Goal: Find specific page/section: Find specific page/section

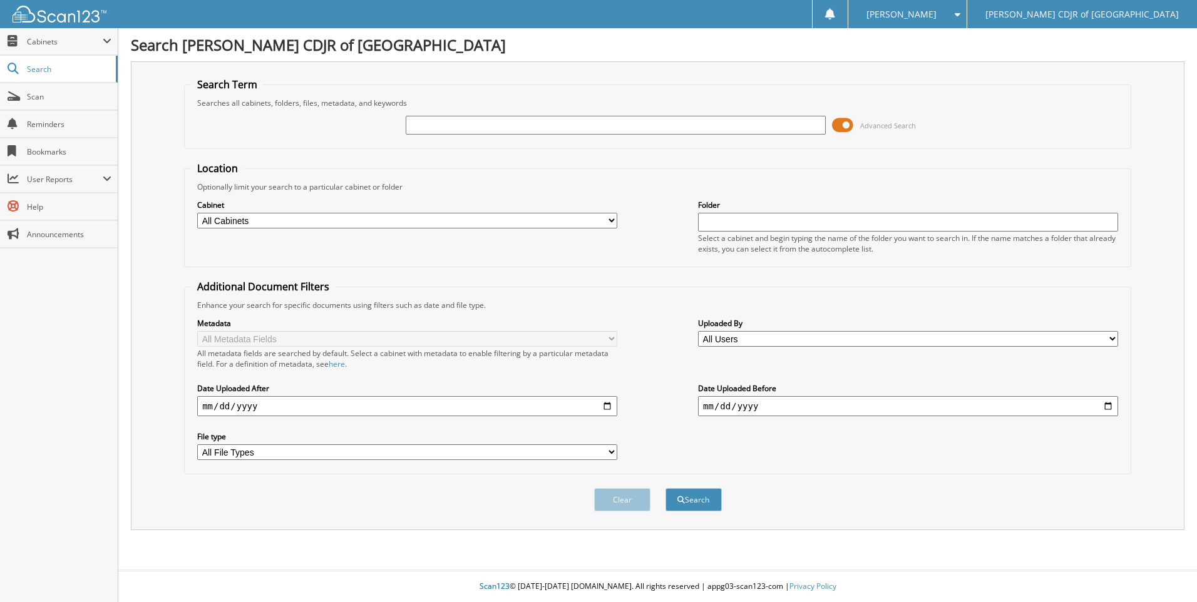
click at [448, 125] on input "text" at bounding box center [616, 125] width 420 height 19
type input "63579"
click at [666, 488] on button "Search" at bounding box center [694, 499] width 56 height 23
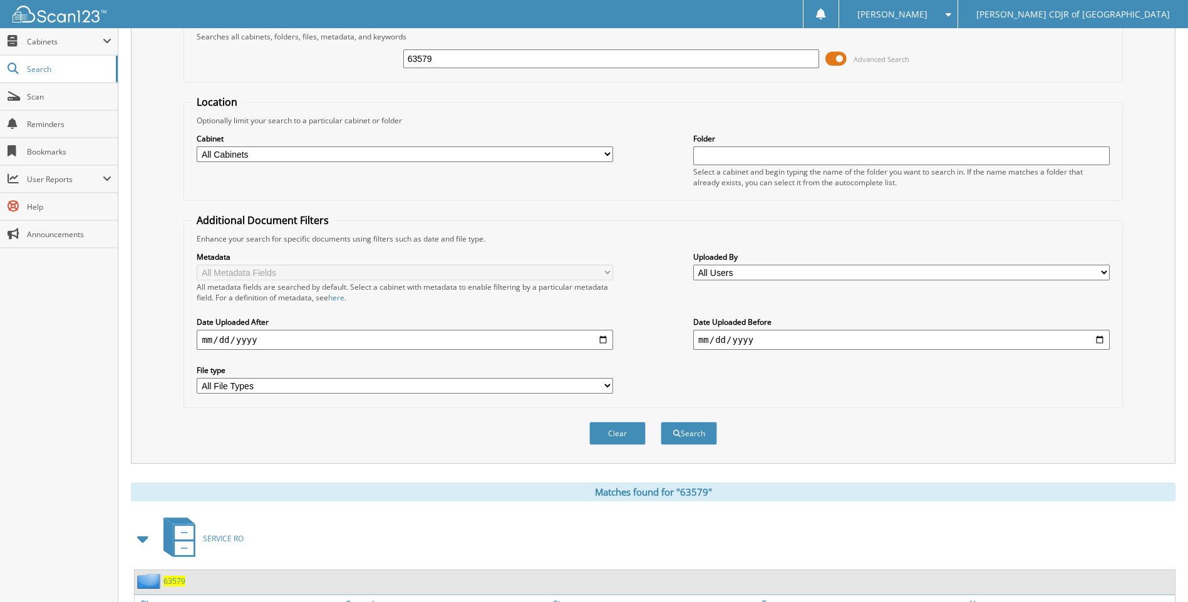
scroll to position [147, 0]
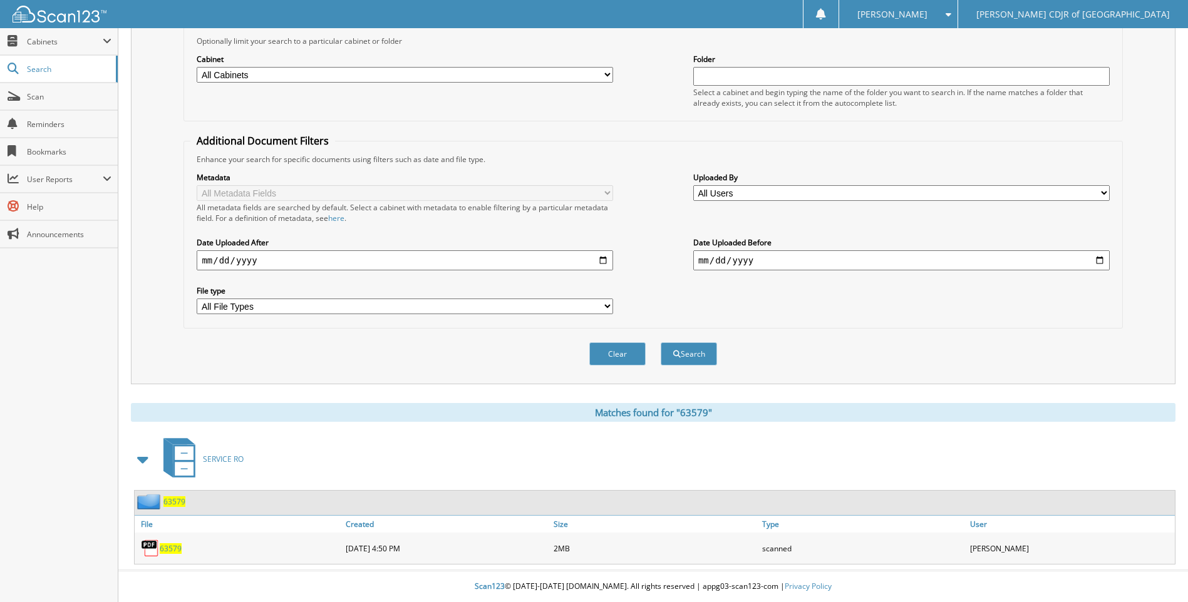
click at [168, 552] on span "63579" at bounding box center [171, 549] width 22 height 11
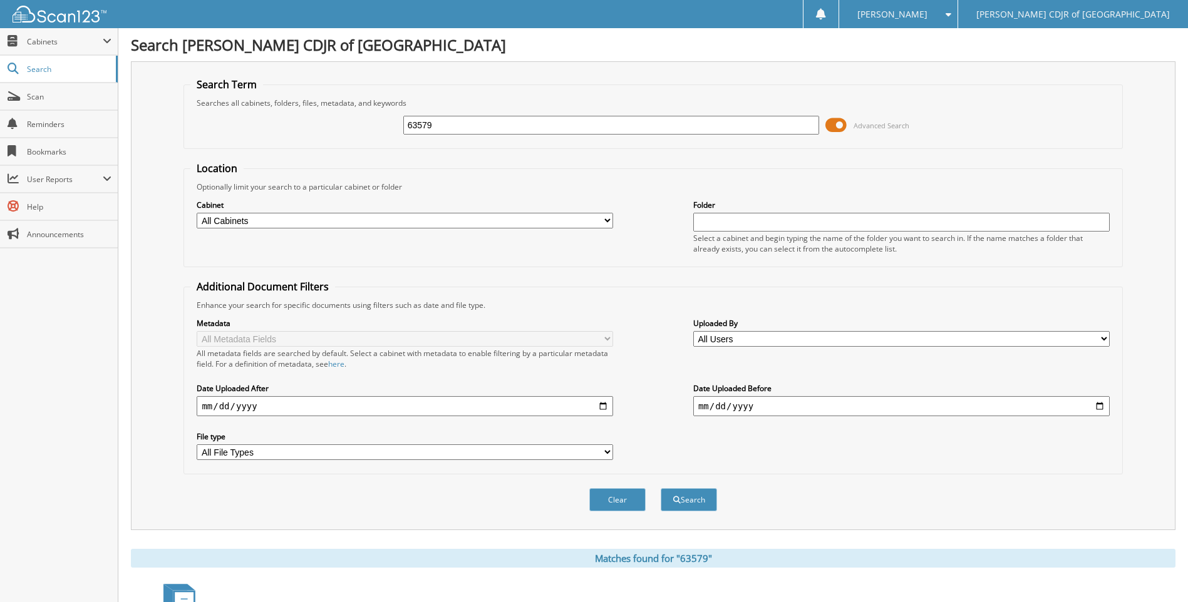
click at [459, 133] on input "63579" at bounding box center [611, 125] width 416 height 19
type input "6"
type input "63655"
click at [661, 488] on button "Search" at bounding box center [689, 499] width 56 height 23
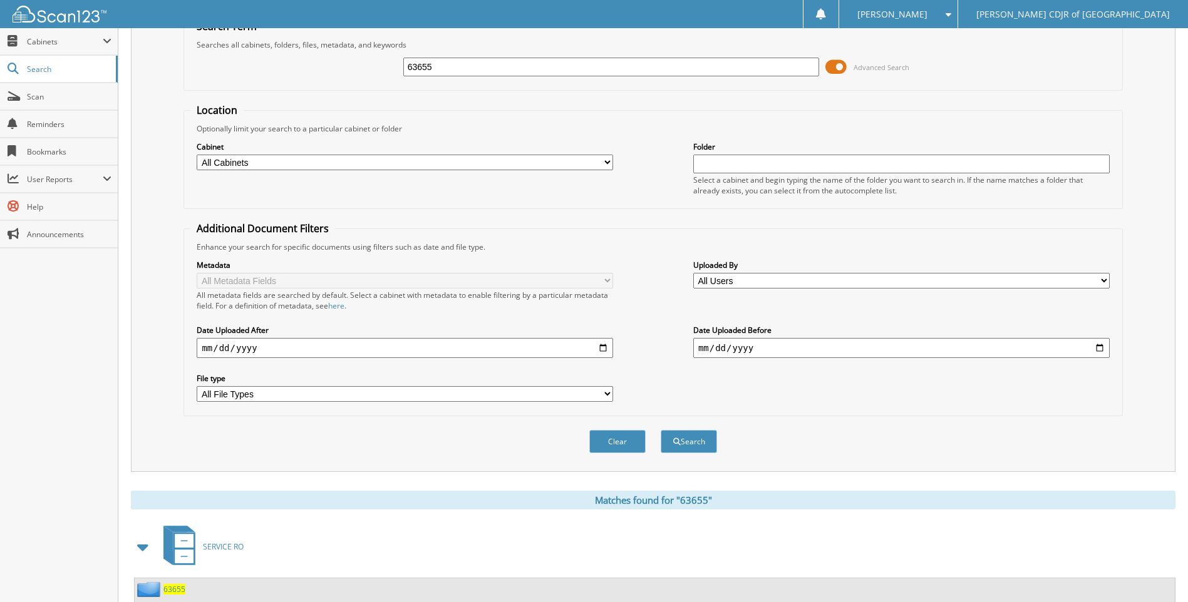
scroll to position [147, 0]
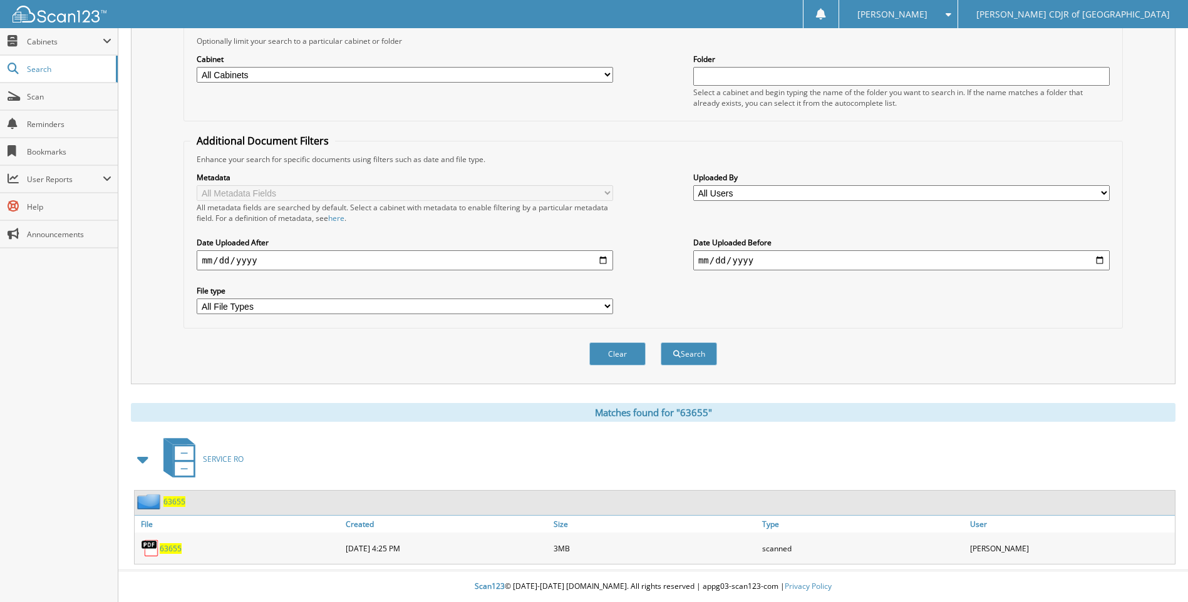
click at [172, 544] on span "63655" at bounding box center [171, 549] width 22 height 11
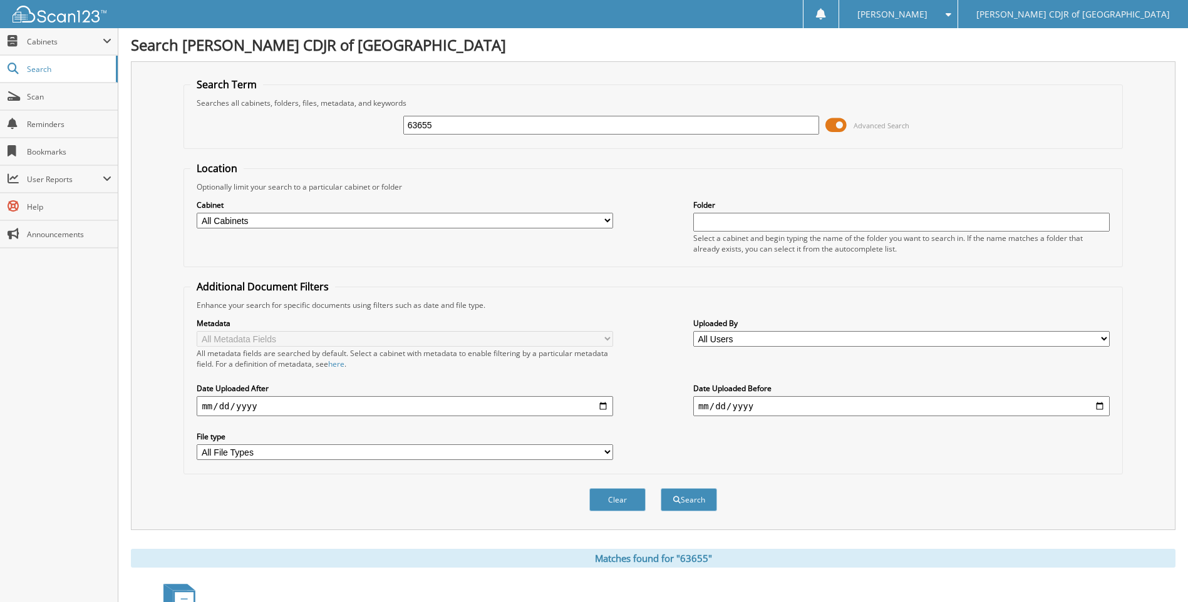
click at [458, 131] on input "63655" at bounding box center [611, 125] width 416 height 19
type input "6"
type input "64123"
click at [661, 488] on button "Search" at bounding box center [689, 499] width 56 height 23
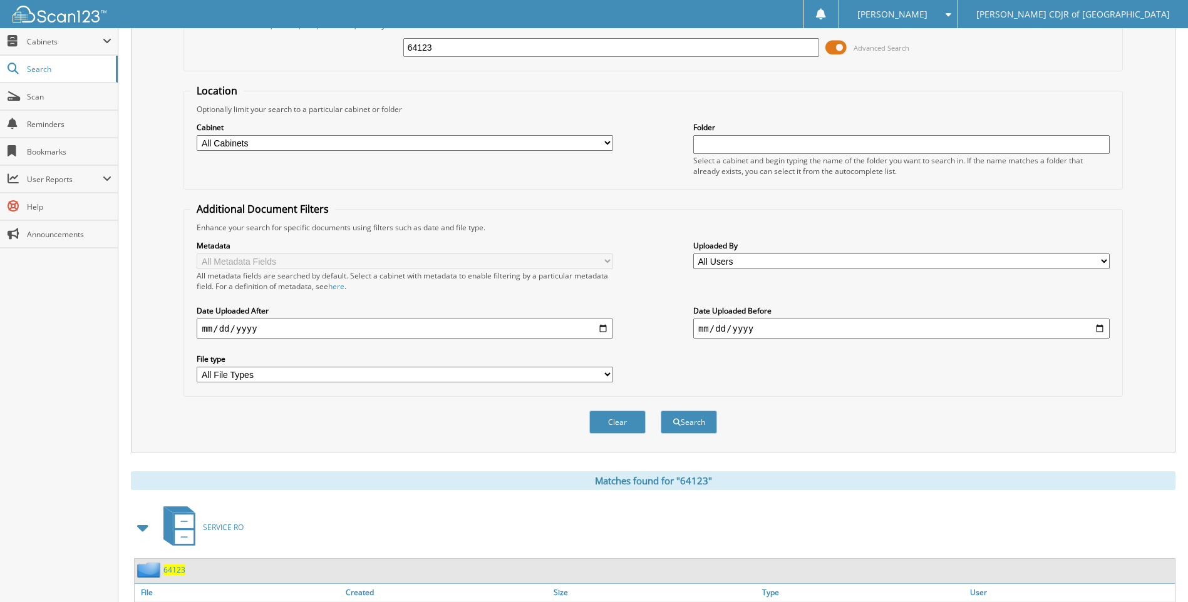
scroll to position [147, 0]
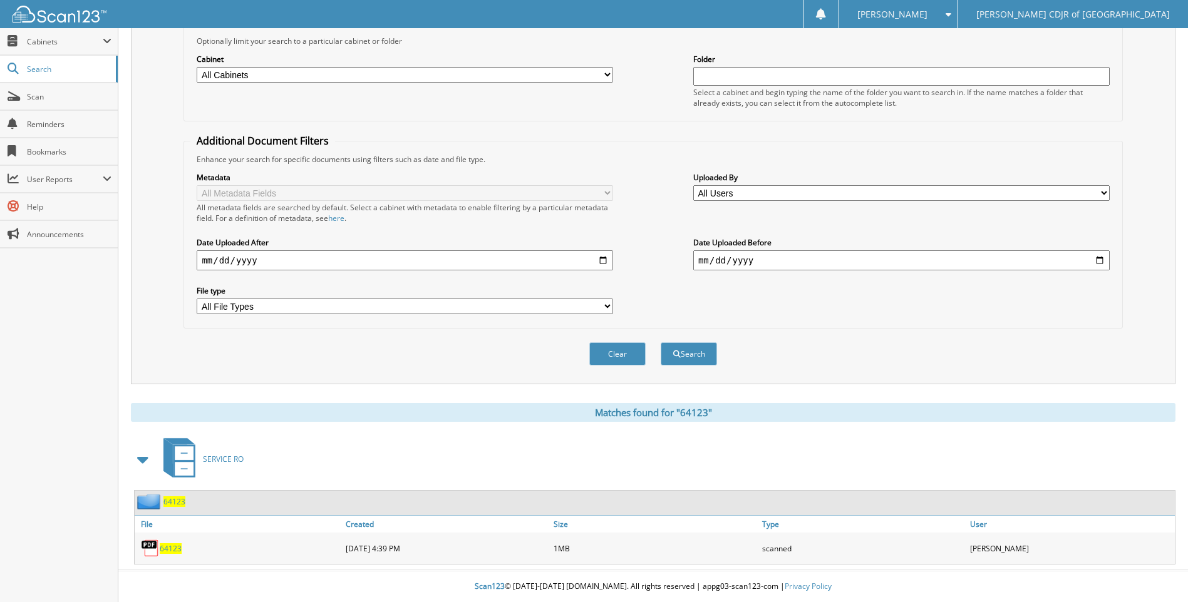
click at [166, 549] on span "64123" at bounding box center [171, 549] width 22 height 11
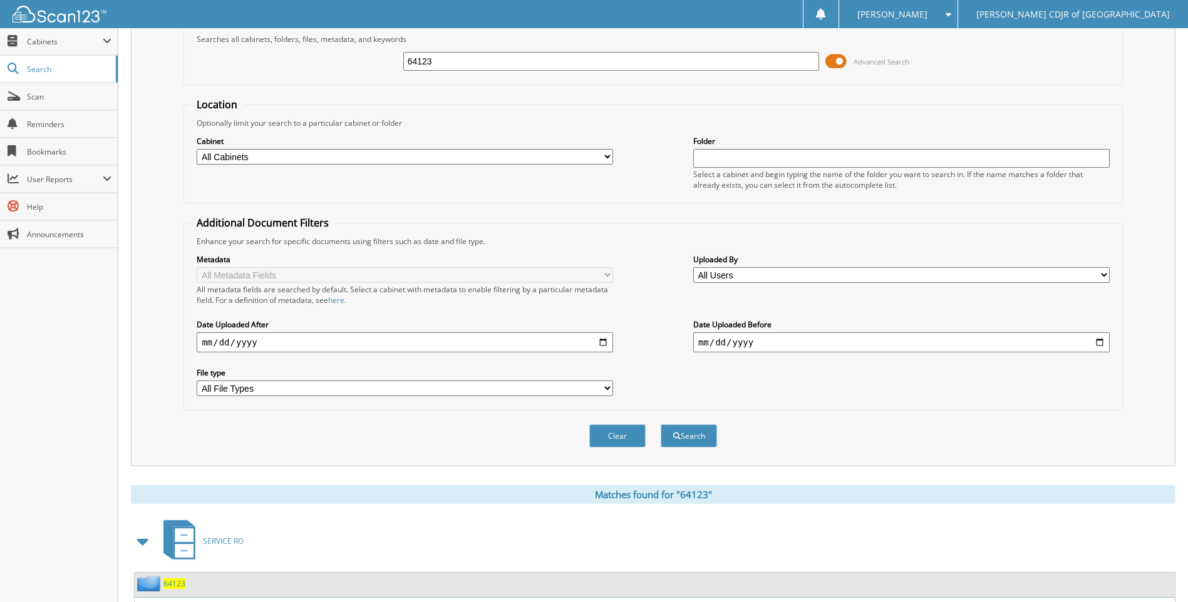
scroll to position [0, 0]
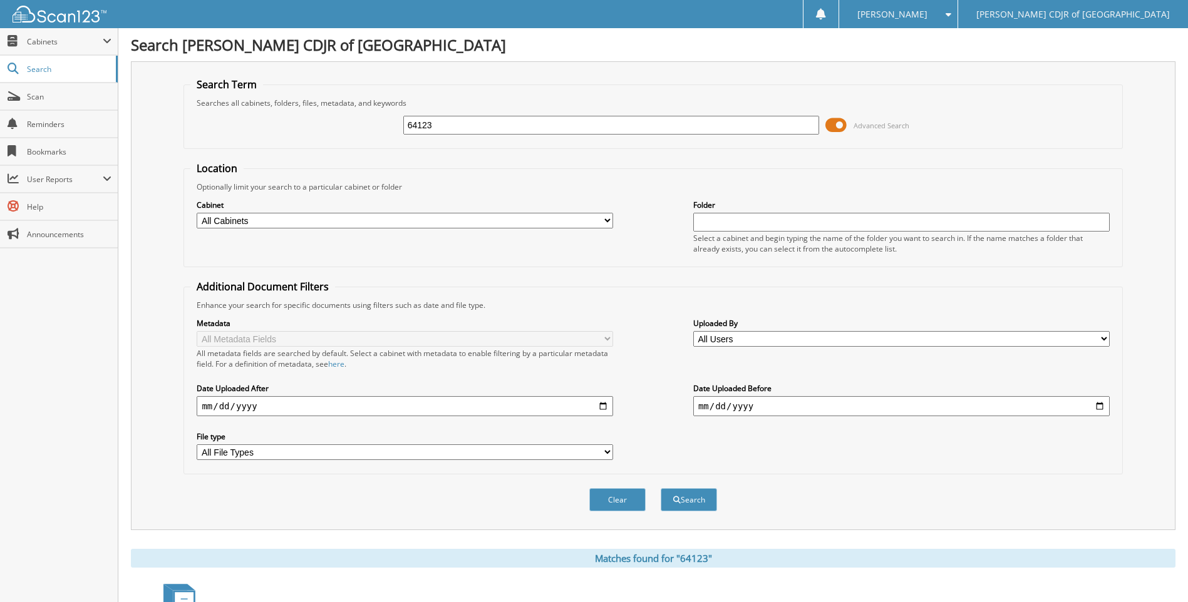
click at [457, 129] on input "64123" at bounding box center [611, 125] width 416 height 19
type input "6"
type input "64199"
click at [661, 488] on button "Search" at bounding box center [689, 499] width 56 height 23
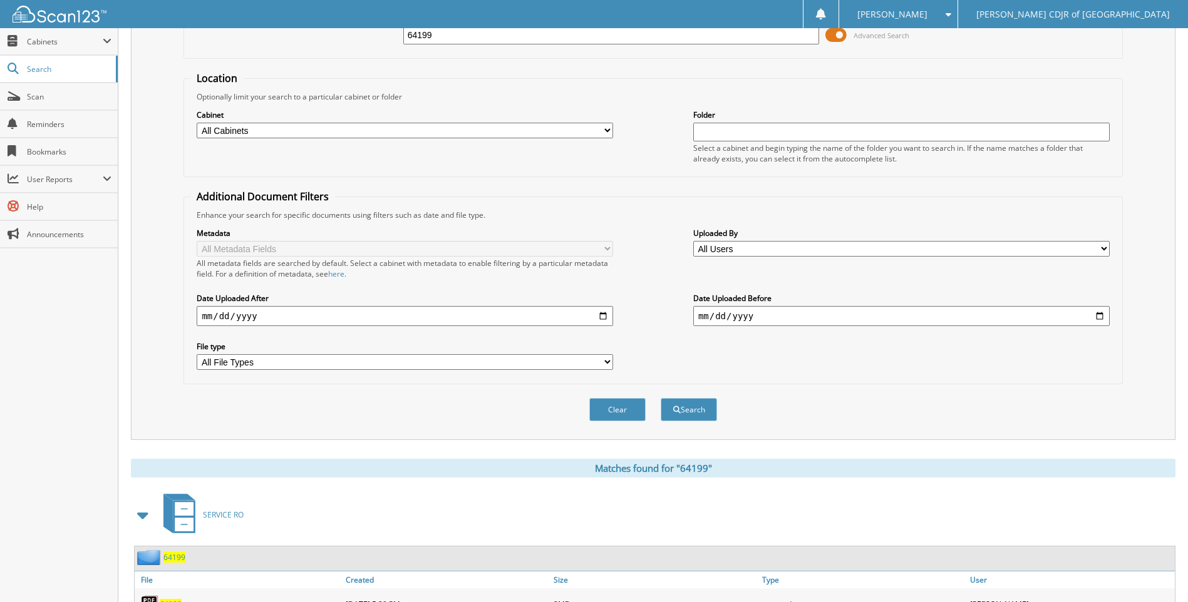
scroll to position [147, 0]
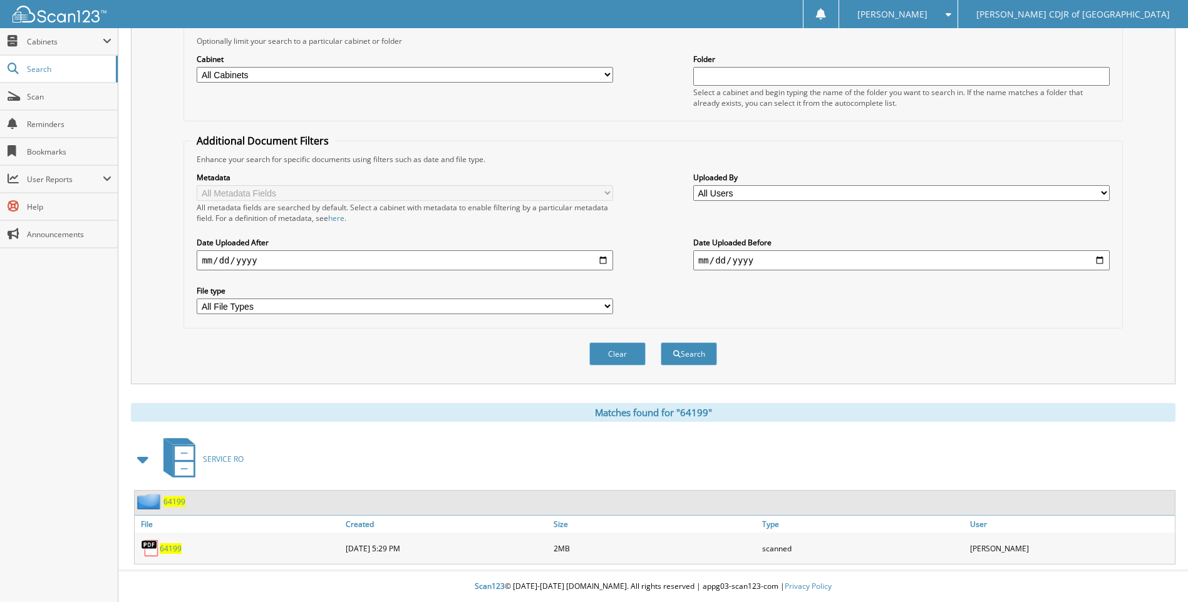
click at [173, 550] on span "64199" at bounding box center [171, 549] width 22 height 11
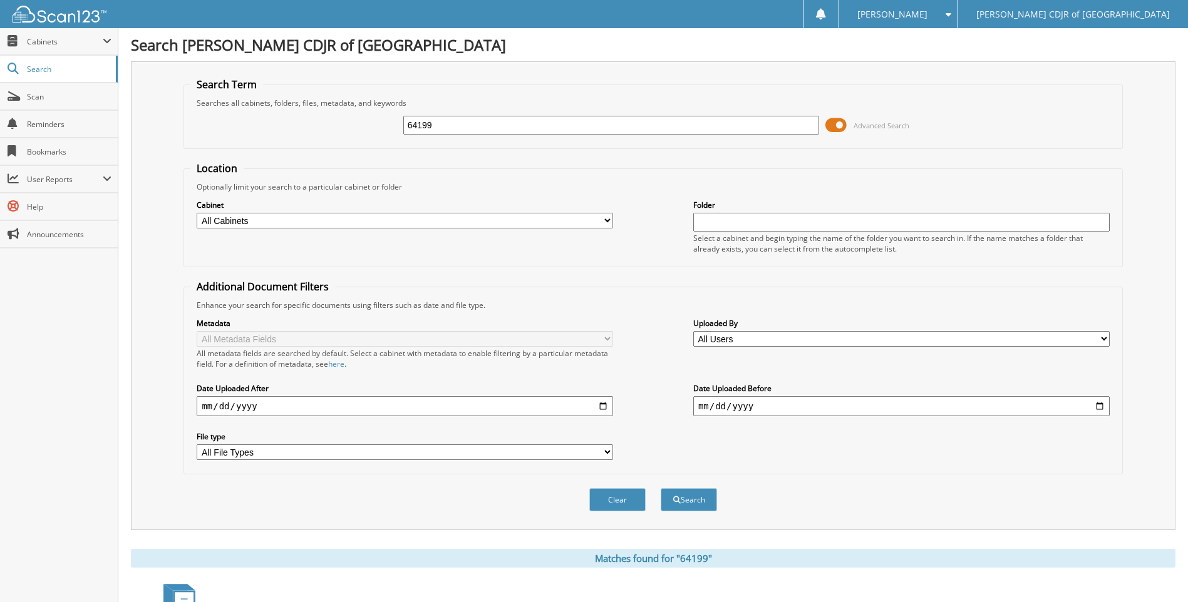
click at [436, 130] on input "64199" at bounding box center [611, 125] width 416 height 19
type input "6"
type input "64453"
click at [661, 488] on button "Search" at bounding box center [689, 499] width 56 height 23
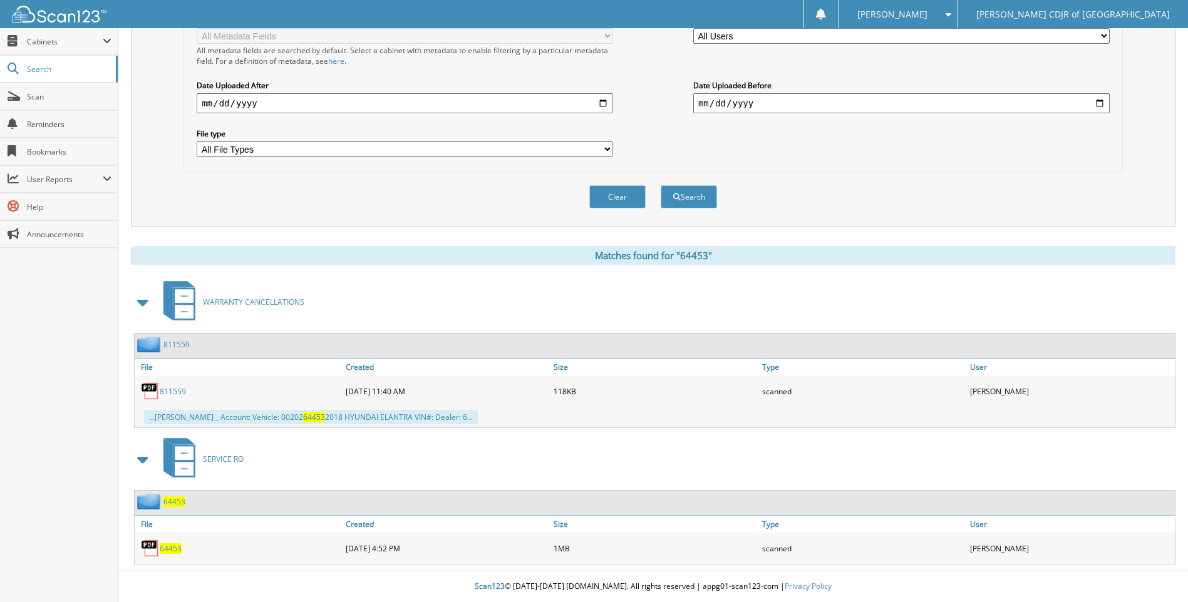
click at [178, 548] on span "64453" at bounding box center [171, 549] width 22 height 11
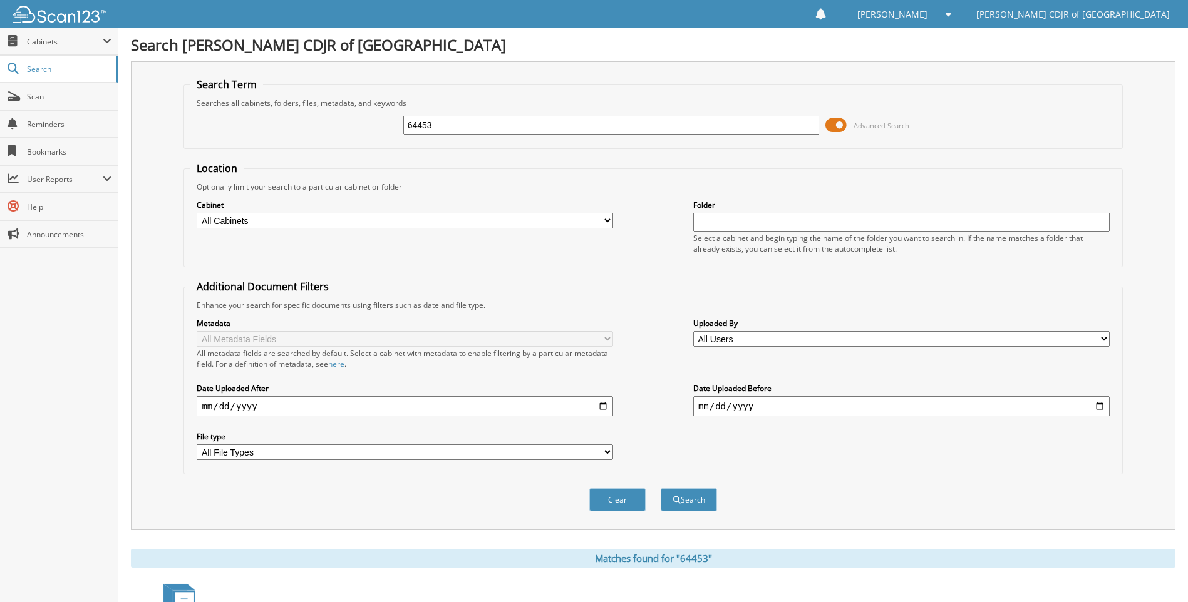
click at [445, 125] on input "64453" at bounding box center [611, 125] width 416 height 19
type input "6"
type input "64515"
click at [661, 488] on button "Search" at bounding box center [689, 499] width 56 height 23
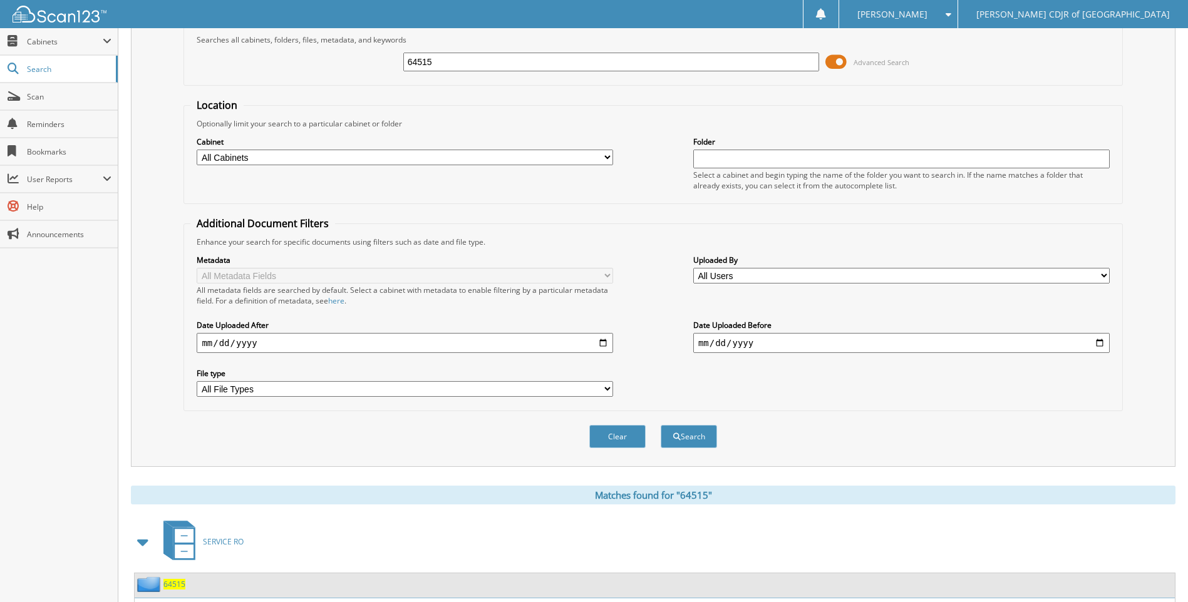
scroll to position [147, 0]
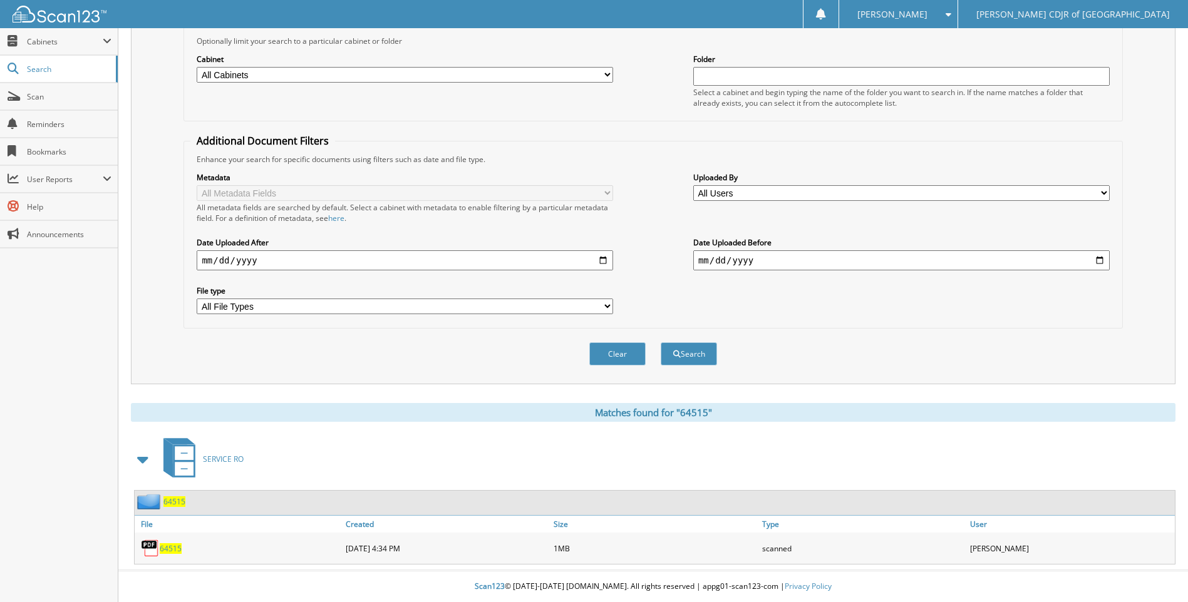
click at [165, 549] on span "64515" at bounding box center [171, 549] width 22 height 11
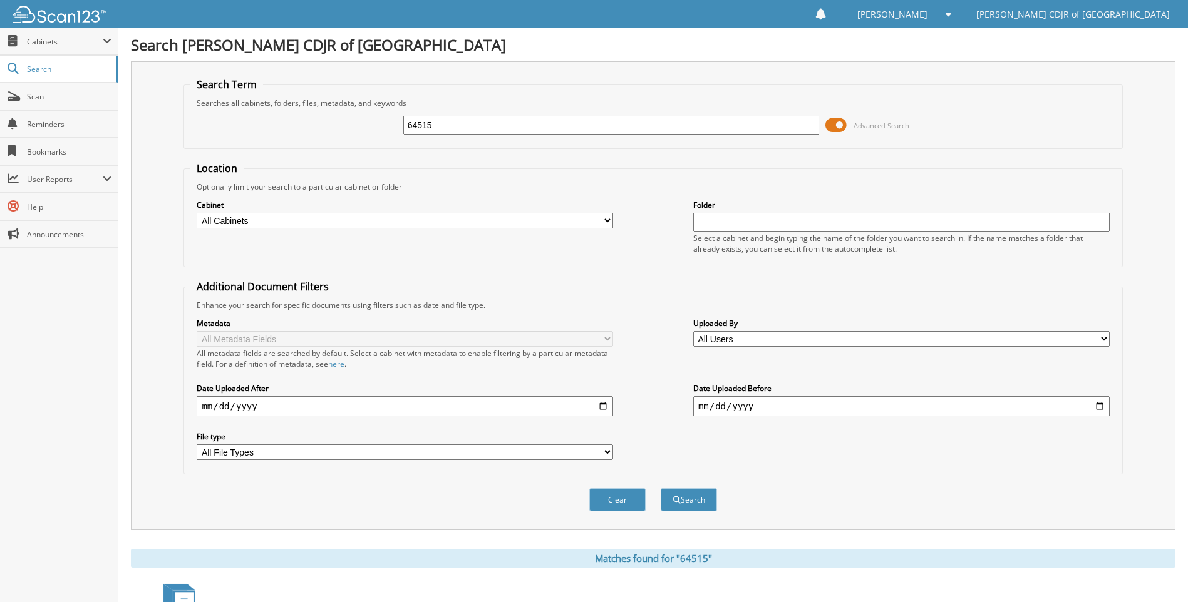
click at [505, 121] on input "64515" at bounding box center [611, 125] width 416 height 19
type input "6"
type input "64557"
click at [661, 488] on button "Search" at bounding box center [689, 499] width 56 height 23
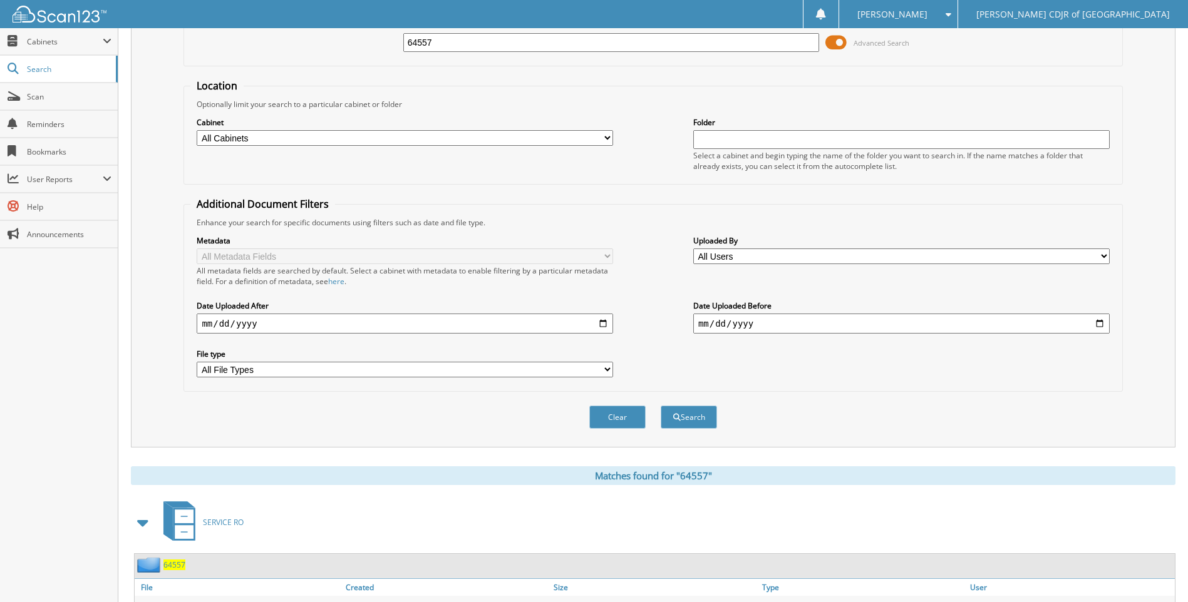
scroll to position [147, 0]
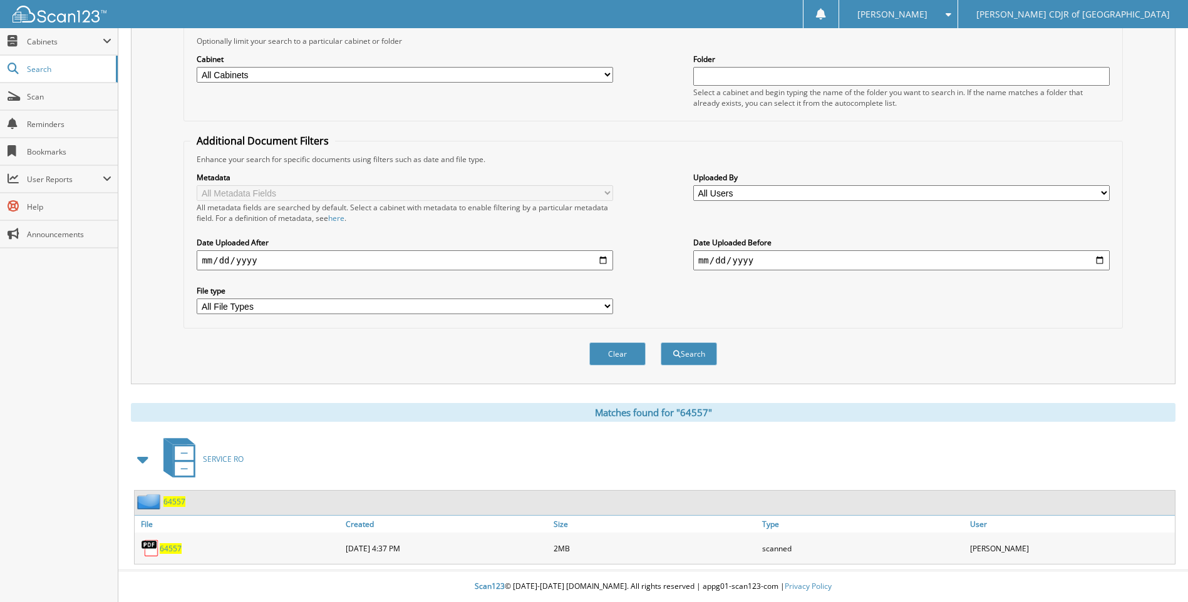
click at [171, 547] on span "64557" at bounding box center [171, 549] width 22 height 11
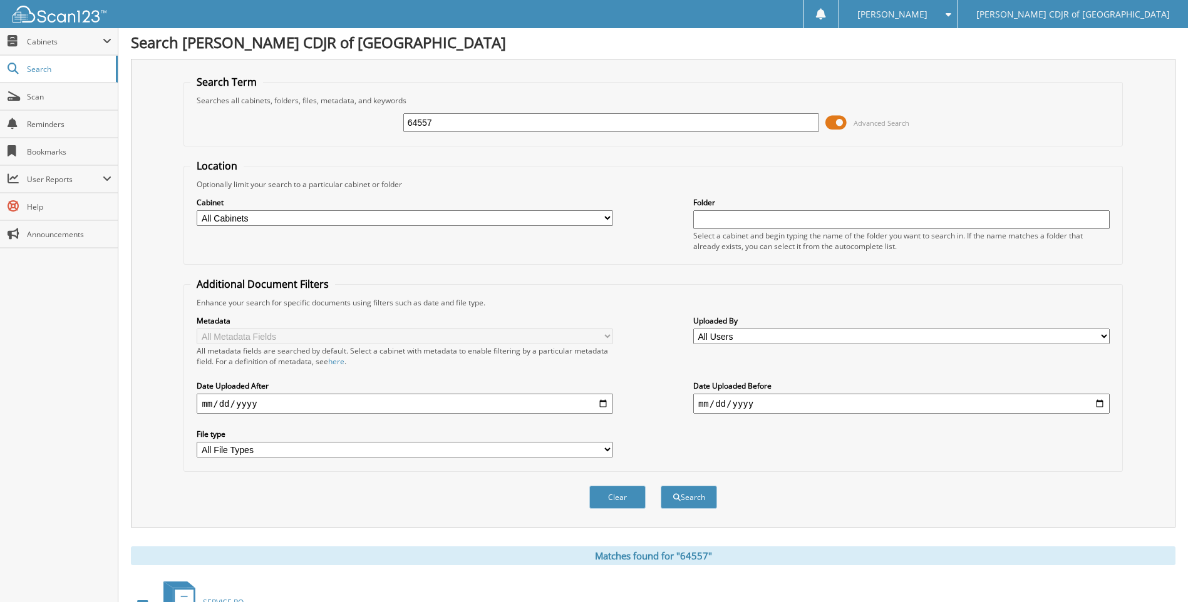
scroll to position [0, 0]
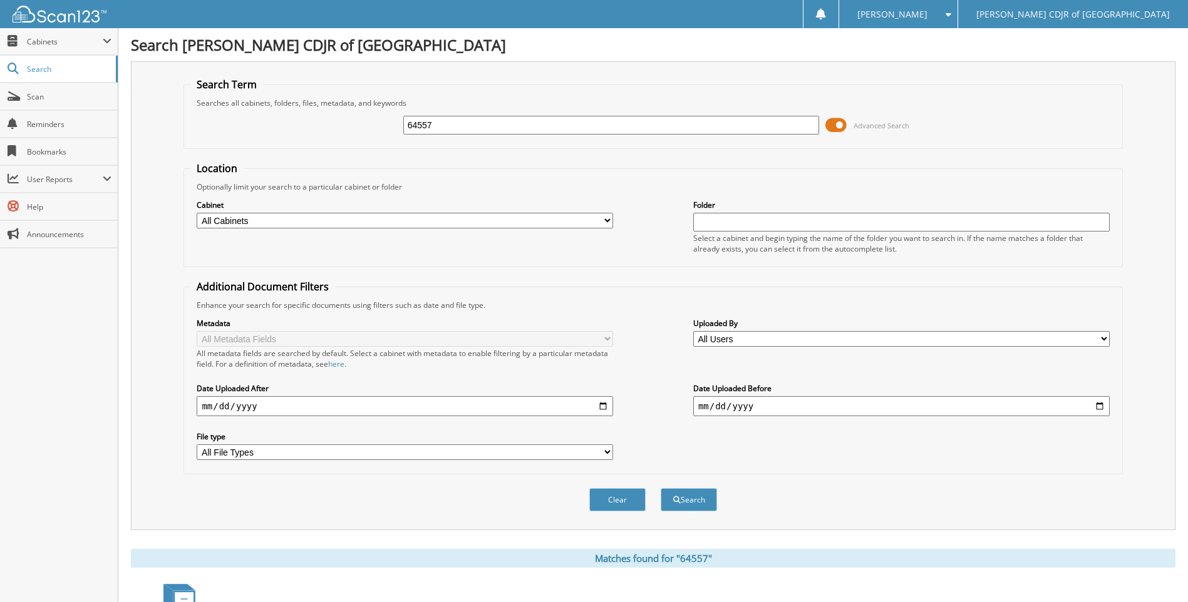
click at [437, 122] on input "64557" at bounding box center [611, 125] width 416 height 19
type input "6"
type input "64592"
click at [661, 488] on button "Search" at bounding box center [689, 499] width 56 height 23
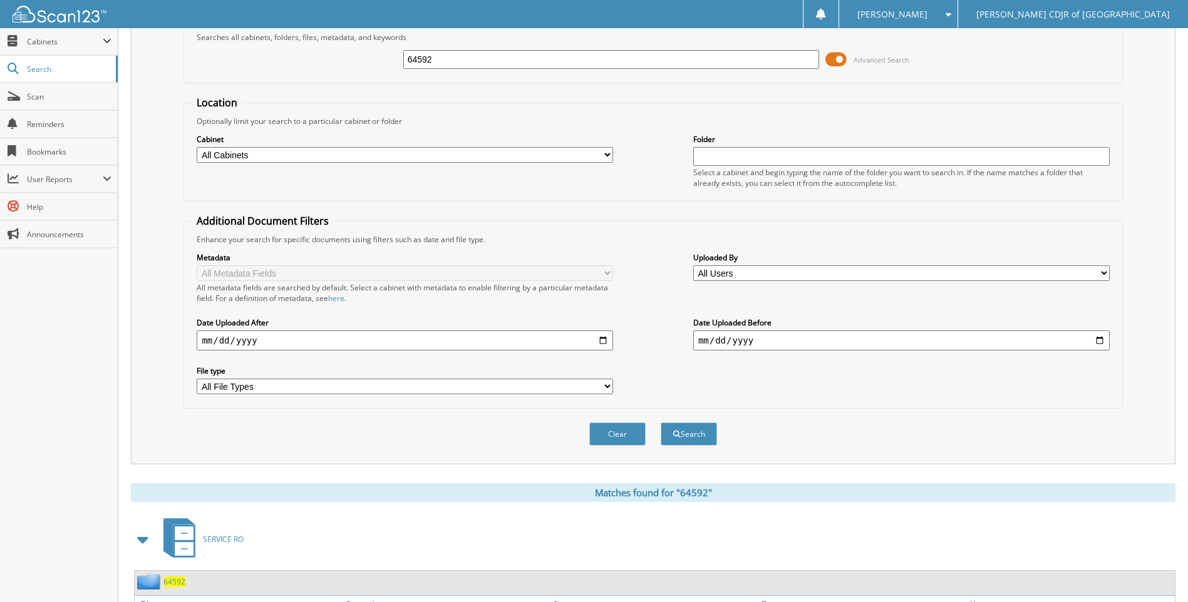
scroll to position [147, 0]
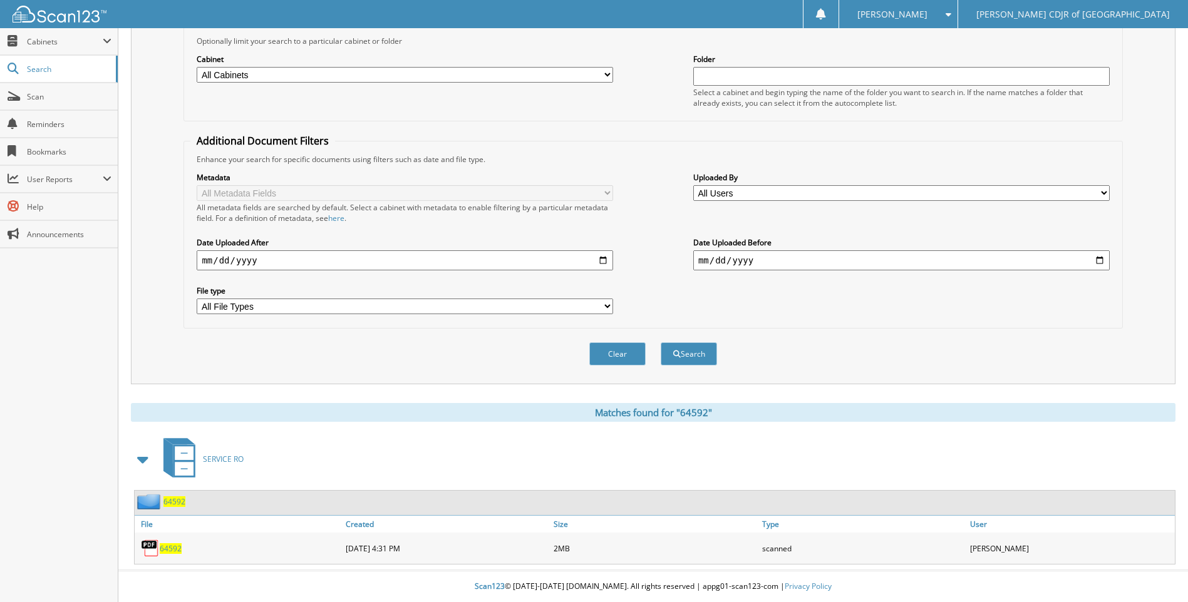
click at [180, 545] on span "64592" at bounding box center [171, 549] width 22 height 11
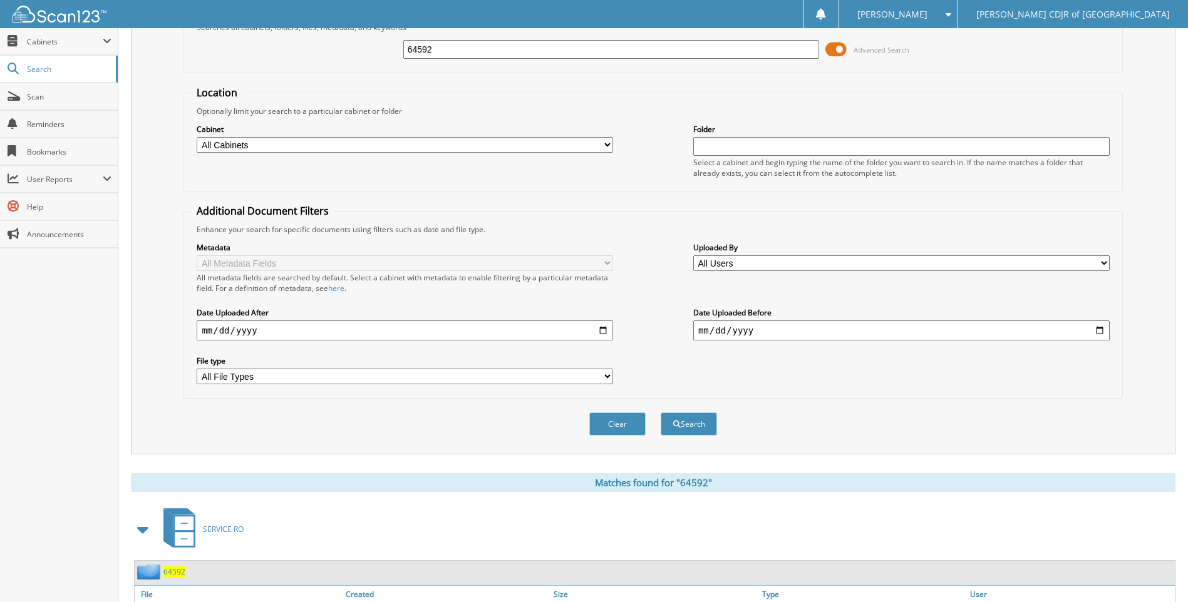
scroll to position [0, 0]
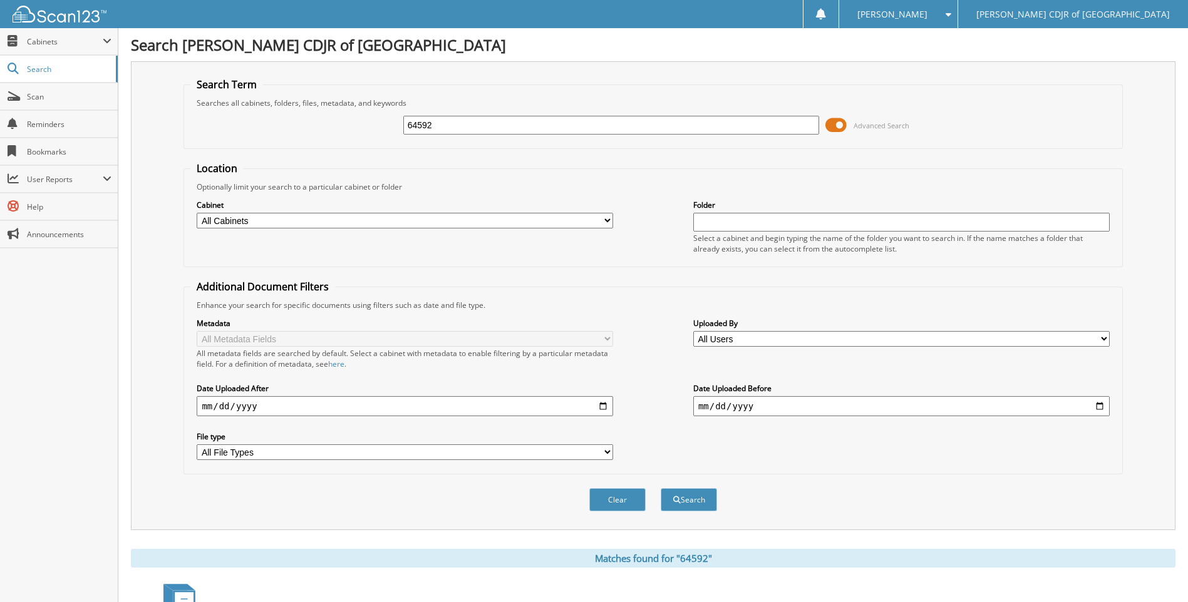
click at [556, 118] on input "64592" at bounding box center [611, 125] width 416 height 19
click at [551, 121] on input "64592" at bounding box center [611, 125] width 416 height 19
type input "6"
type input "64559"
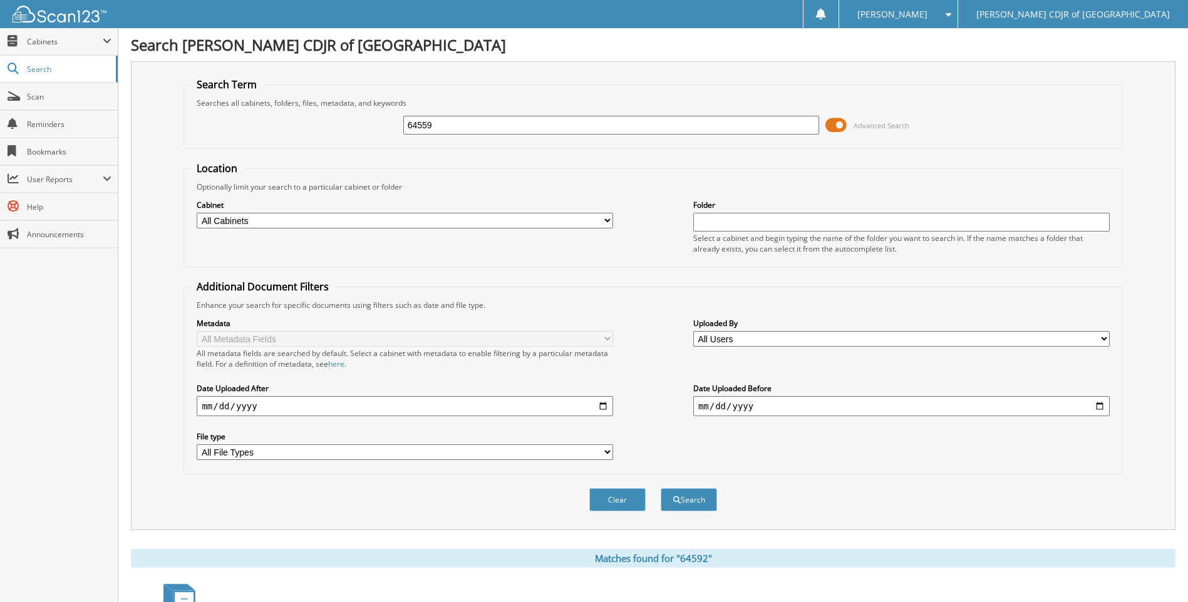
click at [661, 488] on button "Search" at bounding box center [689, 499] width 56 height 23
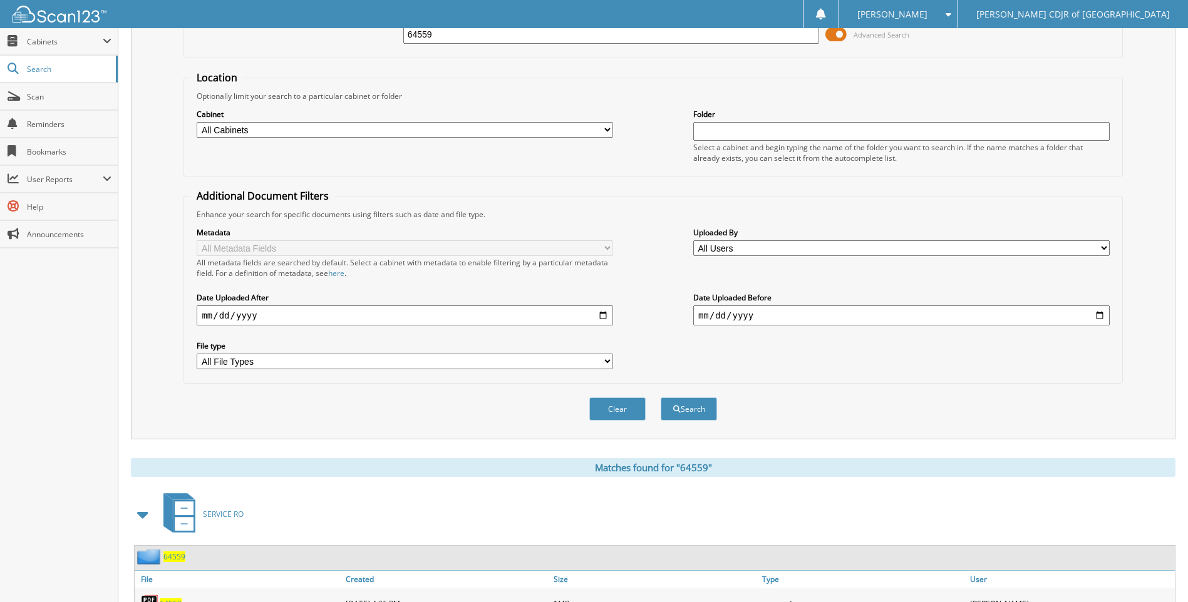
scroll to position [178, 0]
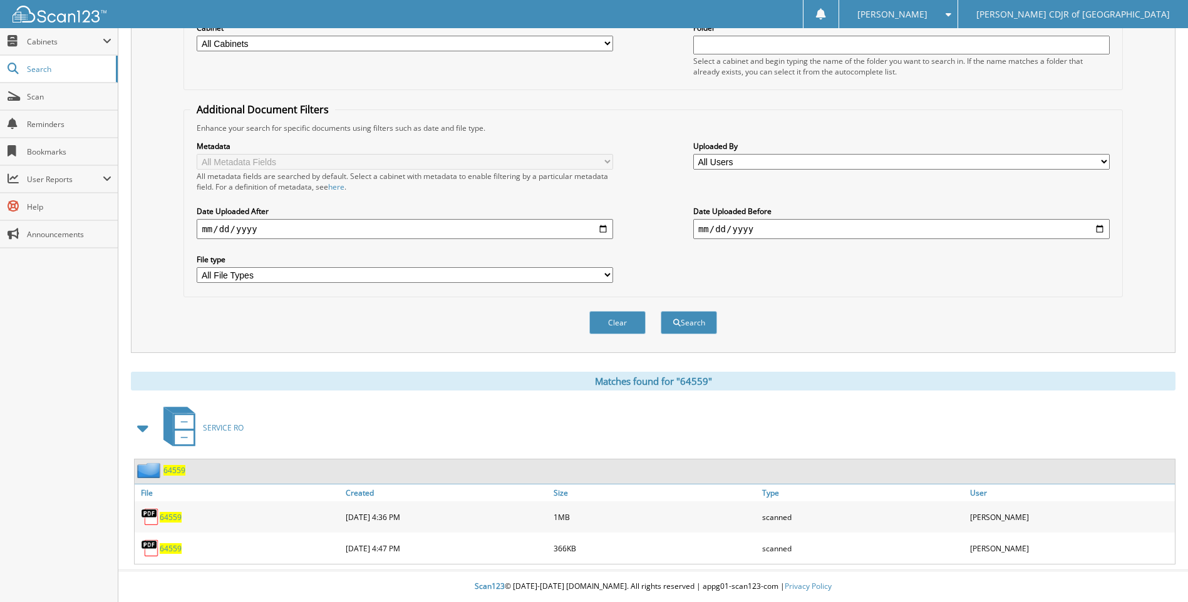
click at [167, 552] on span "64559" at bounding box center [171, 549] width 22 height 11
click at [160, 549] on span "64559" at bounding box center [171, 549] width 22 height 11
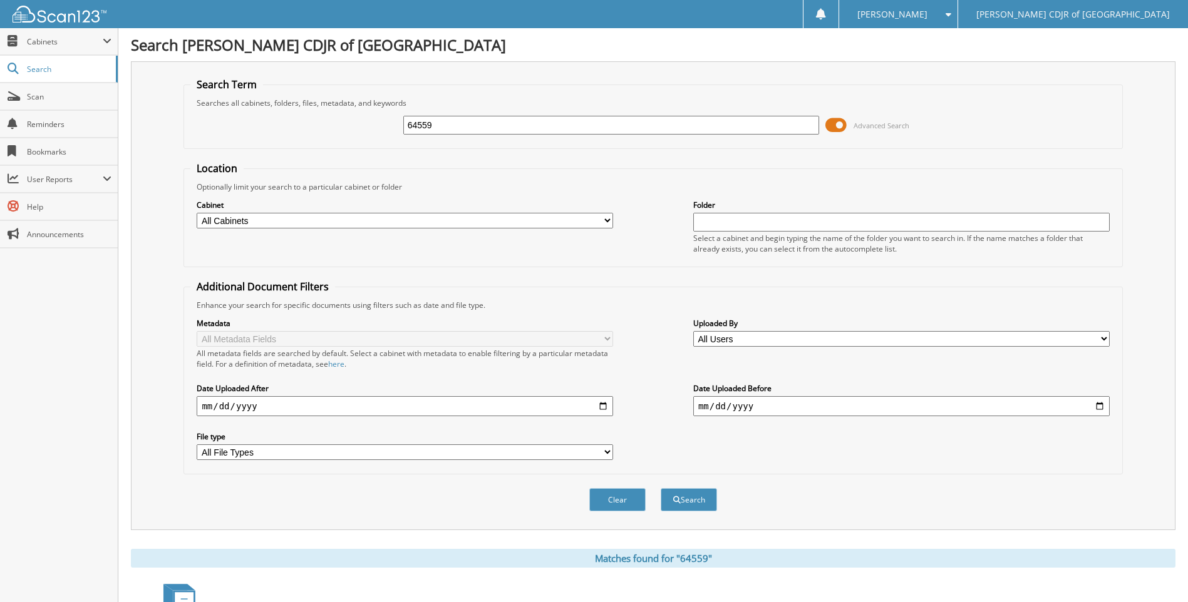
click at [488, 127] on input "64559" at bounding box center [611, 125] width 416 height 19
type input "6"
type input "64628"
click at [661, 488] on button "Search" at bounding box center [689, 499] width 56 height 23
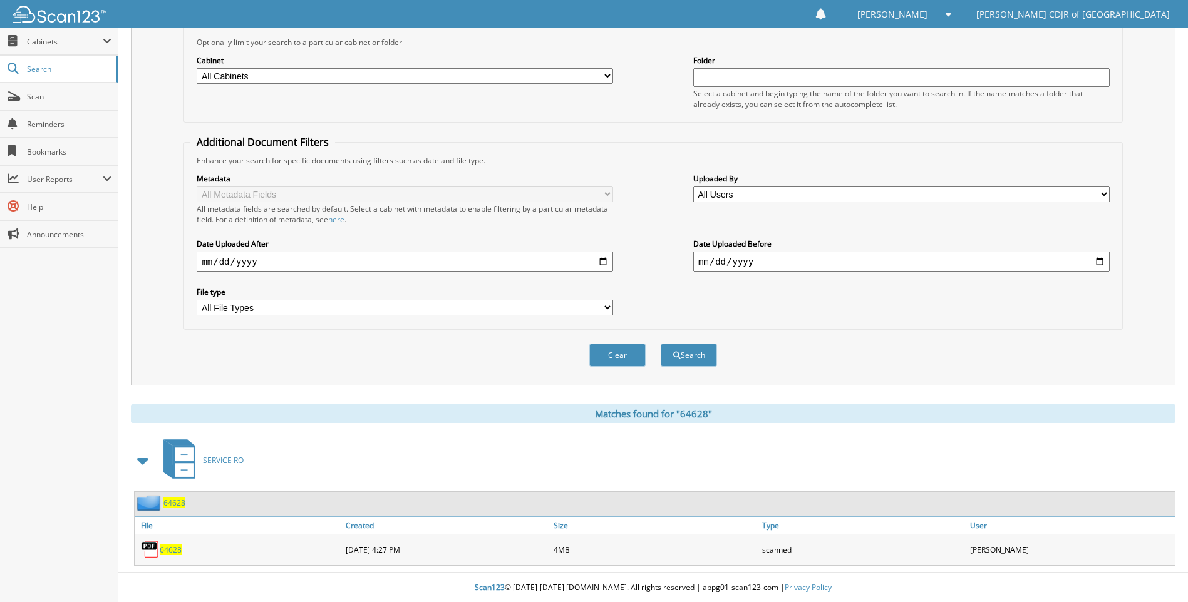
scroll to position [147, 0]
click at [174, 550] on span "64628" at bounding box center [171, 549] width 22 height 11
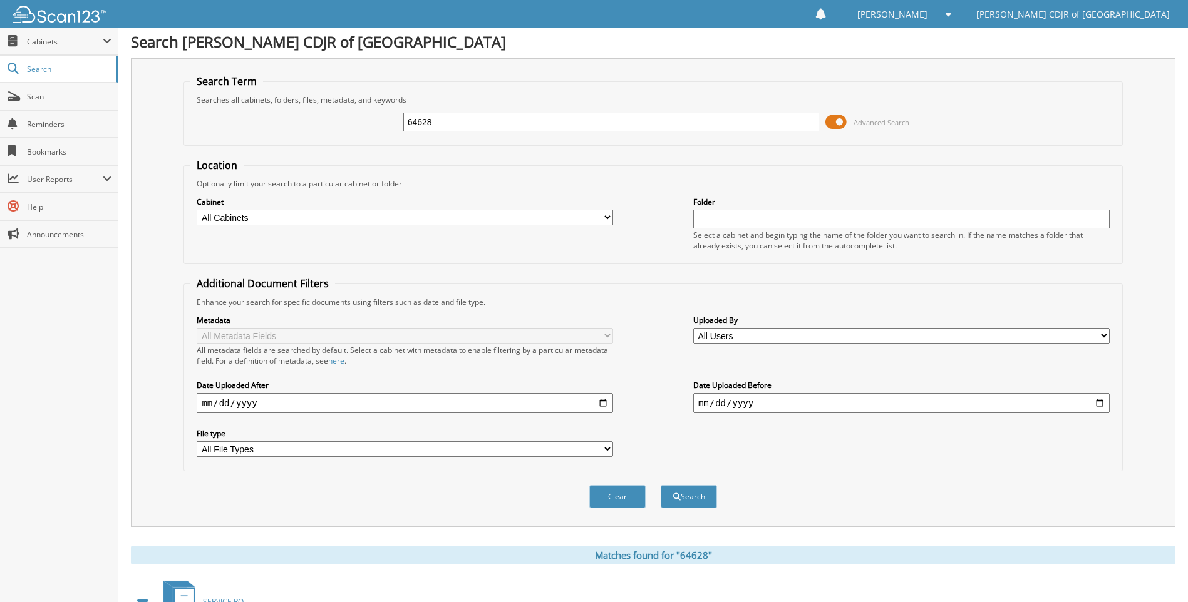
scroll to position [0, 0]
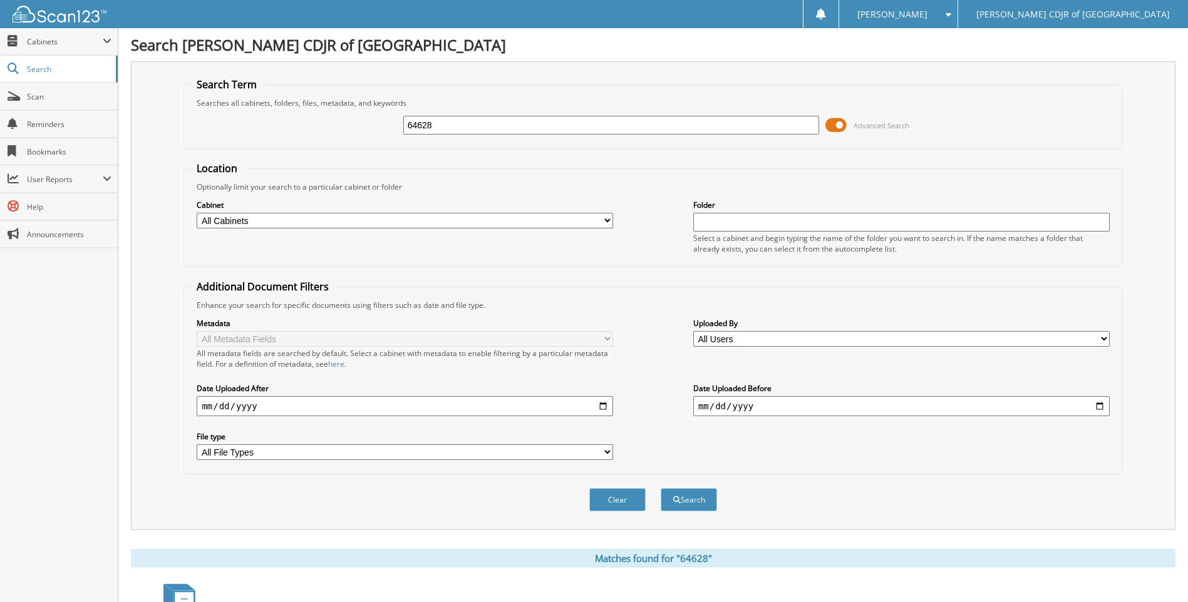
click at [523, 128] on input "64628" at bounding box center [611, 125] width 416 height 19
type input "6"
type input "64630"
click at [661, 488] on button "Search" at bounding box center [689, 499] width 56 height 23
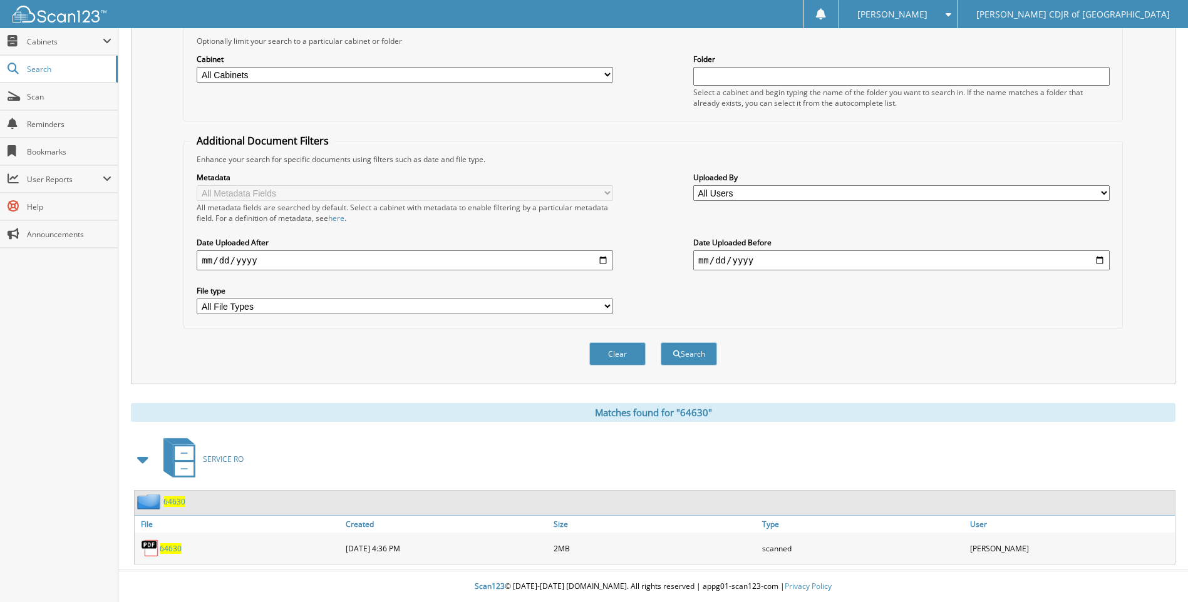
click at [171, 547] on span "64630" at bounding box center [171, 549] width 22 height 11
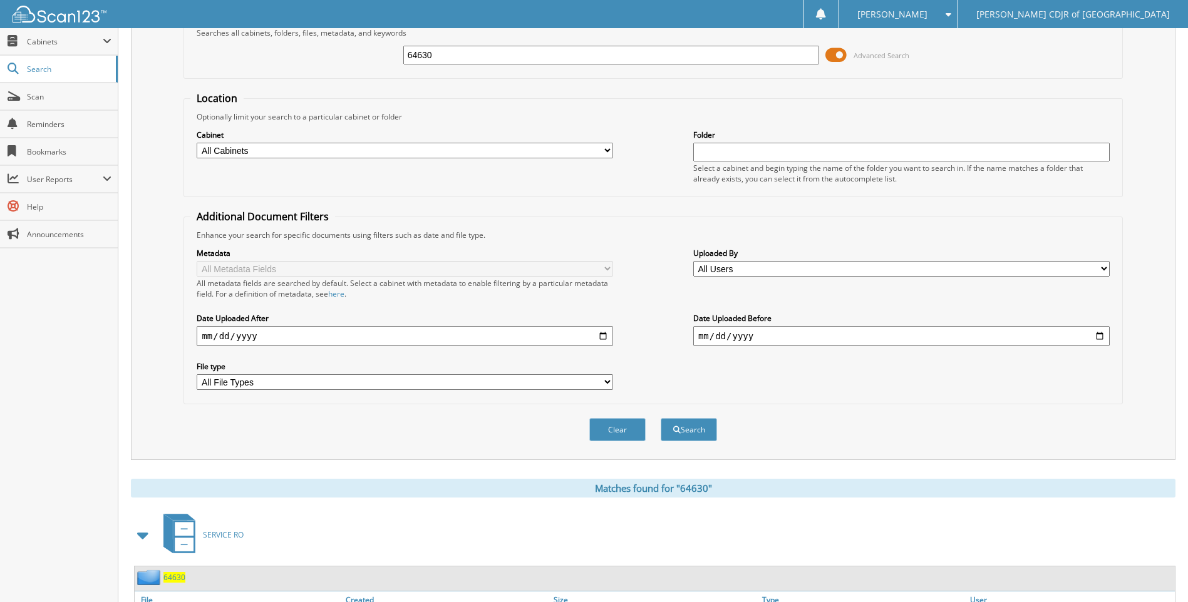
scroll to position [0, 0]
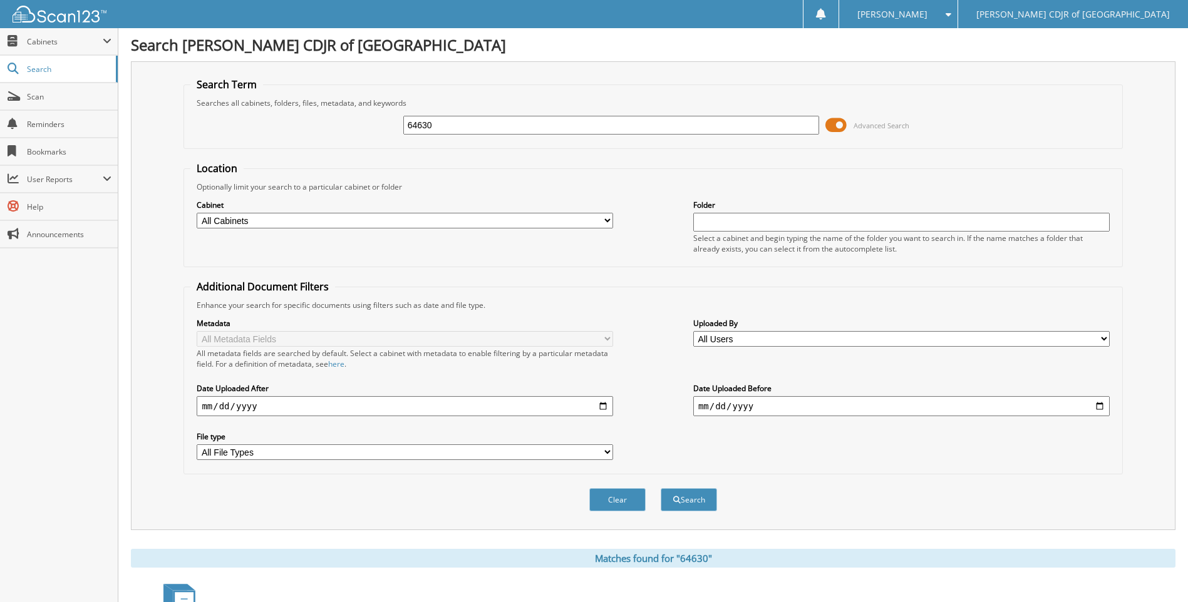
click at [504, 131] on input "64630" at bounding box center [611, 125] width 416 height 19
type input "6"
type input "64678"
click at [661, 488] on button "Search" at bounding box center [689, 499] width 56 height 23
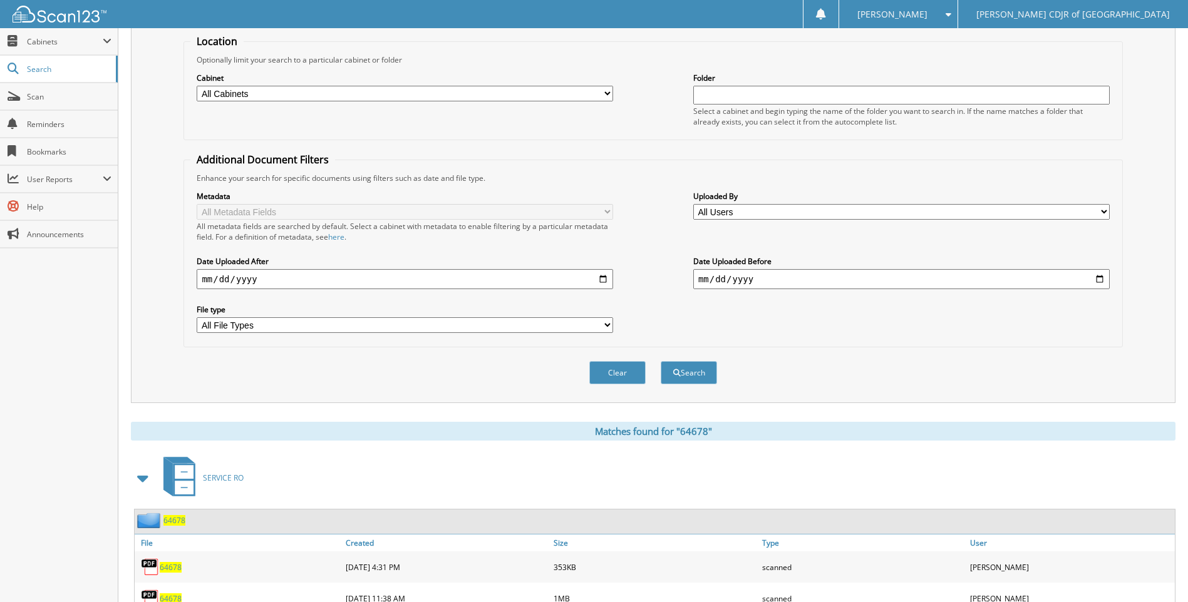
scroll to position [178, 0]
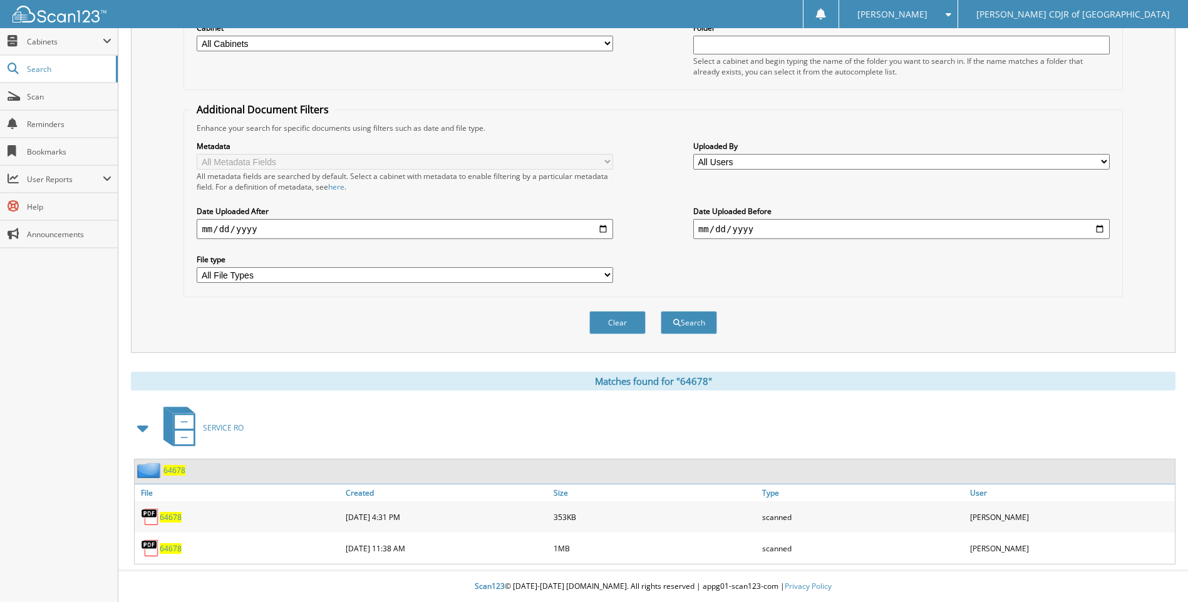
click at [168, 549] on span "64678" at bounding box center [171, 549] width 22 height 11
click at [541, 334] on div "Clear Search" at bounding box center [652, 322] width 939 height 51
click at [167, 552] on span "64678" at bounding box center [171, 549] width 22 height 11
click at [168, 517] on span "64678" at bounding box center [171, 517] width 22 height 11
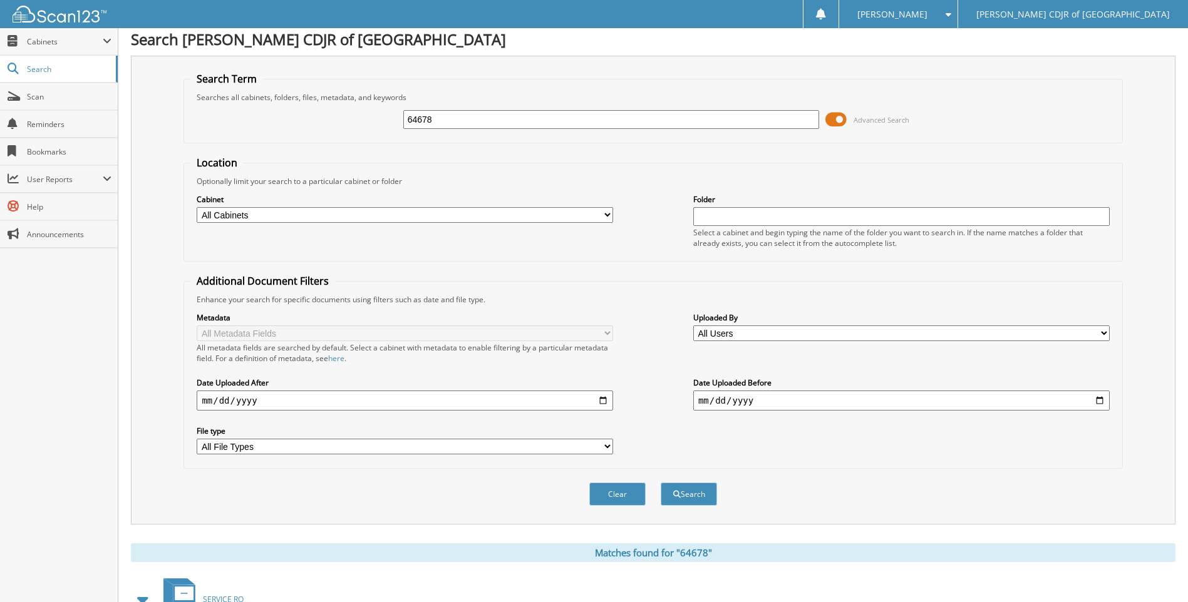
scroll to position [0, 0]
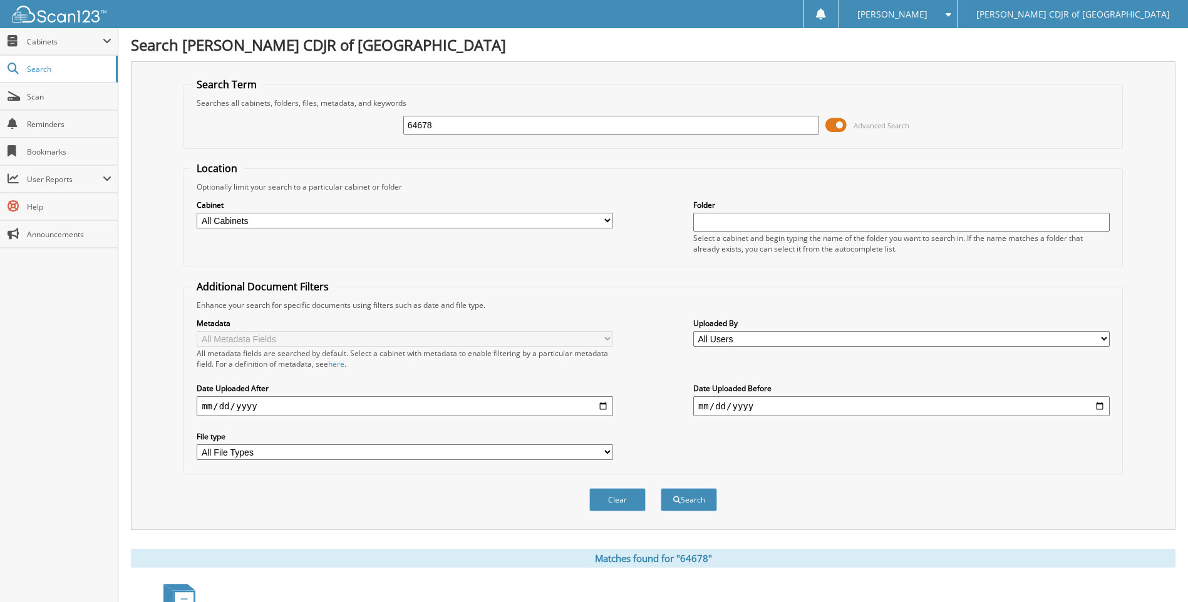
click at [443, 121] on input "64678" at bounding box center [611, 125] width 416 height 19
type input "6"
type input "64694"
click at [661, 488] on button "Search" at bounding box center [689, 499] width 56 height 23
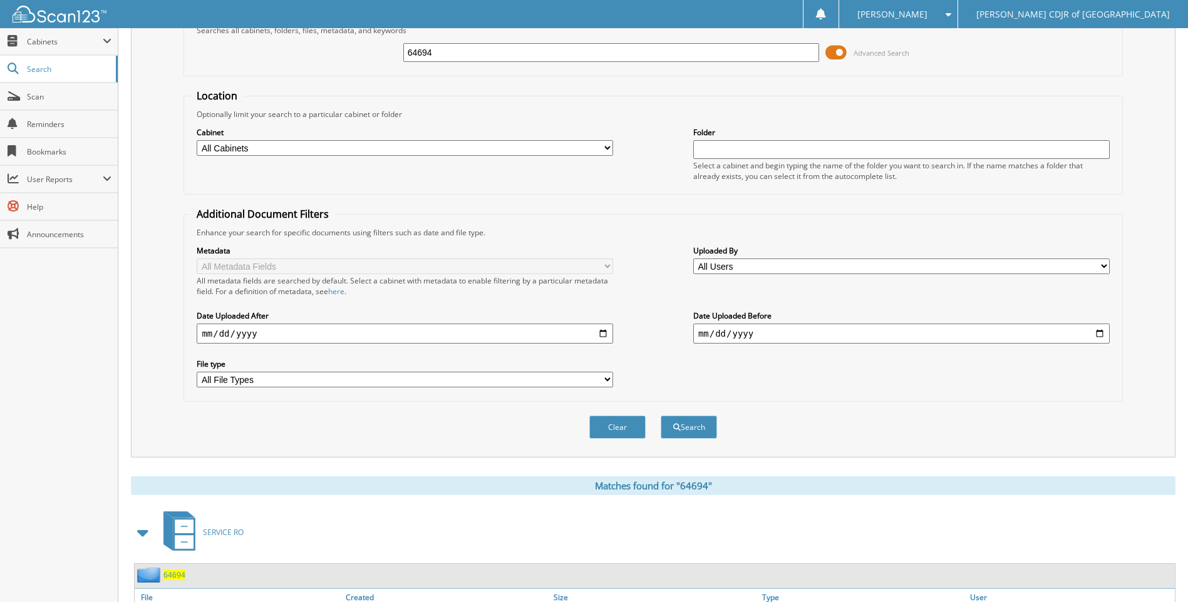
scroll to position [147, 0]
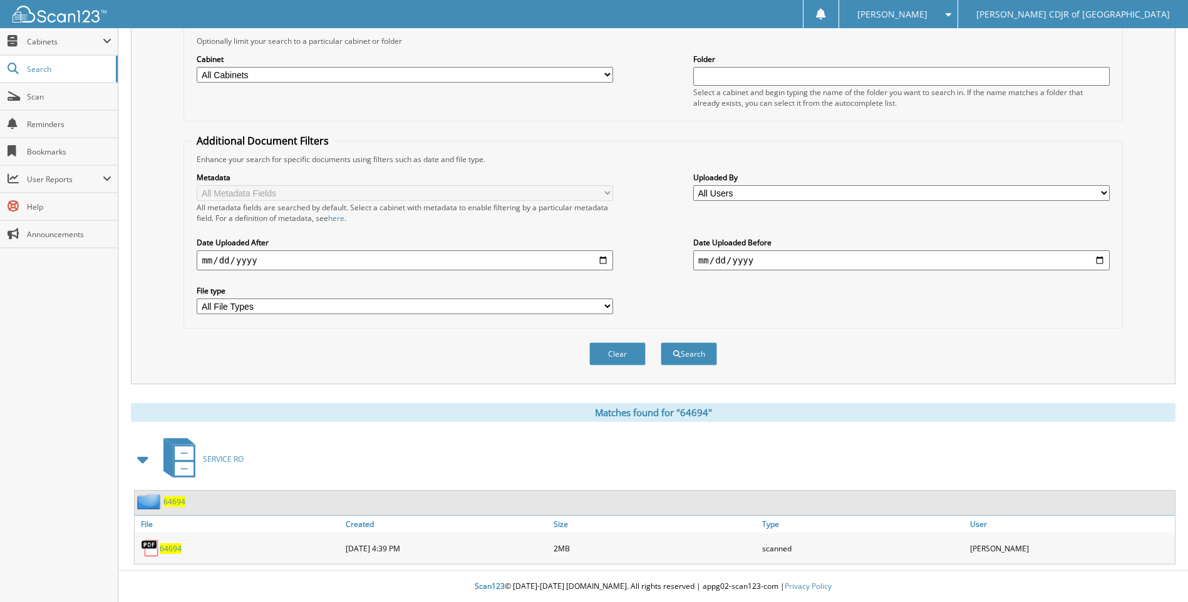
click at [171, 547] on span "64694" at bounding box center [171, 549] width 22 height 11
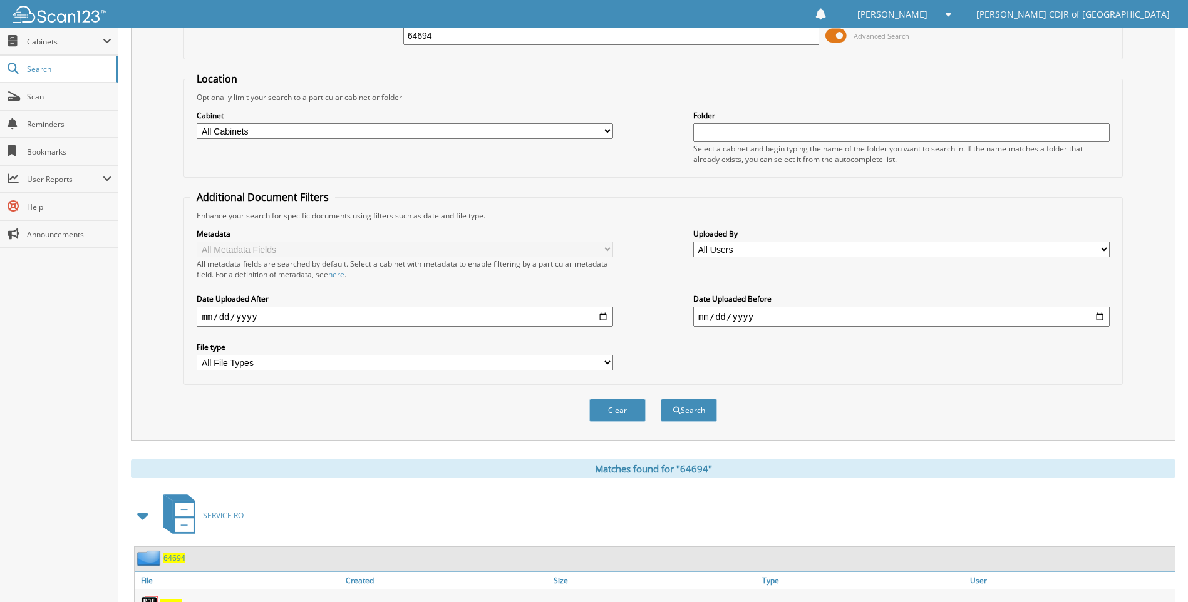
scroll to position [0, 0]
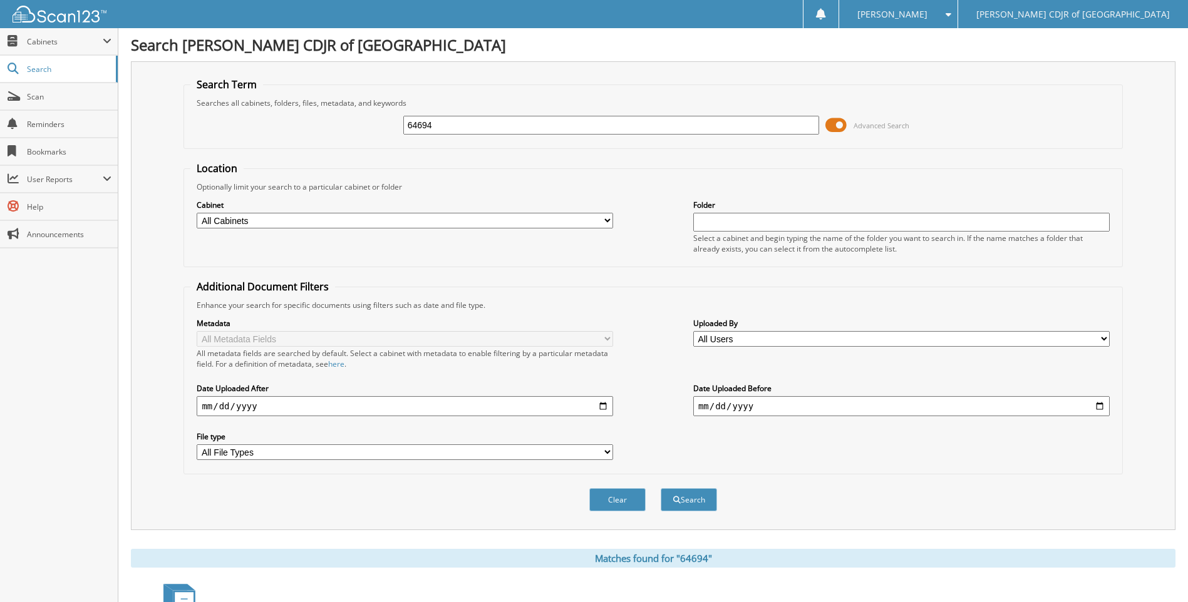
click at [478, 130] on input "64694" at bounding box center [611, 125] width 416 height 19
type input "6"
type input "64760"
click at [661, 488] on button "Search" at bounding box center [689, 499] width 56 height 23
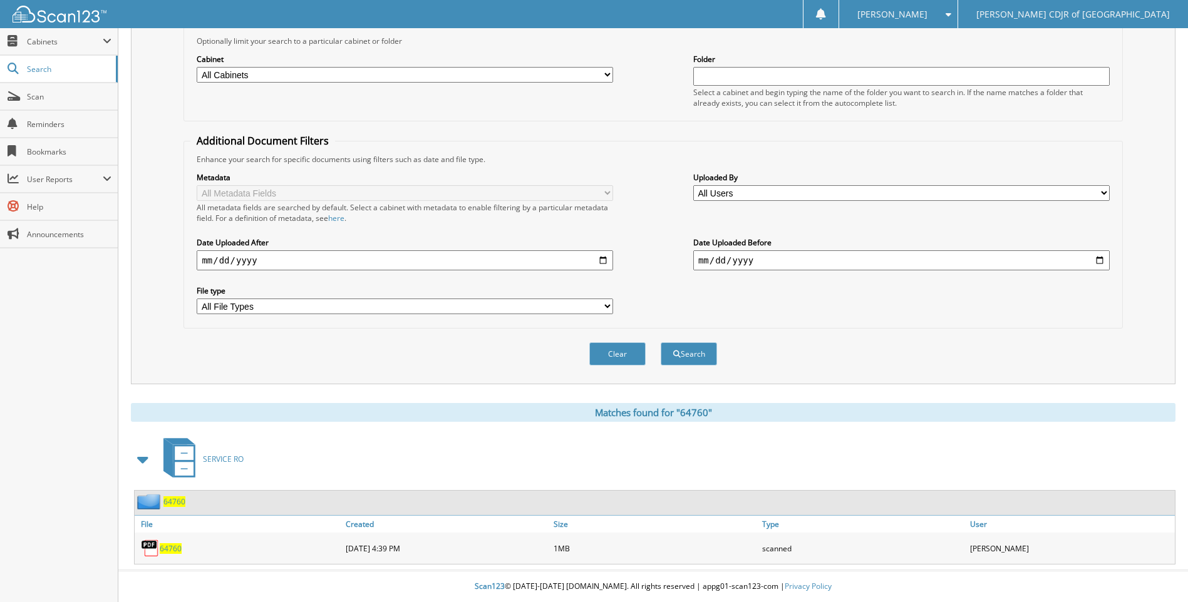
click at [168, 550] on span "64760" at bounding box center [171, 549] width 22 height 11
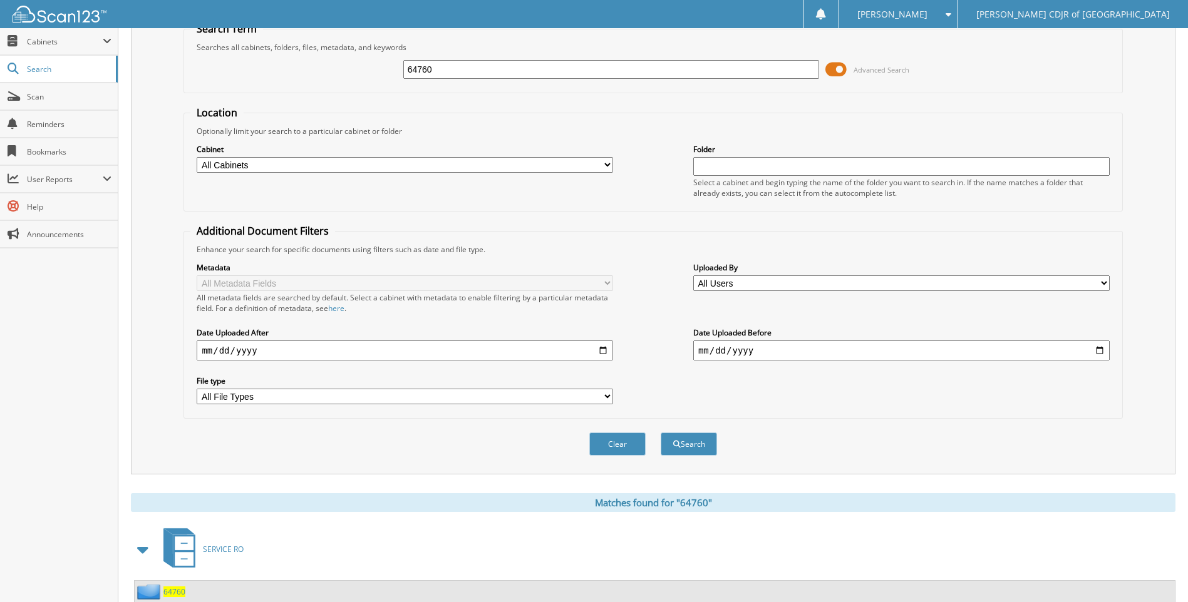
scroll to position [0, 0]
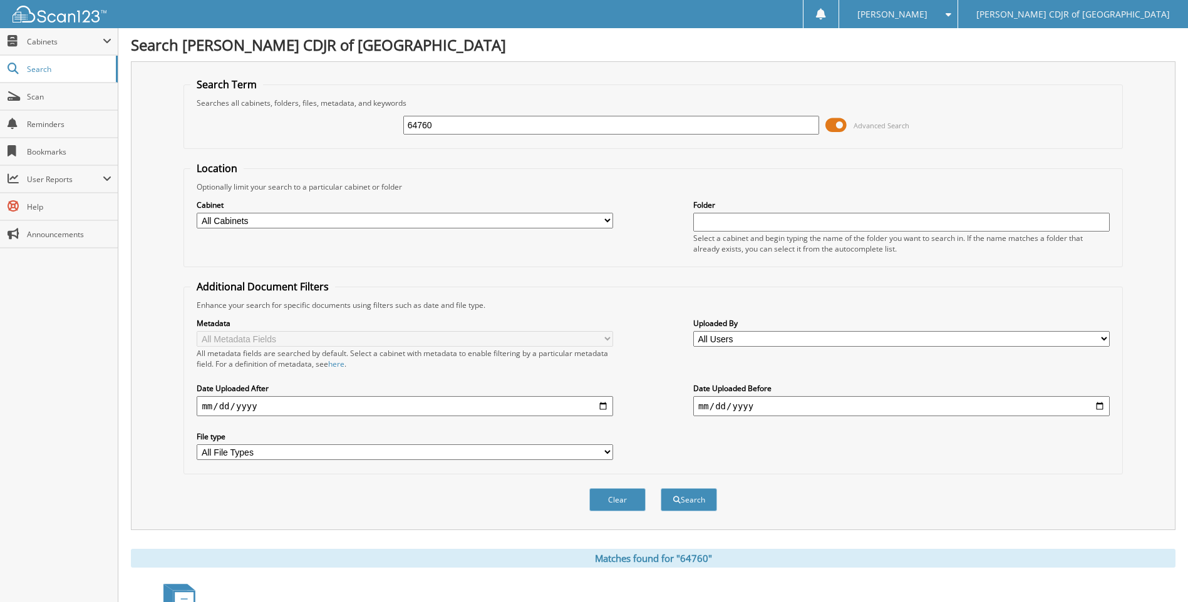
click at [488, 126] on input "64760" at bounding box center [611, 125] width 416 height 19
type input "6"
type input "64789"
click at [661, 488] on button "Search" at bounding box center [689, 499] width 56 height 23
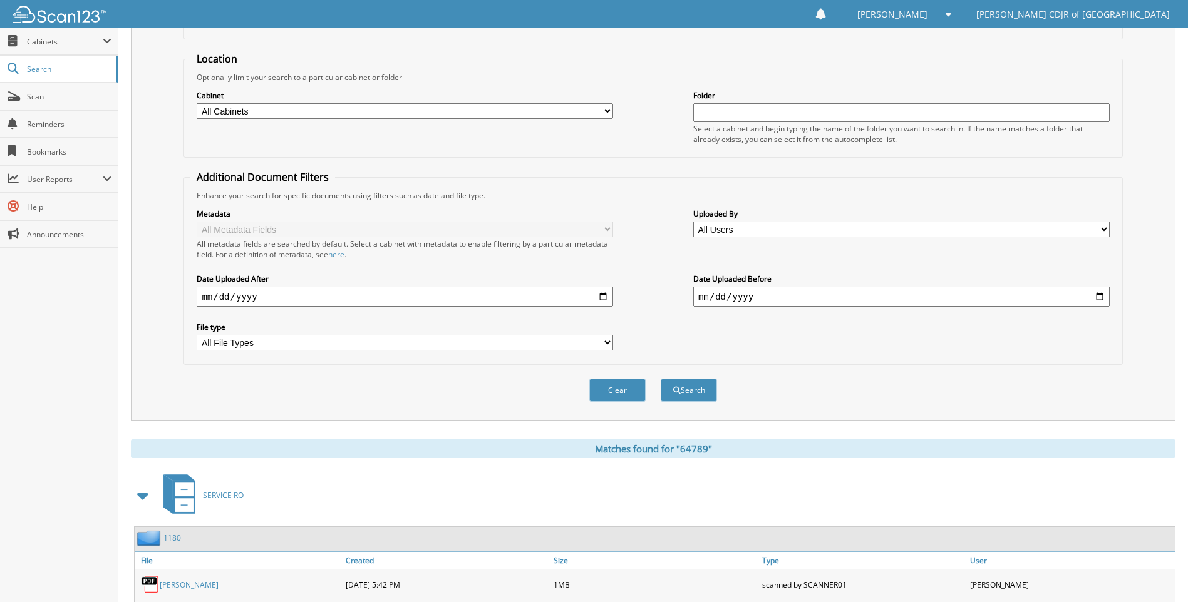
scroll to position [248, 0]
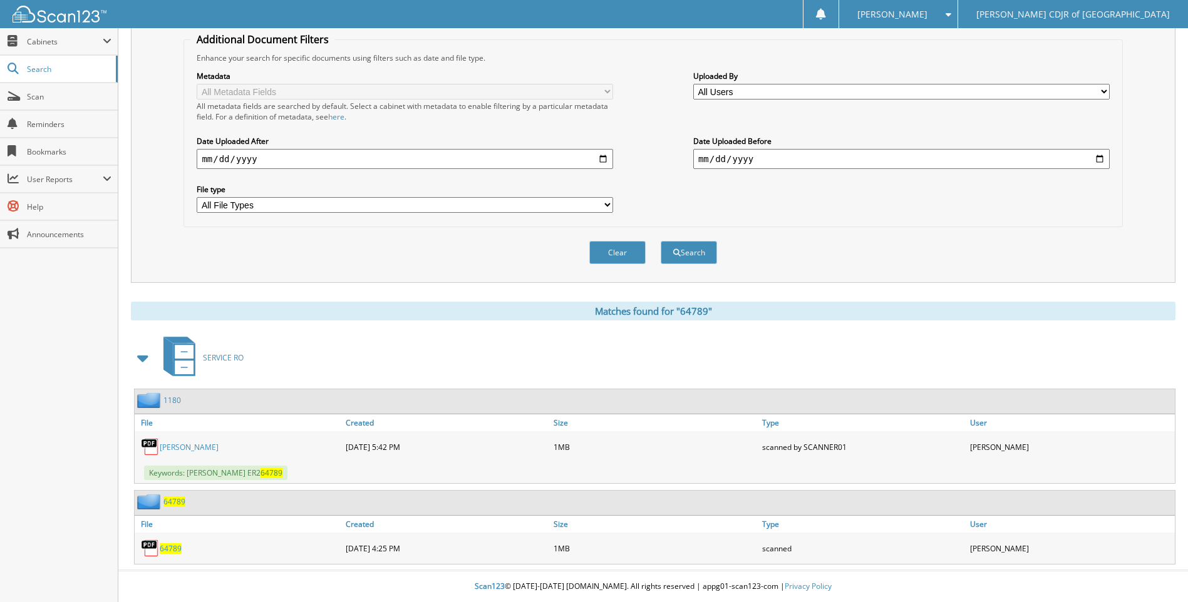
click at [166, 550] on span "64789" at bounding box center [171, 549] width 22 height 11
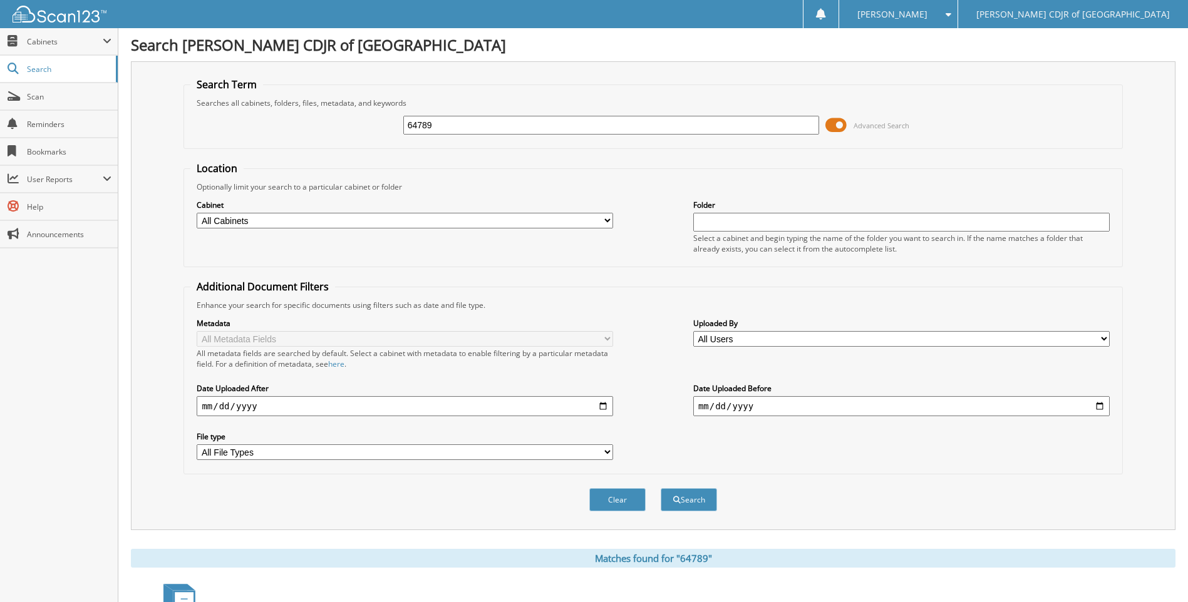
click at [455, 125] on input "64789" at bounding box center [611, 125] width 416 height 19
type input "6"
type input "64808"
click at [661, 488] on button "Search" at bounding box center [689, 499] width 56 height 23
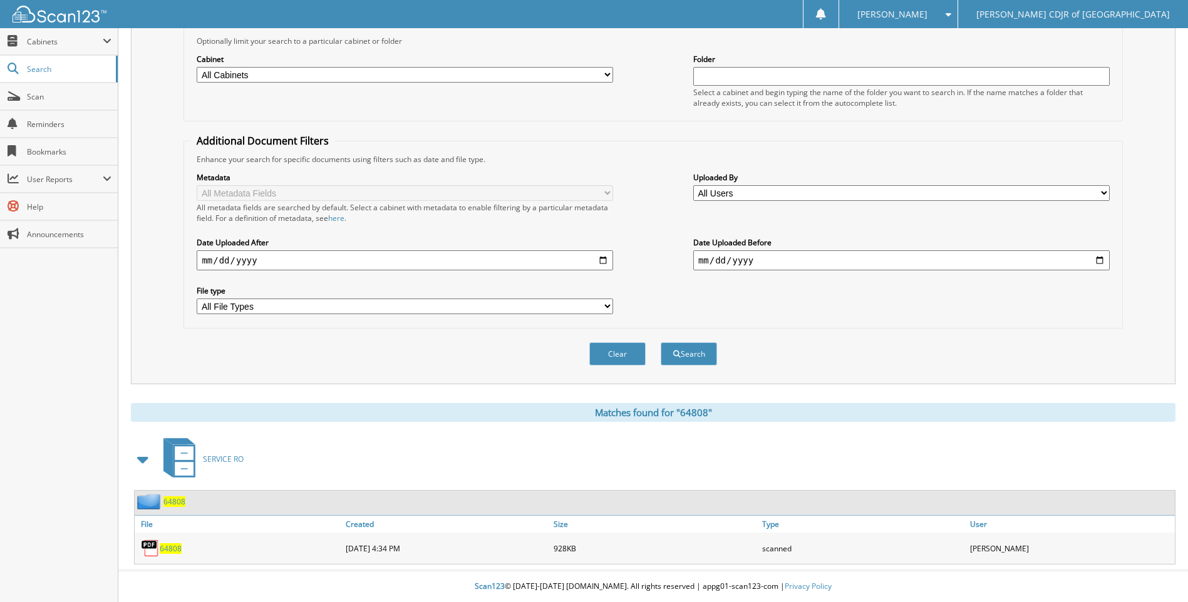
click at [180, 547] on span "64808" at bounding box center [171, 549] width 22 height 11
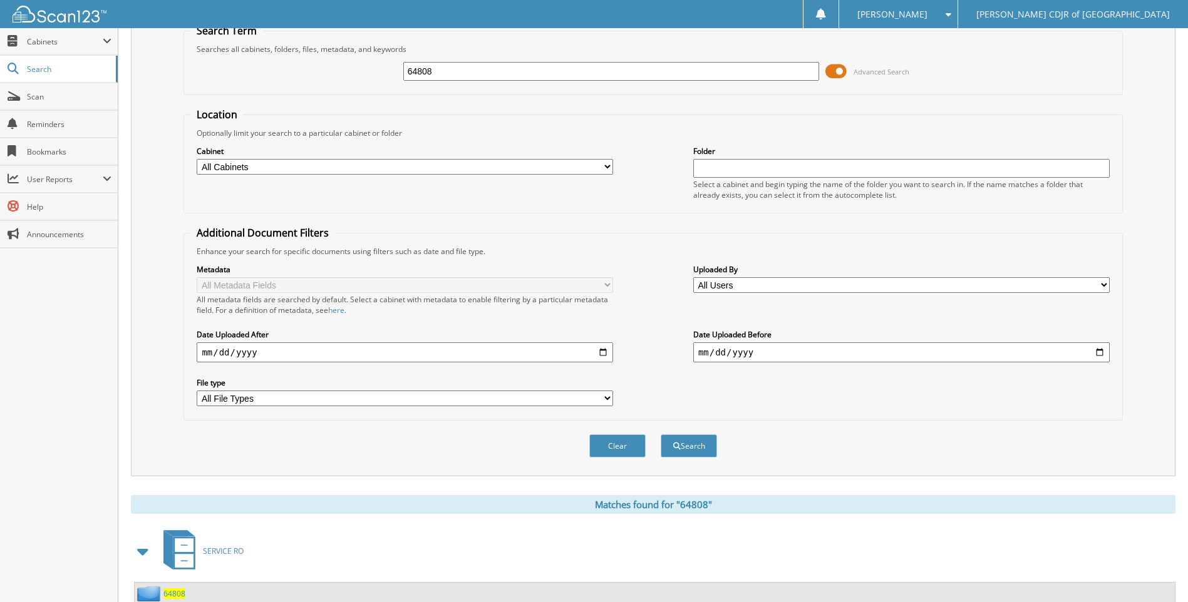
scroll to position [0, 0]
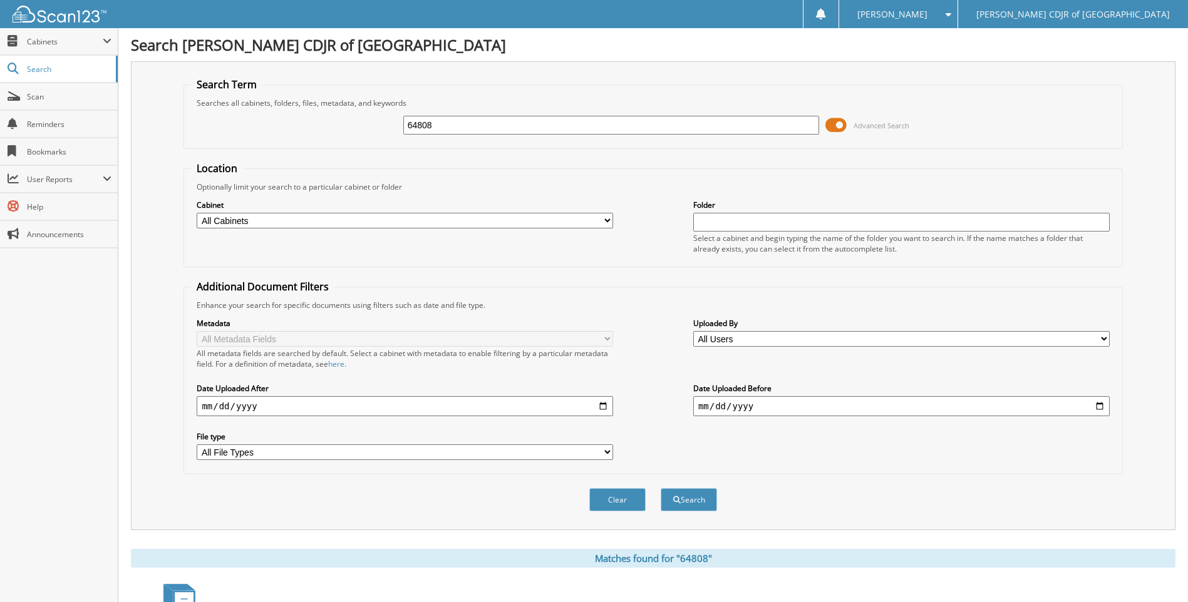
click at [446, 123] on input "64808" at bounding box center [611, 125] width 416 height 19
type input "6"
type input "64809"
click at [661, 488] on button "Search" at bounding box center [689, 499] width 56 height 23
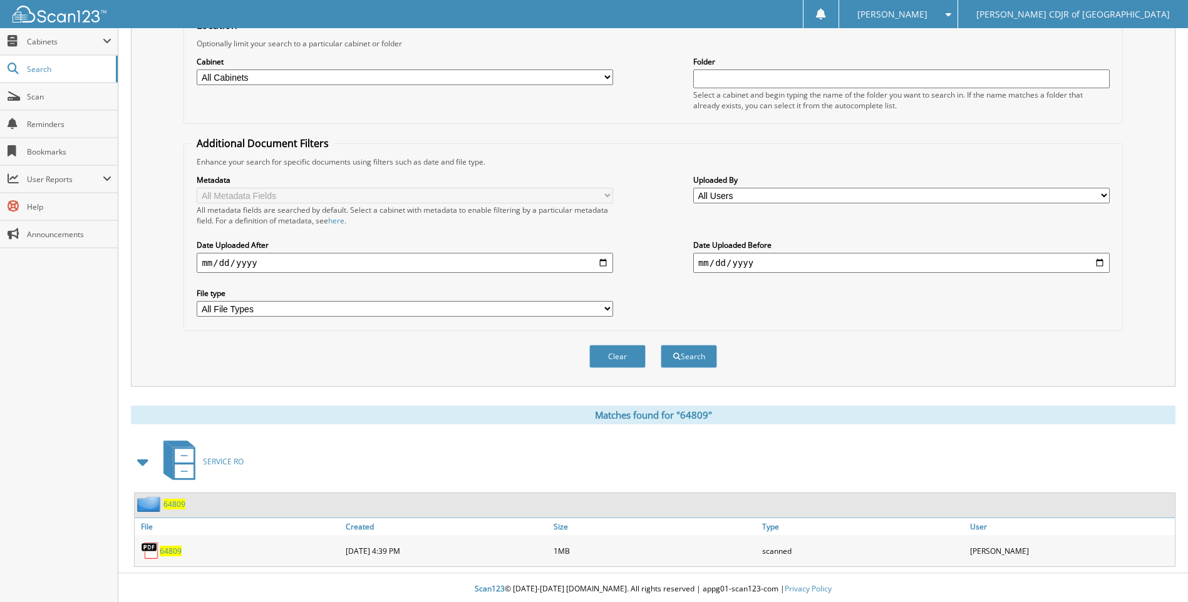
scroll to position [147, 0]
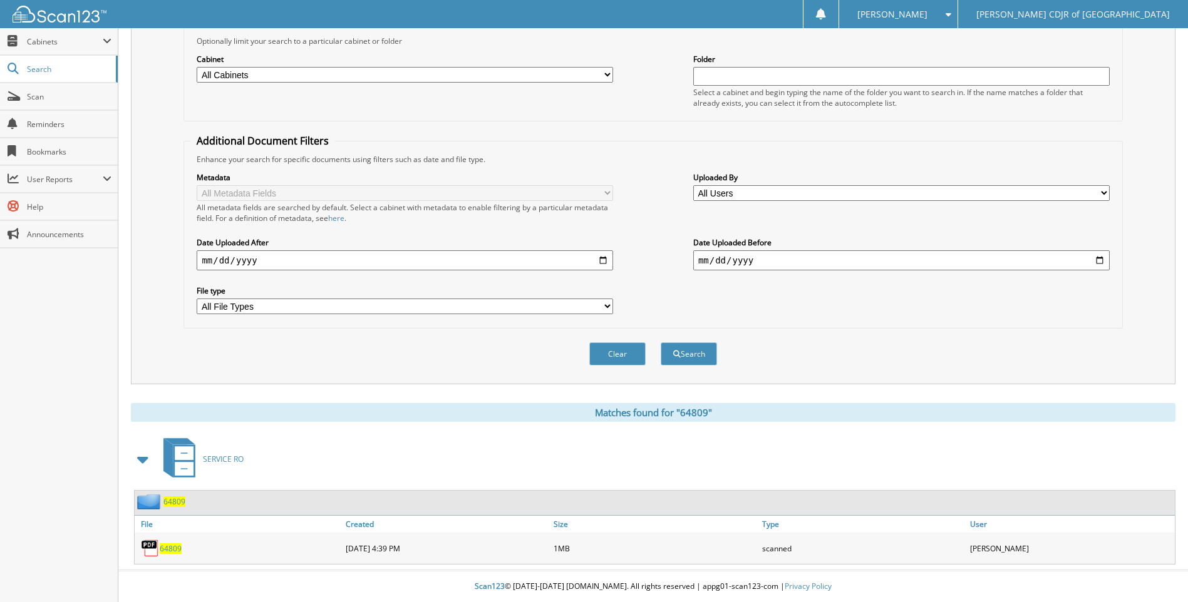
click at [175, 551] on span "64809" at bounding box center [171, 549] width 22 height 11
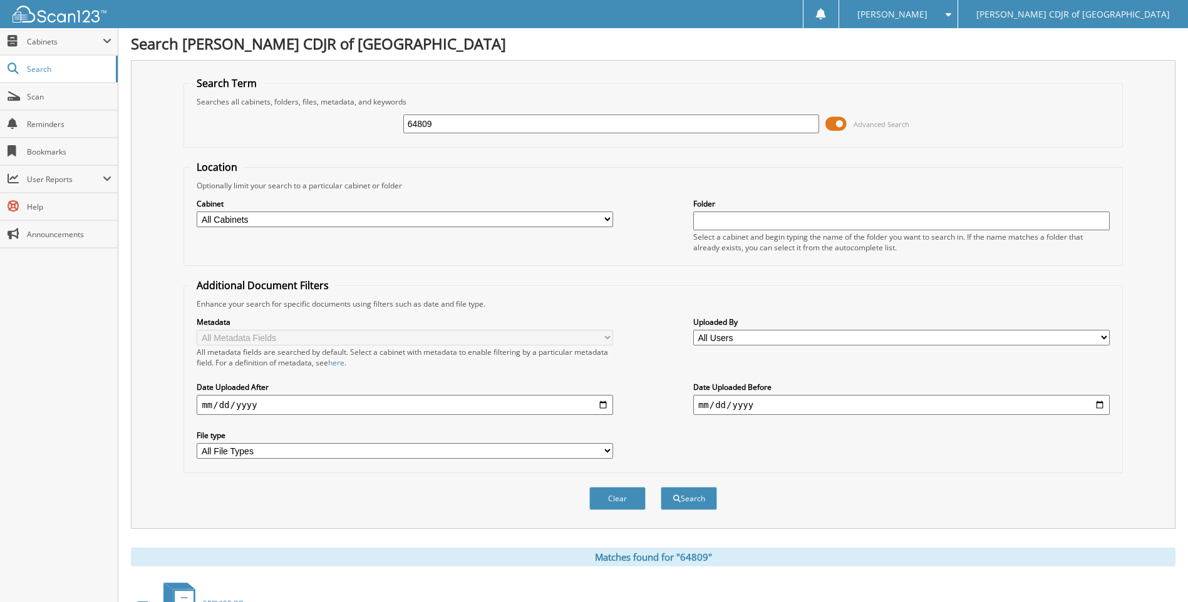
scroll to position [0, 0]
click at [473, 120] on input "64809" at bounding box center [611, 125] width 416 height 19
type input "6"
type input "64810"
click at [661, 488] on button "Search" at bounding box center [689, 499] width 56 height 23
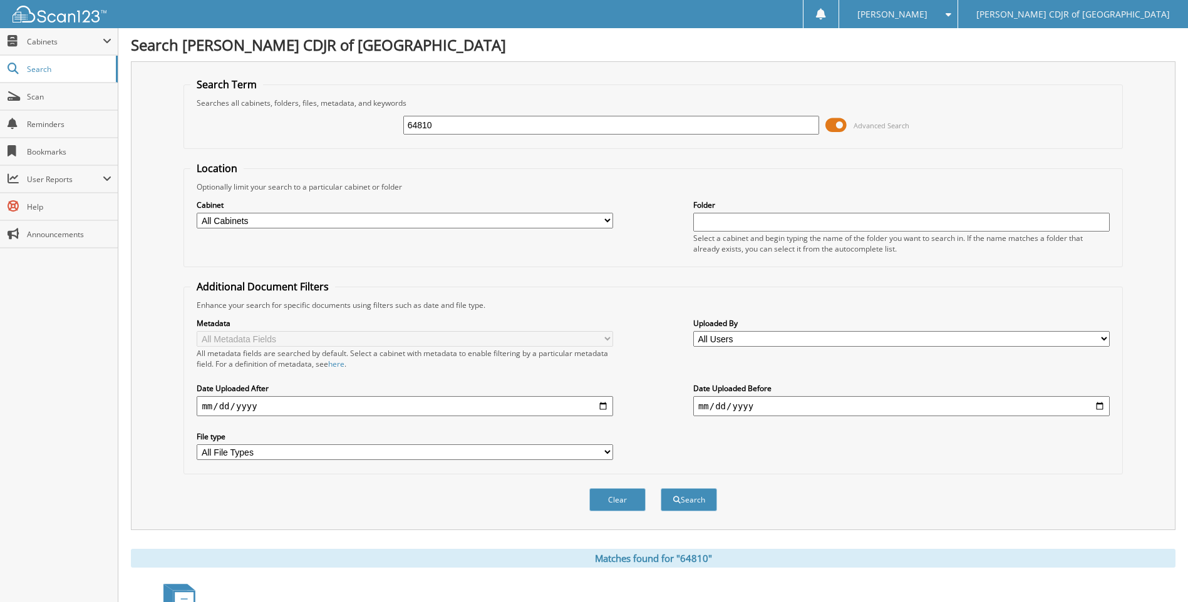
scroll to position [147, 0]
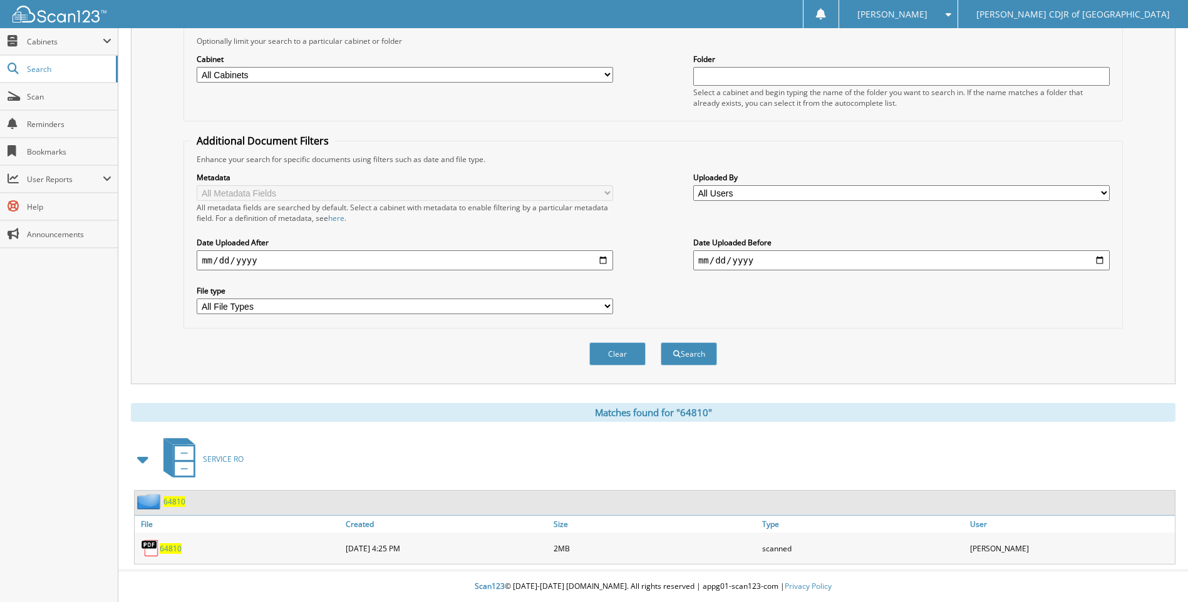
click at [171, 549] on span "64810" at bounding box center [171, 549] width 22 height 11
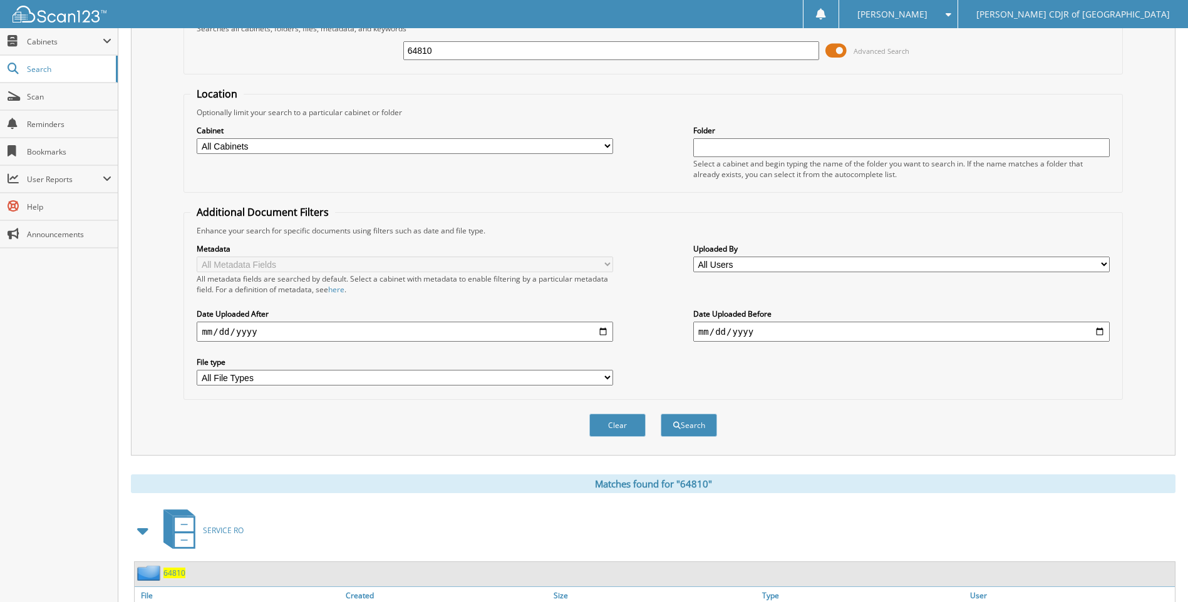
scroll to position [0, 0]
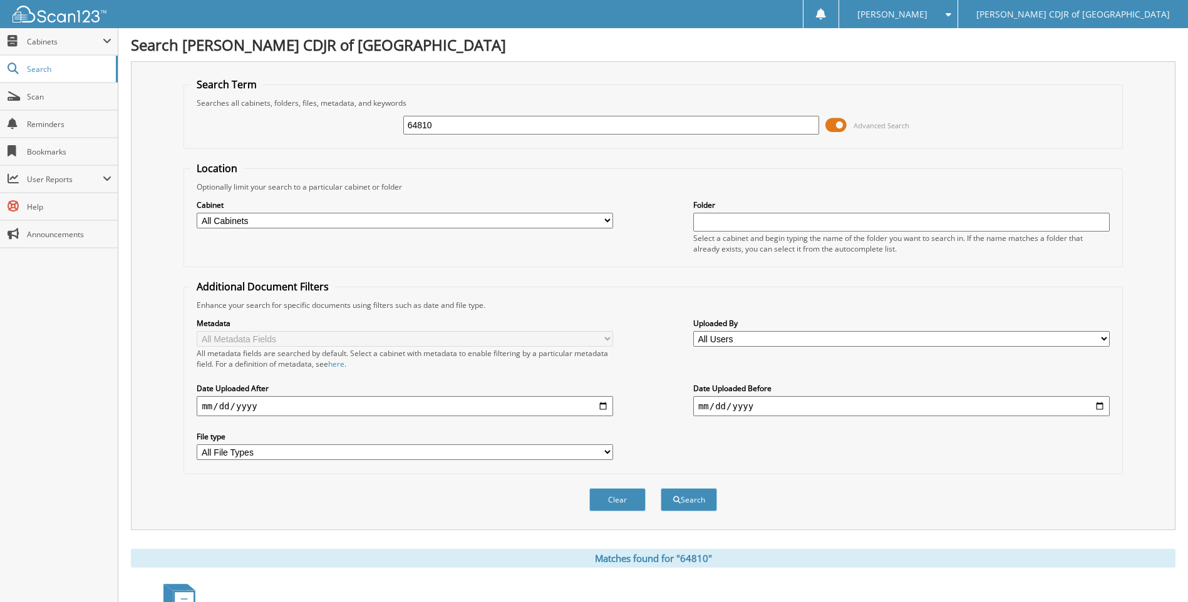
click at [540, 128] on input "64810" at bounding box center [611, 125] width 416 height 19
type input "6"
type input "64812"
click at [661, 488] on button "Search" at bounding box center [689, 499] width 56 height 23
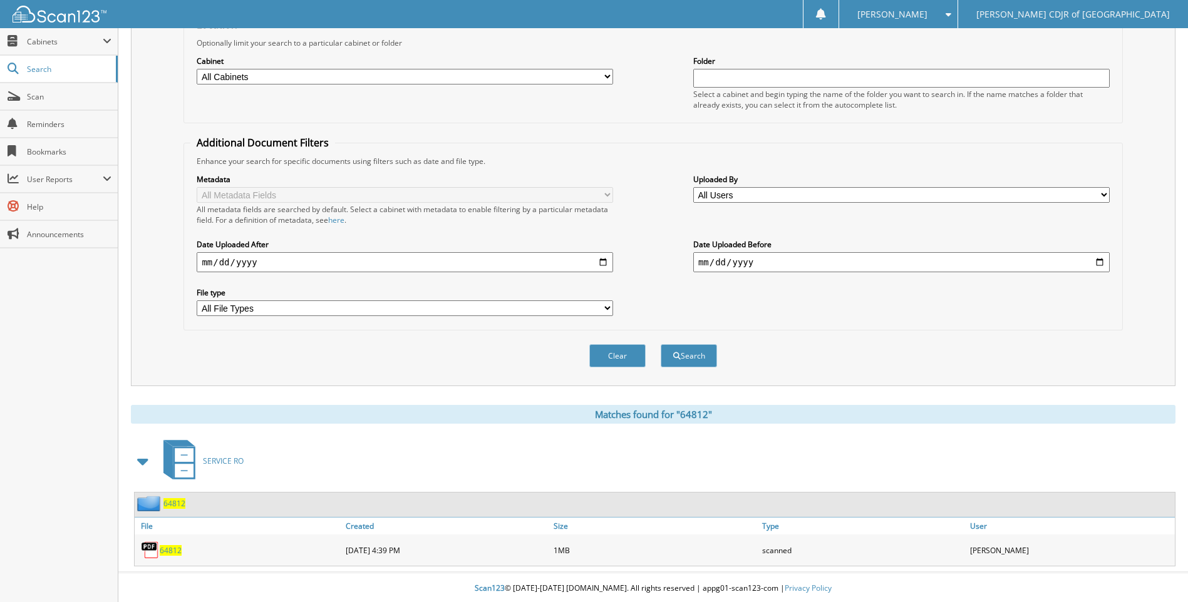
scroll to position [147, 0]
click at [170, 544] on span "64812" at bounding box center [171, 549] width 22 height 11
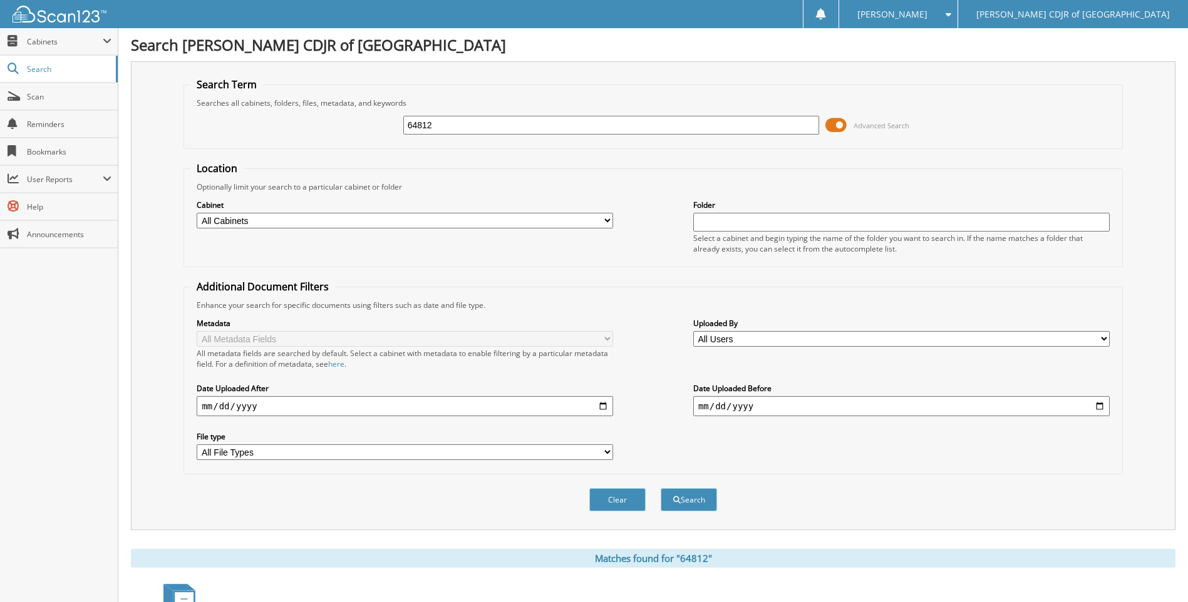
click at [497, 123] on input "64812" at bounding box center [611, 125] width 416 height 19
type input "6"
type input "64812"
click at [661, 488] on button "Search" at bounding box center [689, 499] width 56 height 23
click at [498, 125] on input "64812" at bounding box center [611, 125] width 416 height 19
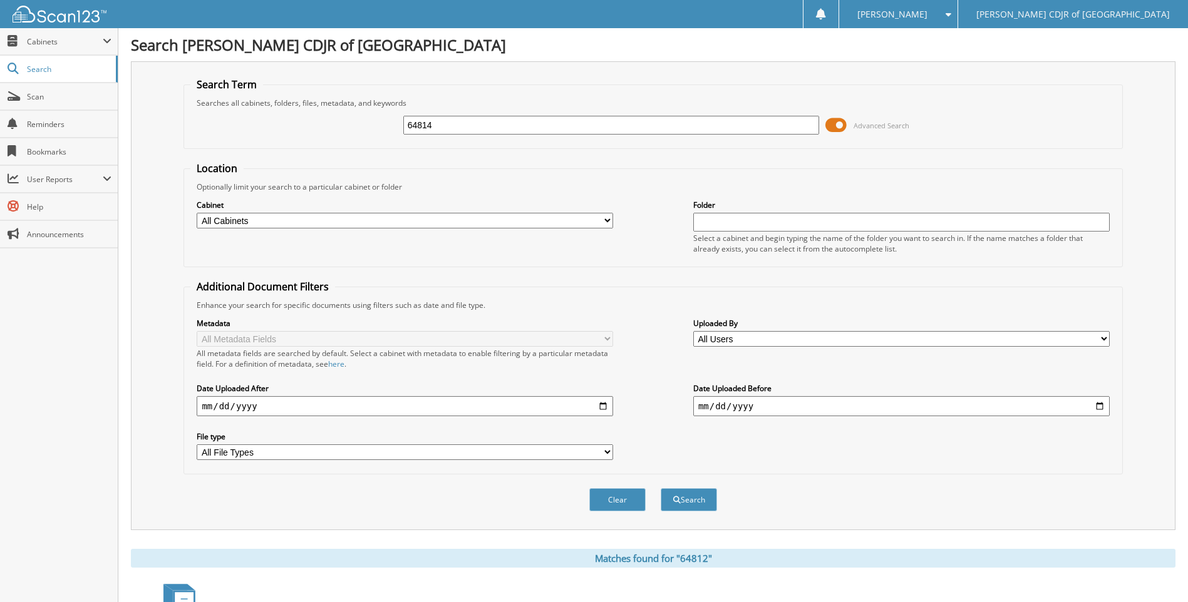
type input "64814"
click at [661, 488] on button "Search" at bounding box center [689, 499] width 56 height 23
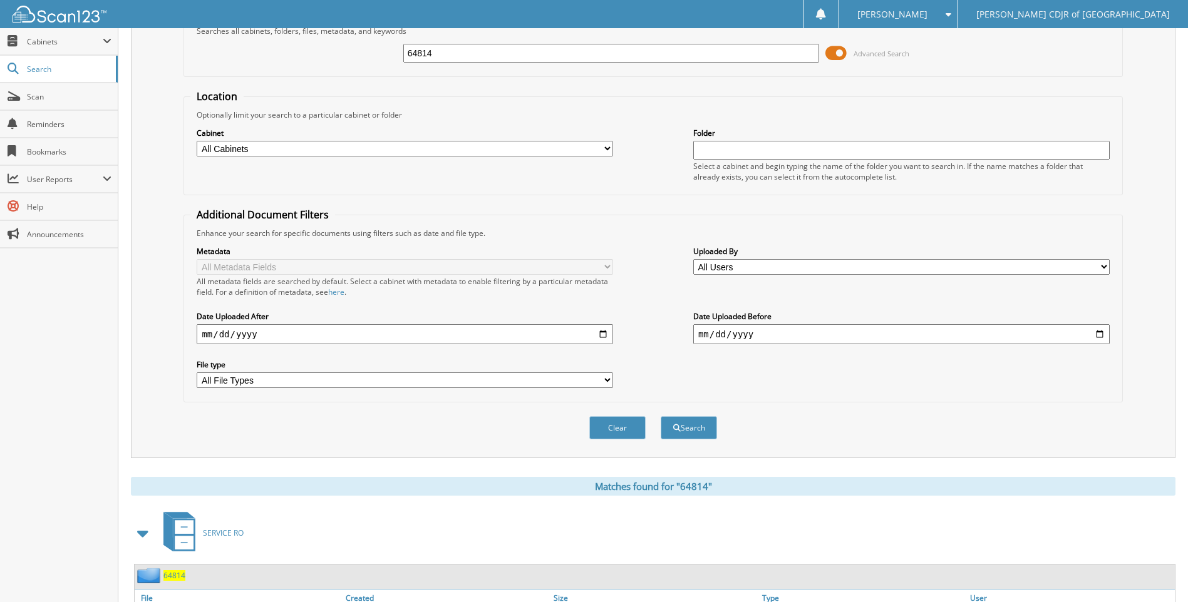
scroll to position [147, 0]
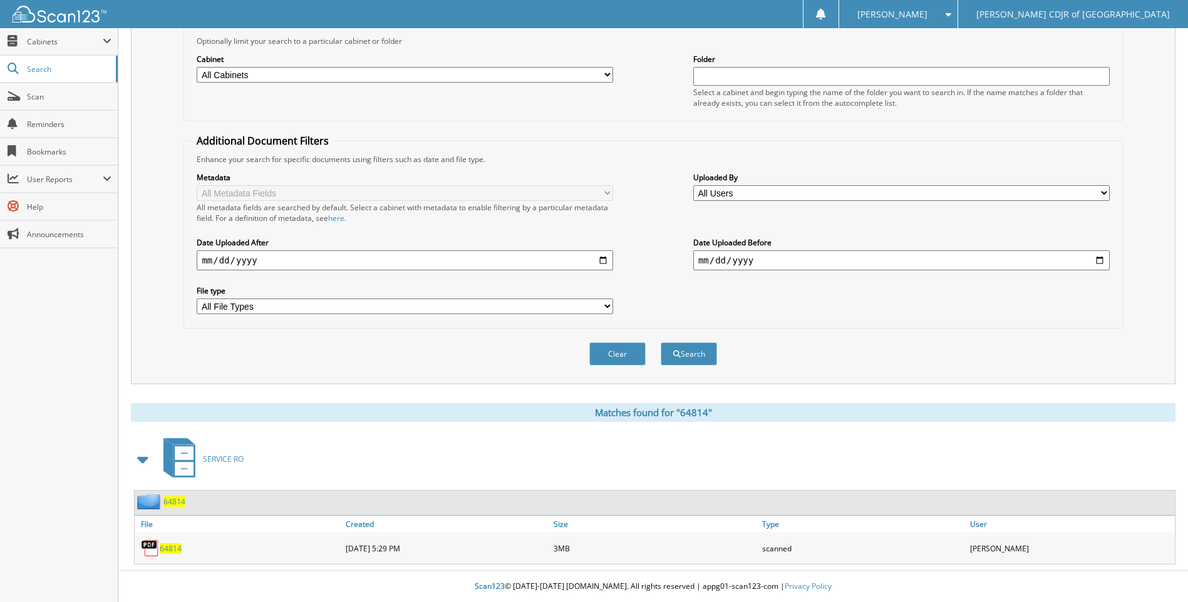
click at [172, 549] on span "64814" at bounding box center [171, 549] width 22 height 11
click at [177, 547] on span "64814" at bounding box center [171, 549] width 22 height 11
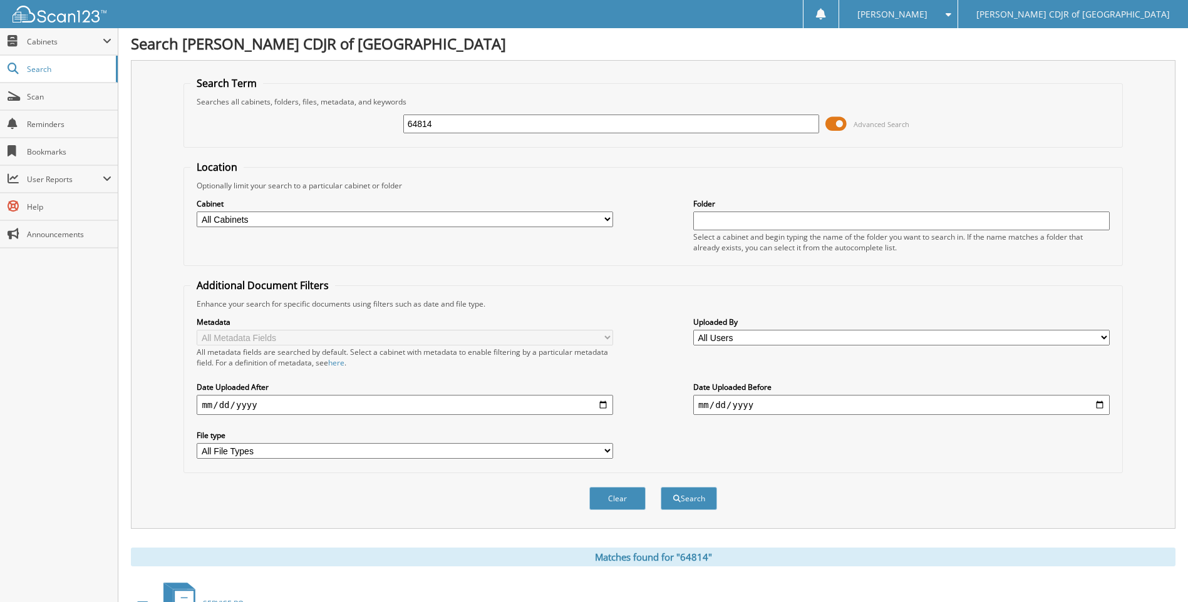
scroll to position [0, 0]
click at [441, 126] on input "64814" at bounding box center [611, 125] width 416 height 19
type input "6"
type input "64817"
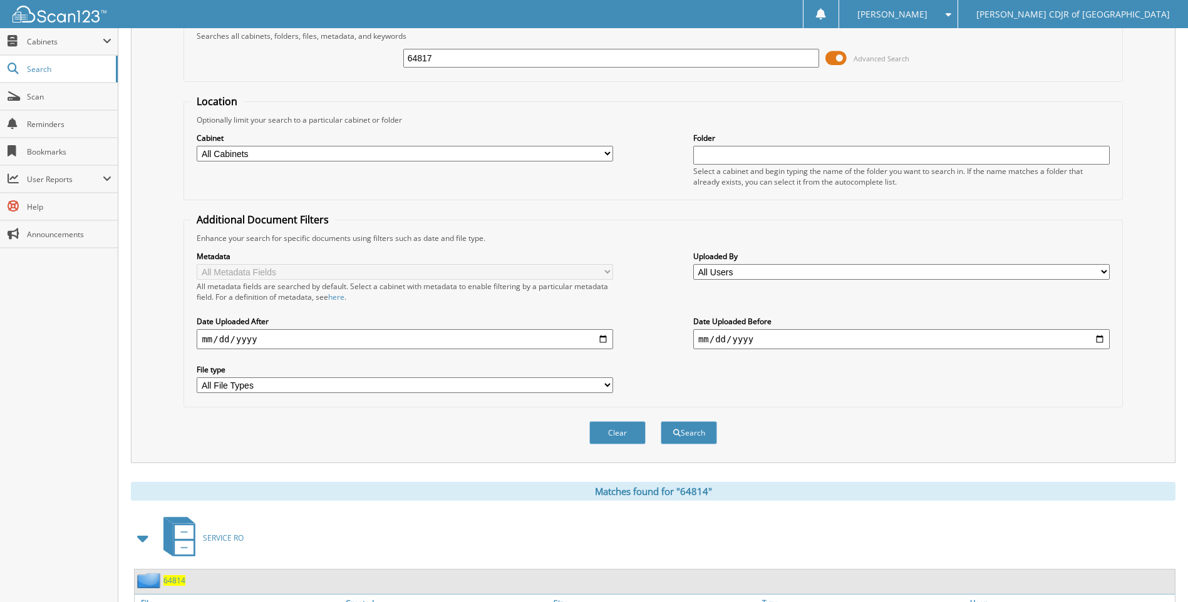
scroll to position [147, 0]
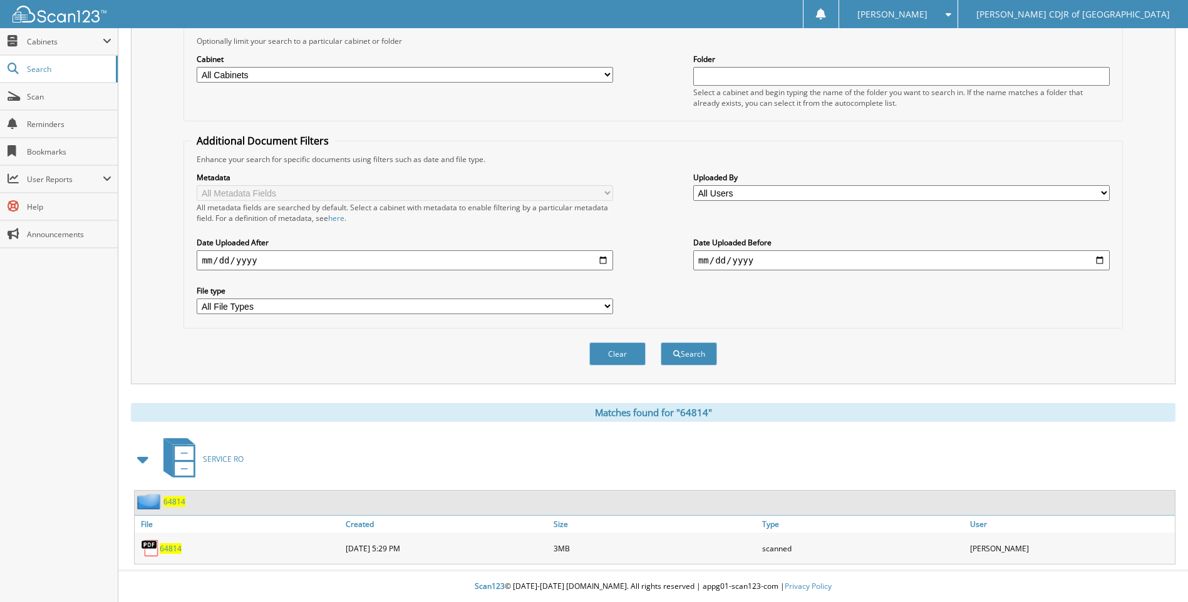
click at [168, 550] on span "64814" at bounding box center [171, 549] width 22 height 11
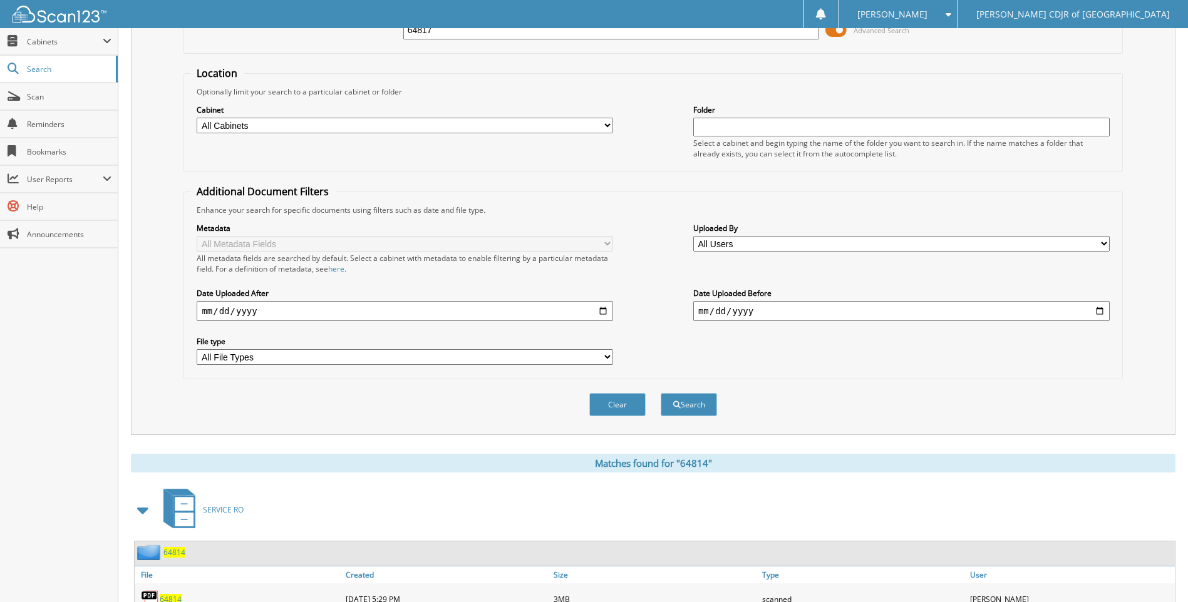
scroll to position [0, 0]
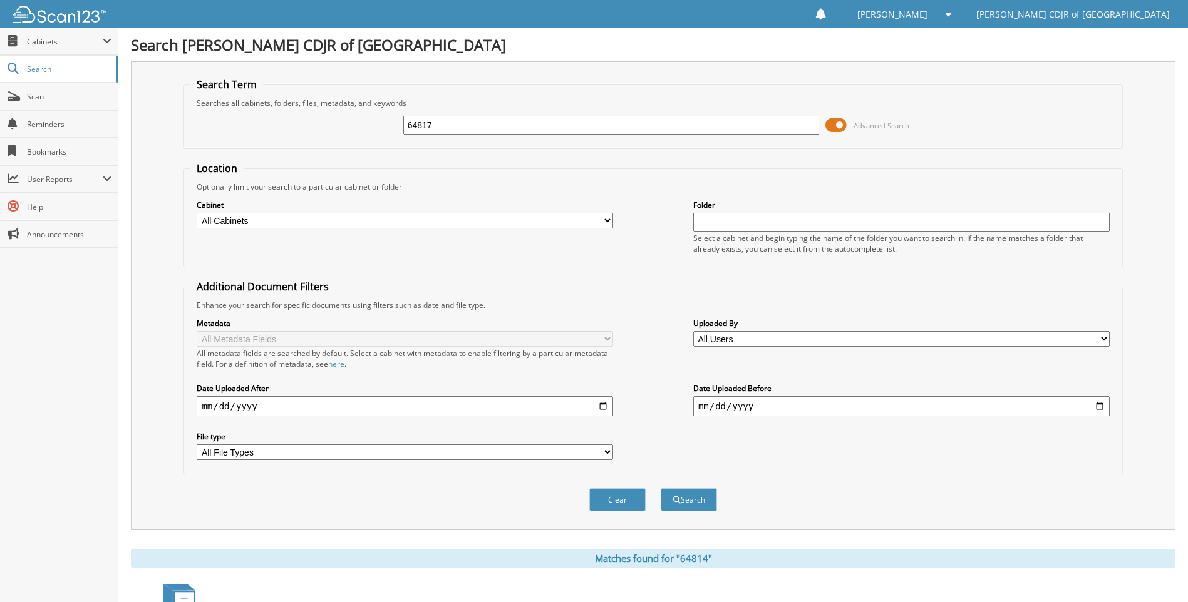
click at [463, 116] on input "64817" at bounding box center [611, 125] width 416 height 19
click at [661, 488] on button "Search" at bounding box center [689, 499] width 56 height 23
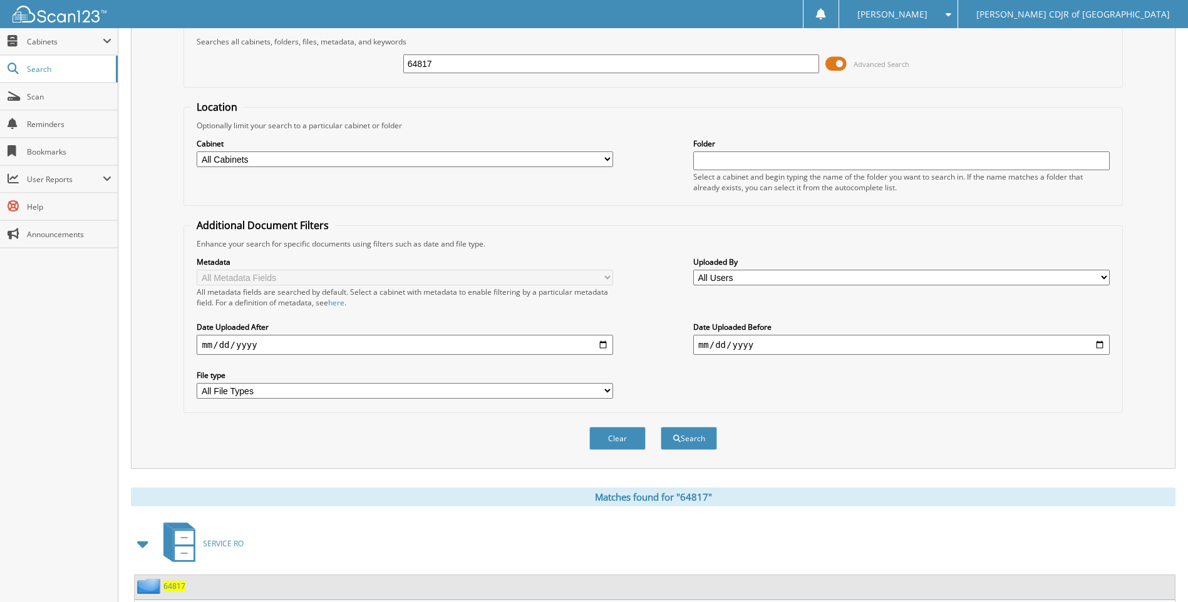
scroll to position [147, 0]
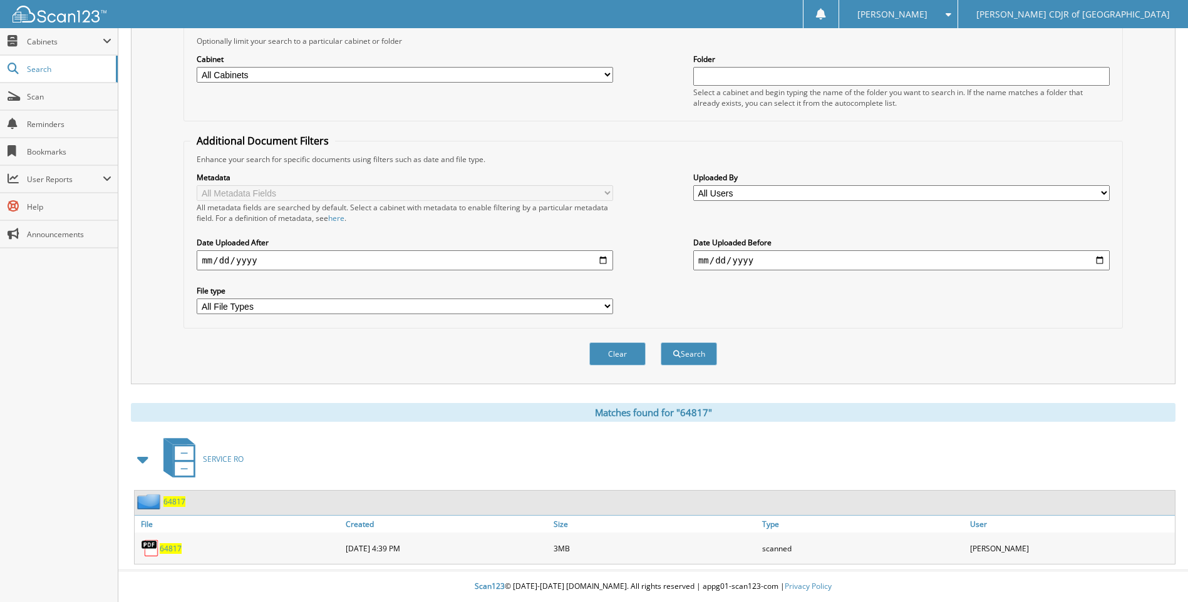
click at [168, 547] on span "64817" at bounding box center [171, 549] width 22 height 11
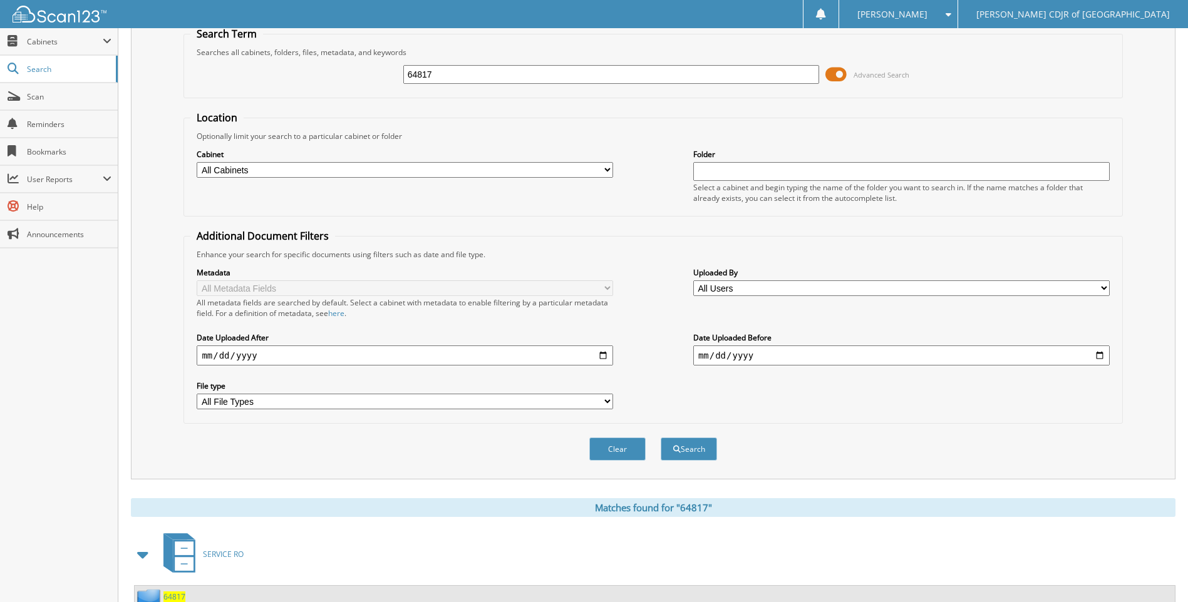
scroll to position [0, 0]
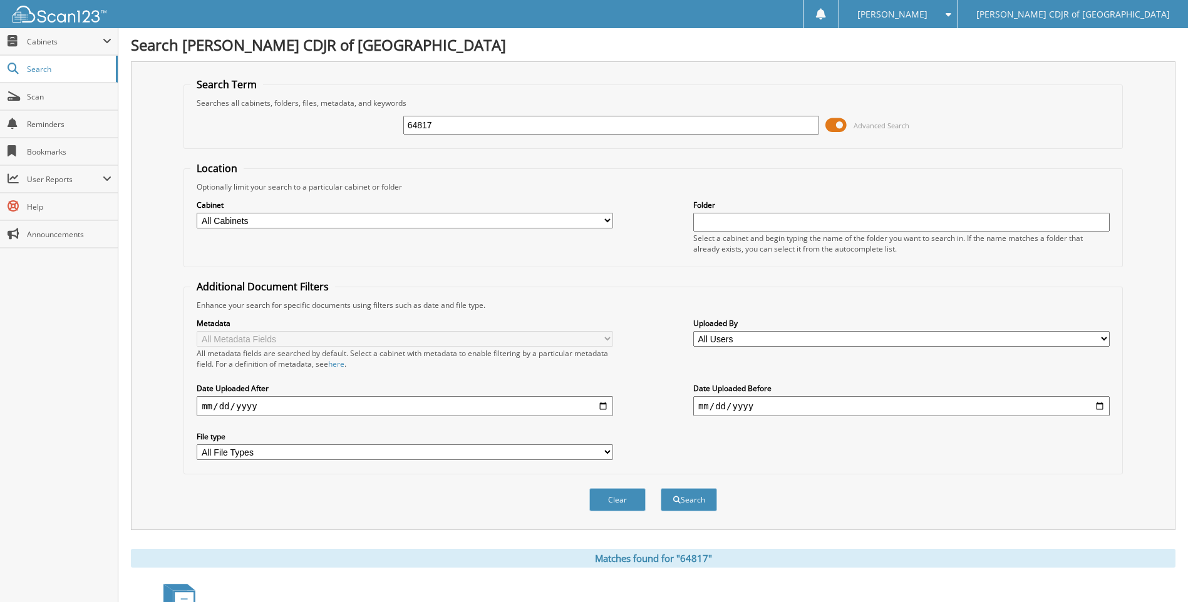
click at [456, 121] on input "64817" at bounding box center [611, 125] width 416 height 19
type input "6"
type input "64833"
click at [661, 488] on button "Search" at bounding box center [689, 499] width 56 height 23
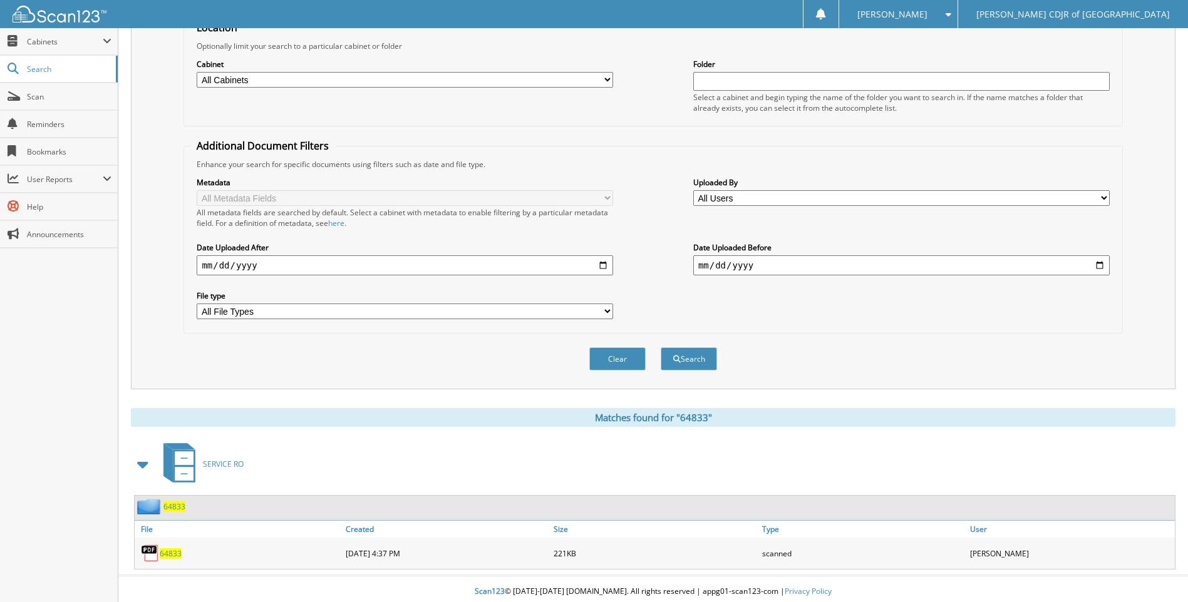
scroll to position [147, 0]
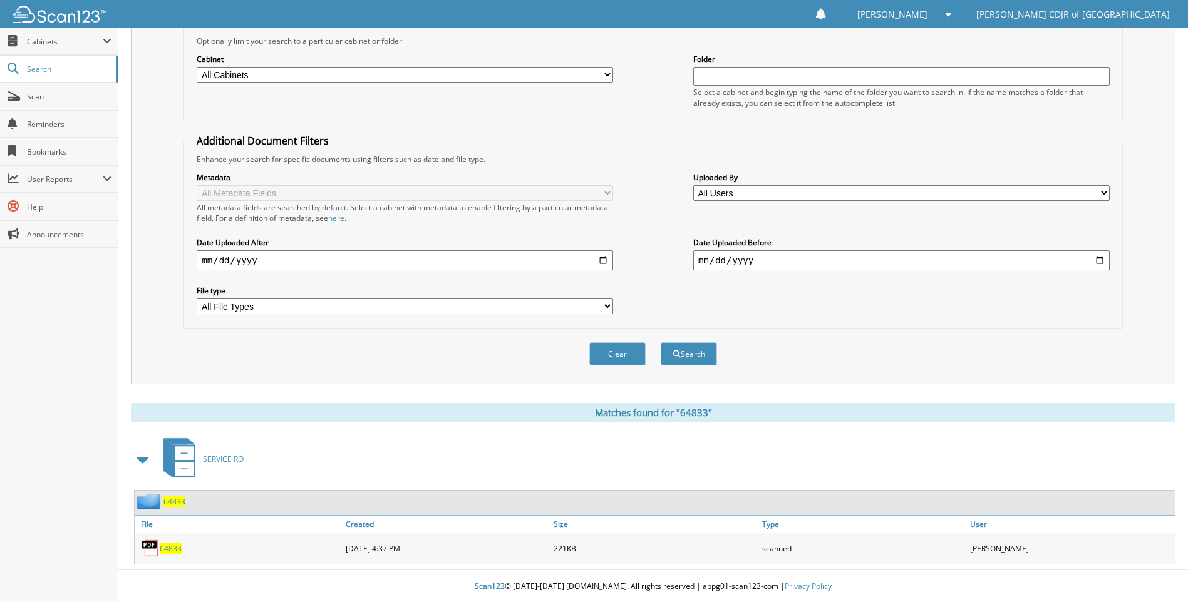
click at [175, 549] on span "64833" at bounding box center [171, 549] width 22 height 11
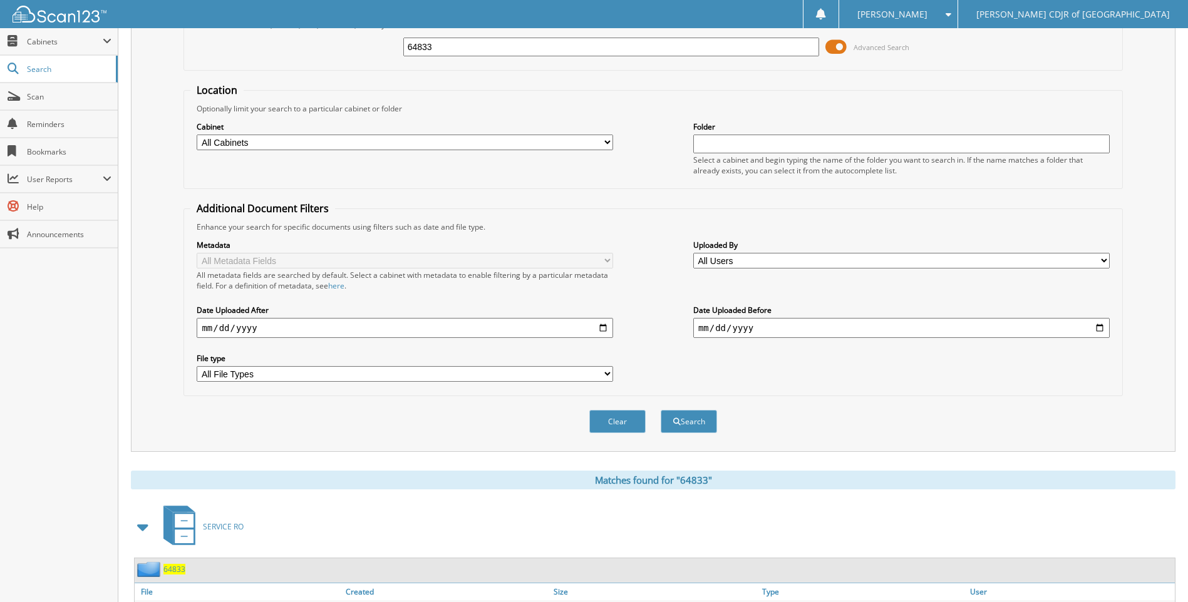
scroll to position [0, 0]
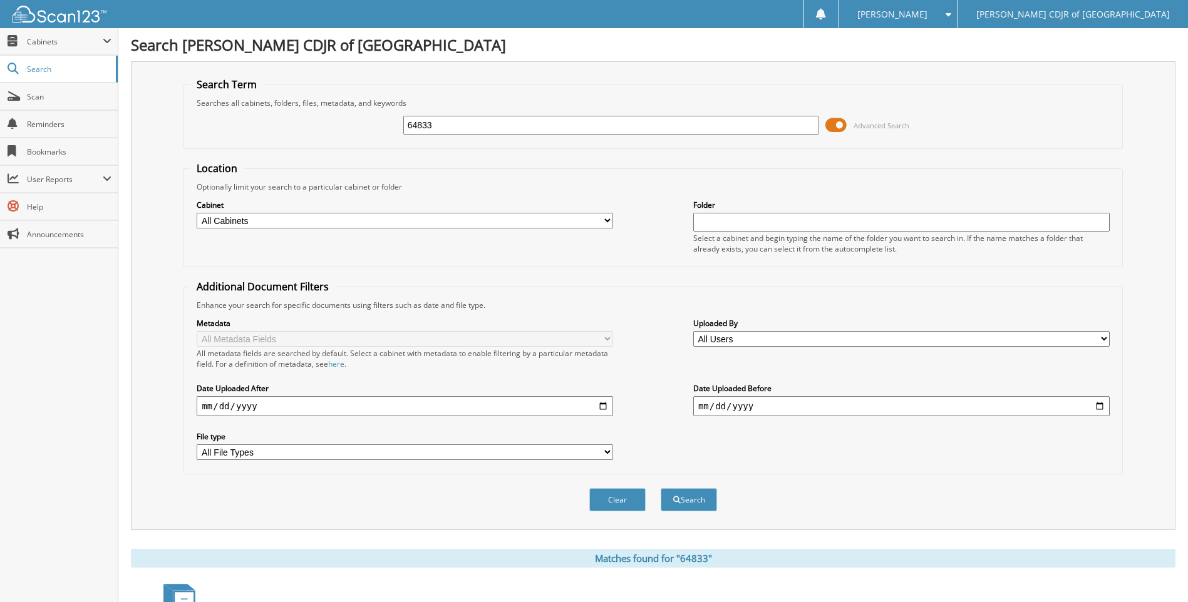
click at [563, 126] on input "64833" at bounding box center [611, 125] width 416 height 19
type input "6"
type input "64837"
click at [661, 488] on button "Search" at bounding box center [689, 499] width 56 height 23
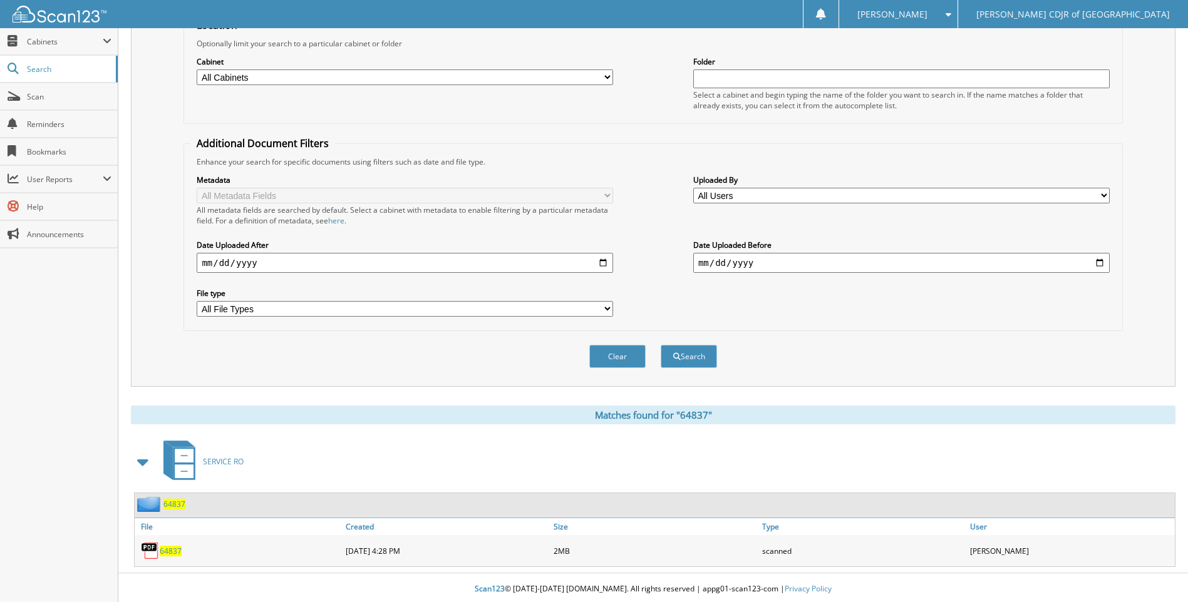
scroll to position [147, 0]
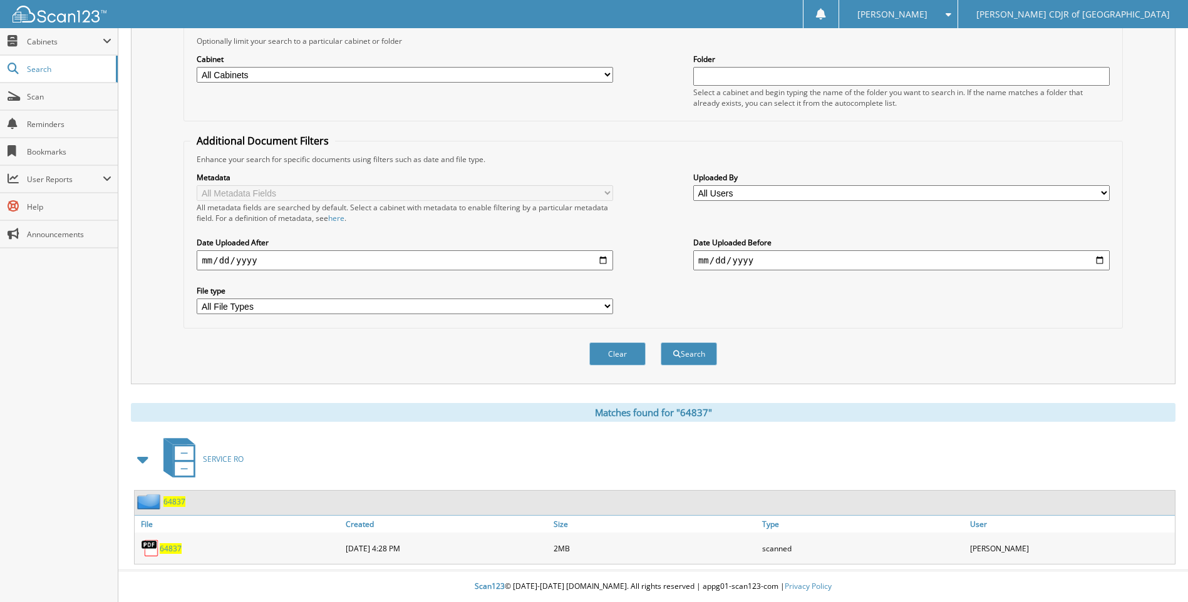
click at [174, 548] on span "64837" at bounding box center [171, 549] width 22 height 11
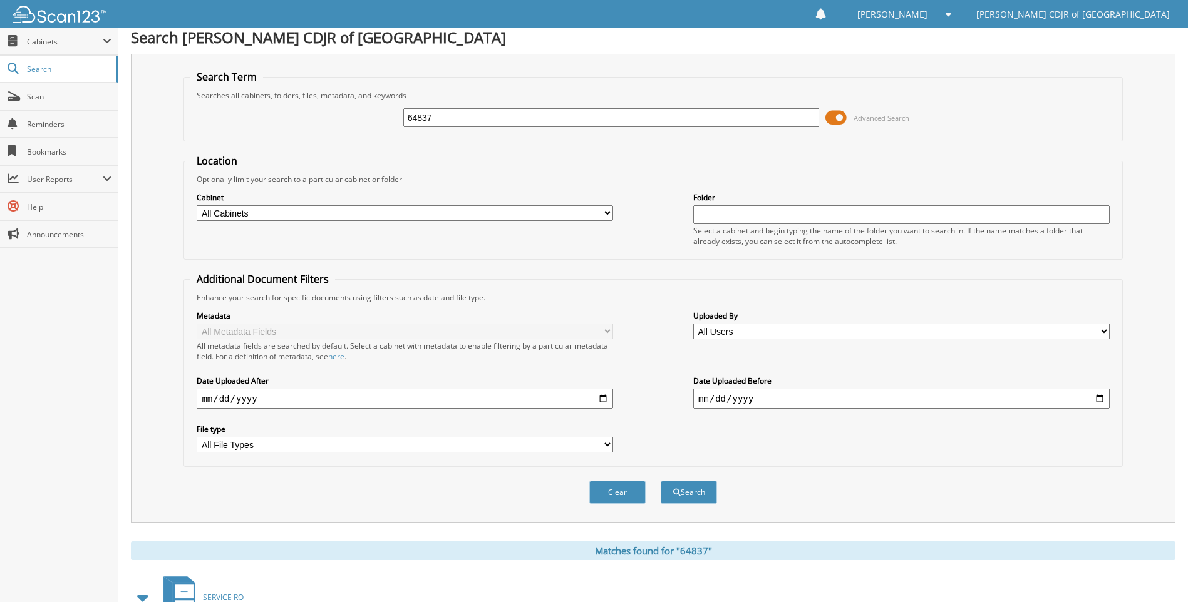
scroll to position [0, 0]
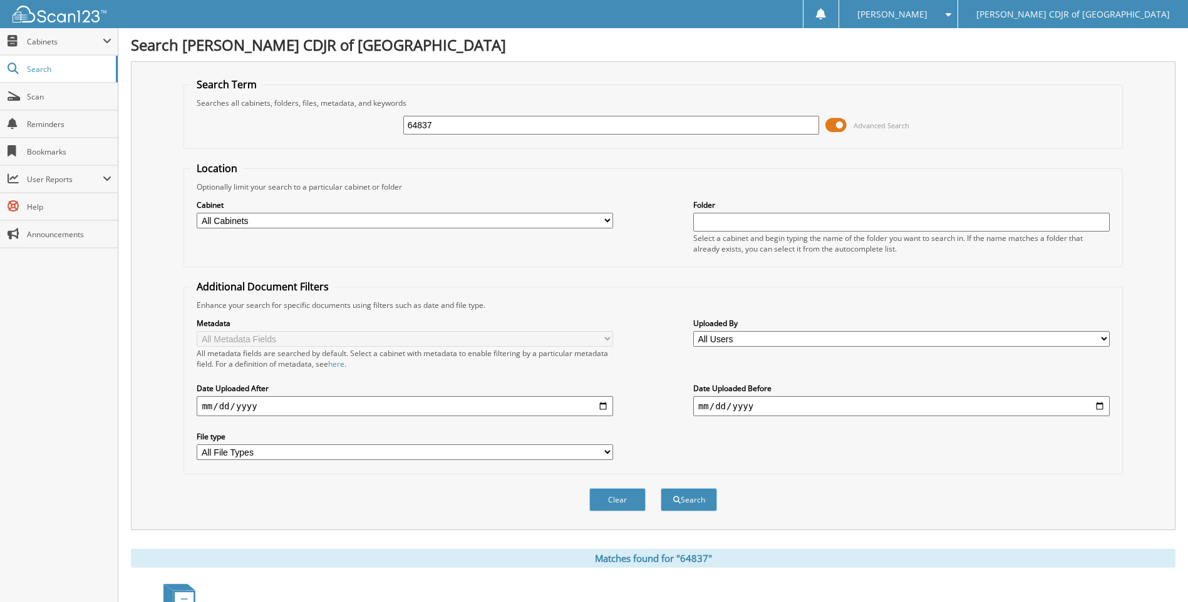
click at [490, 128] on input "64837" at bounding box center [611, 125] width 416 height 19
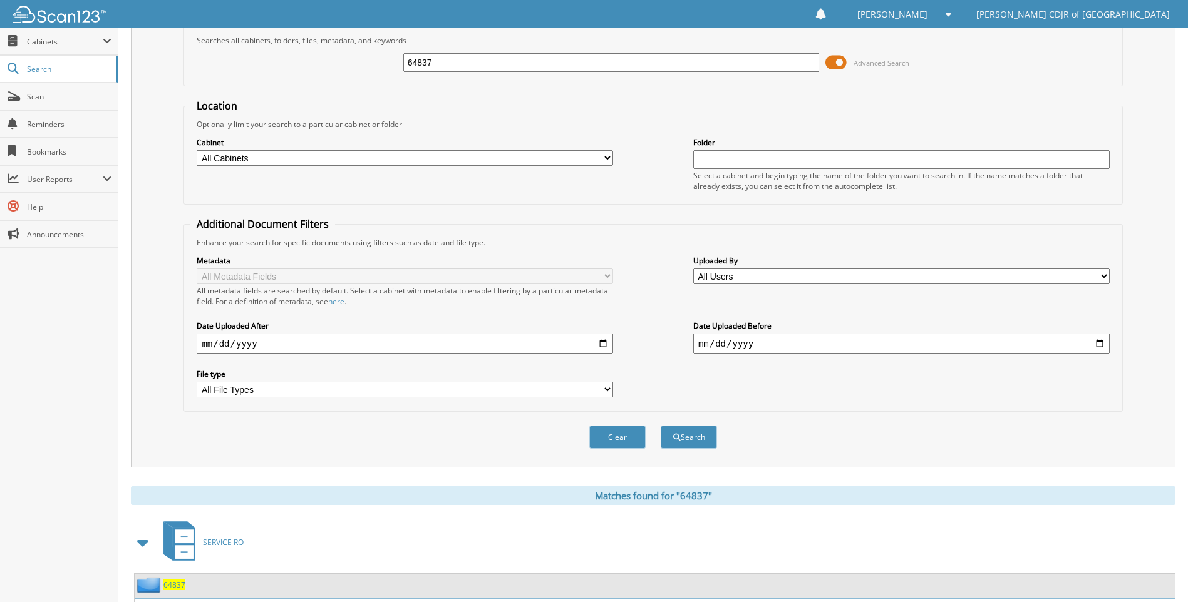
scroll to position [147, 0]
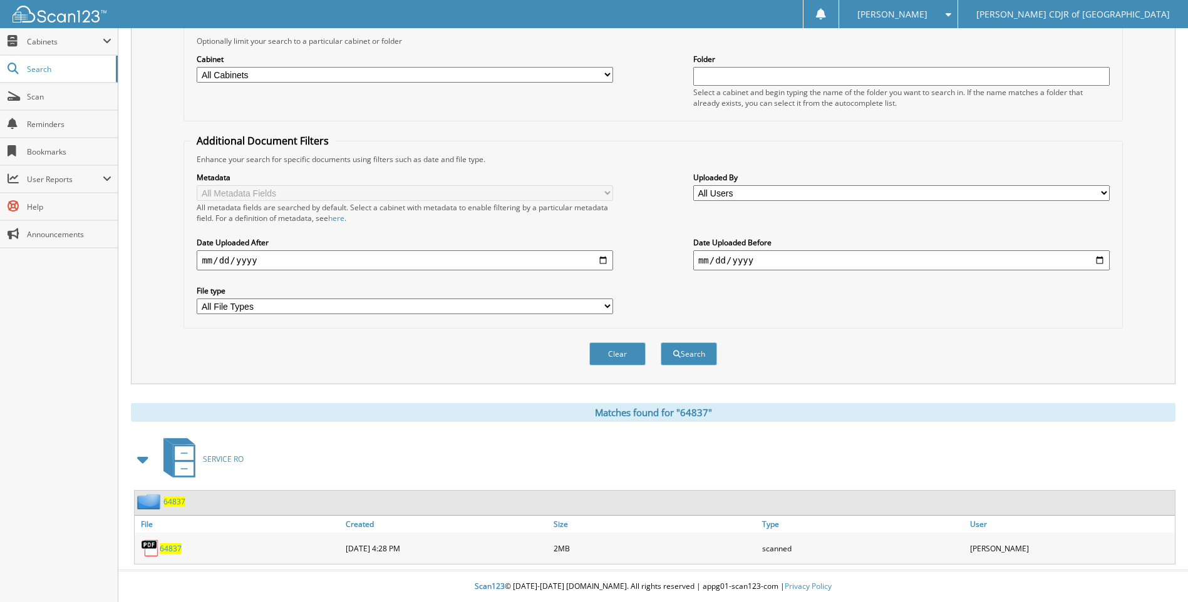
click at [175, 547] on span "64837" at bounding box center [171, 549] width 22 height 11
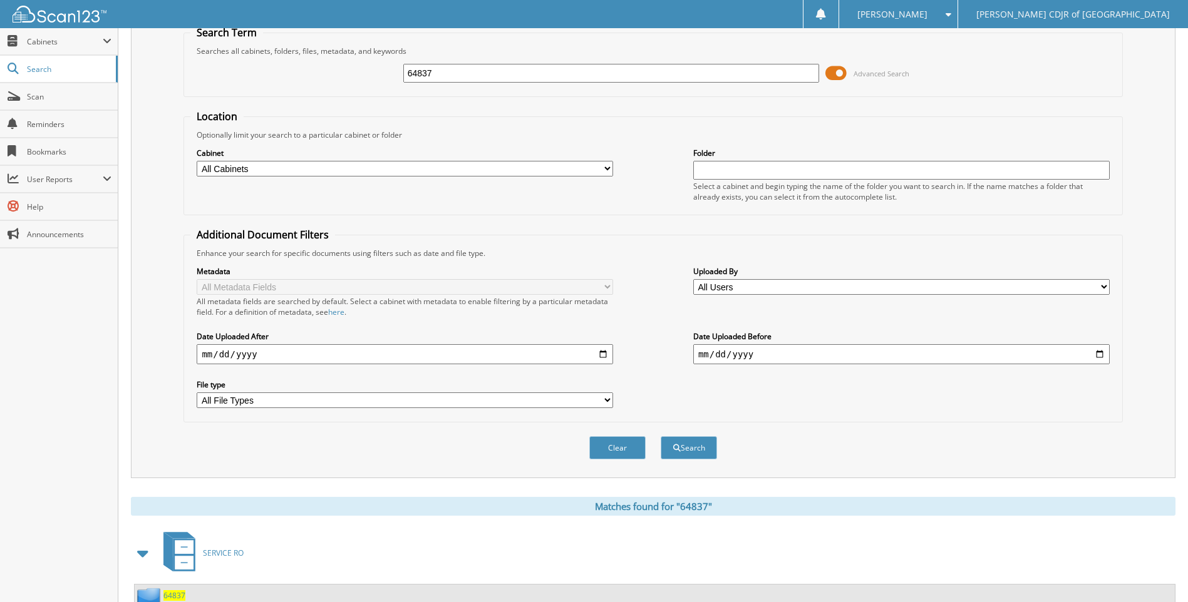
scroll to position [0, 0]
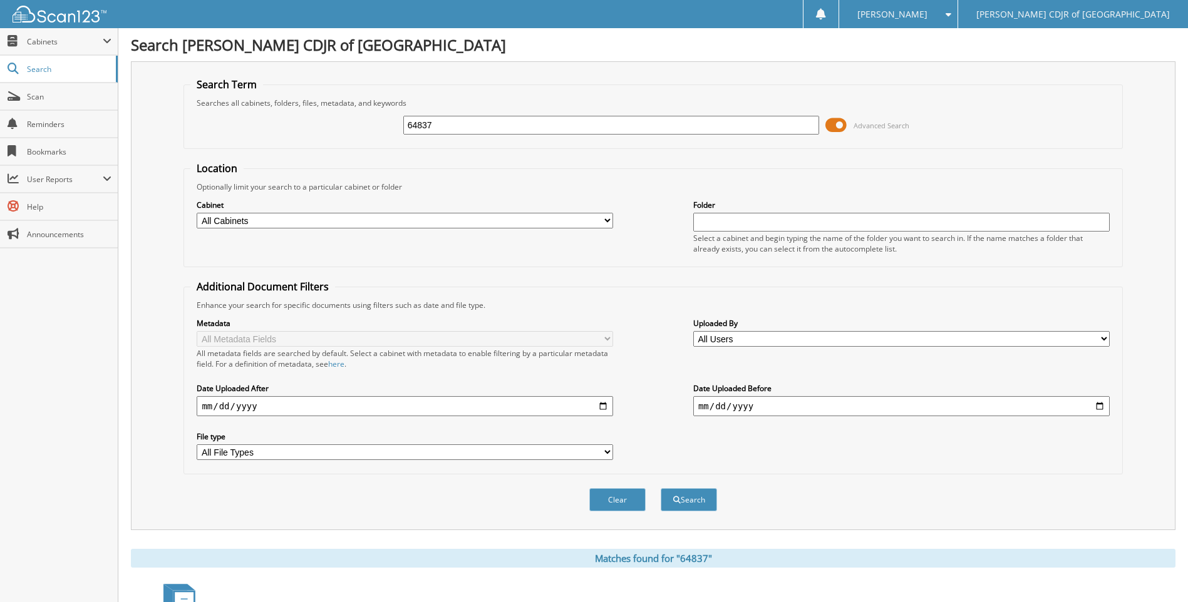
click at [446, 123] on input "64837" at bounding box center [611, 125] width 416 height 19
type input "6"
type input "64857"
click at [661, 488] on button "Search" at bounding box center [689, 499] width 56 height 23
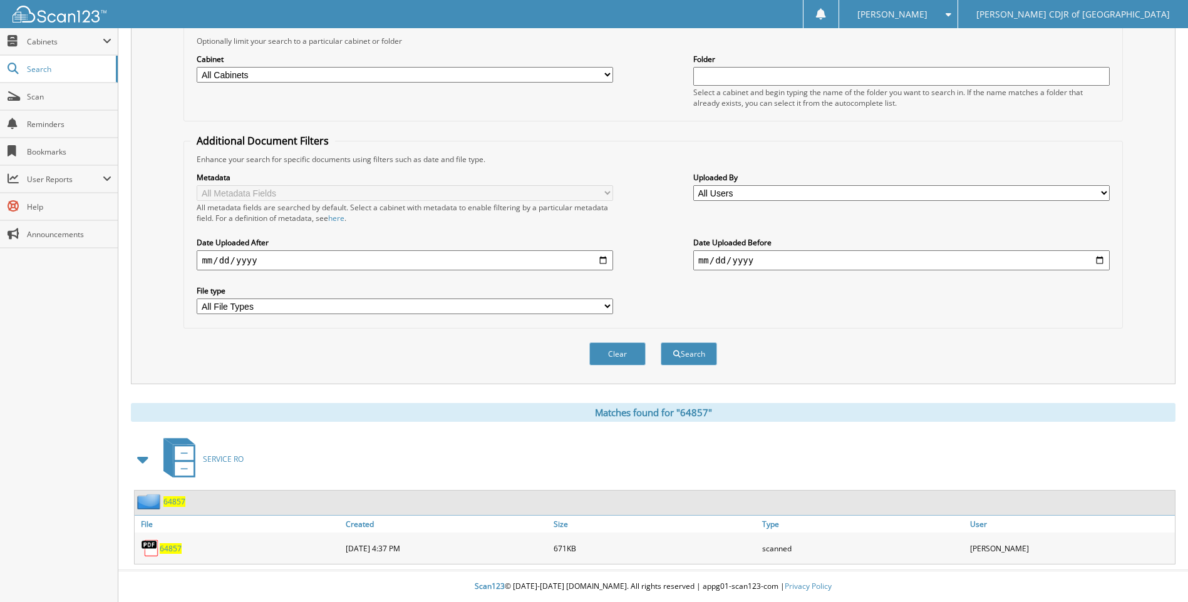
click at [177, 548] on span "64857" at bounding box center [171, 549] width 22 height 11
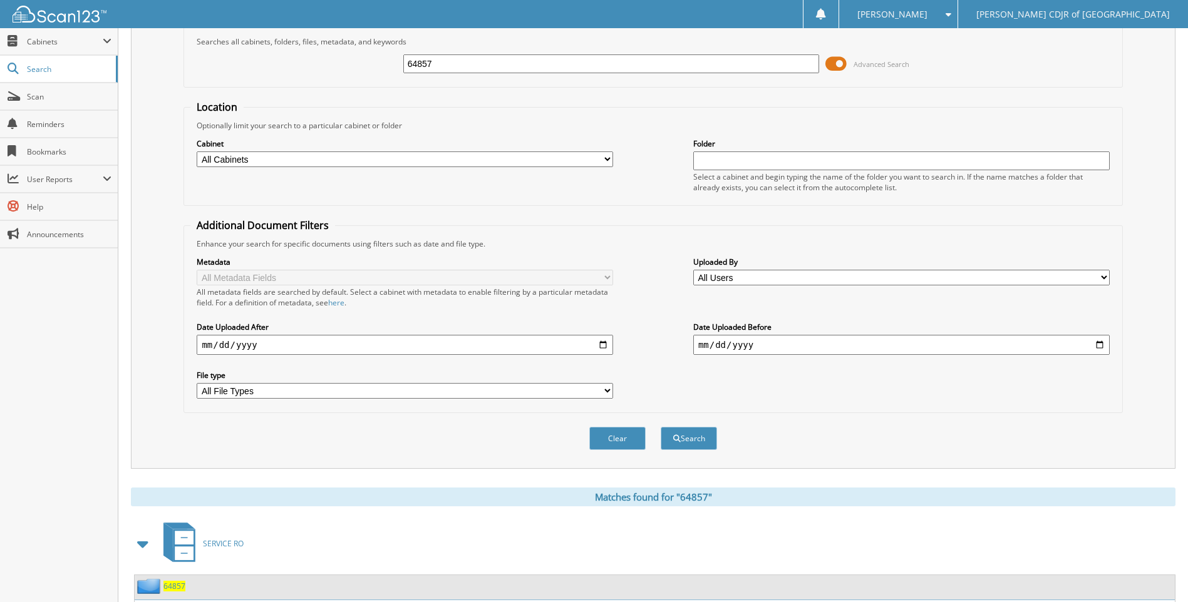
scroll to position [0, 0]
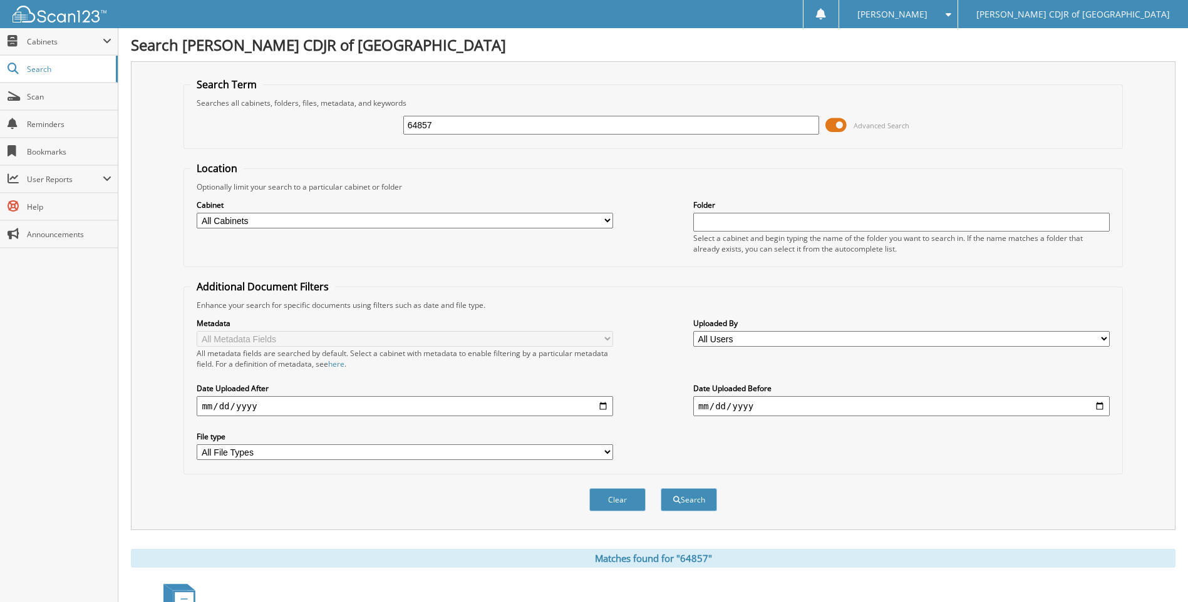
click at [439, 121] on input "64857" at bounding box center [611, 125] width 416 height 19
type input "6"
type input "64858"
click at [661, 488] on button "Search" at bounding box center [689, 499] width 56 height 23
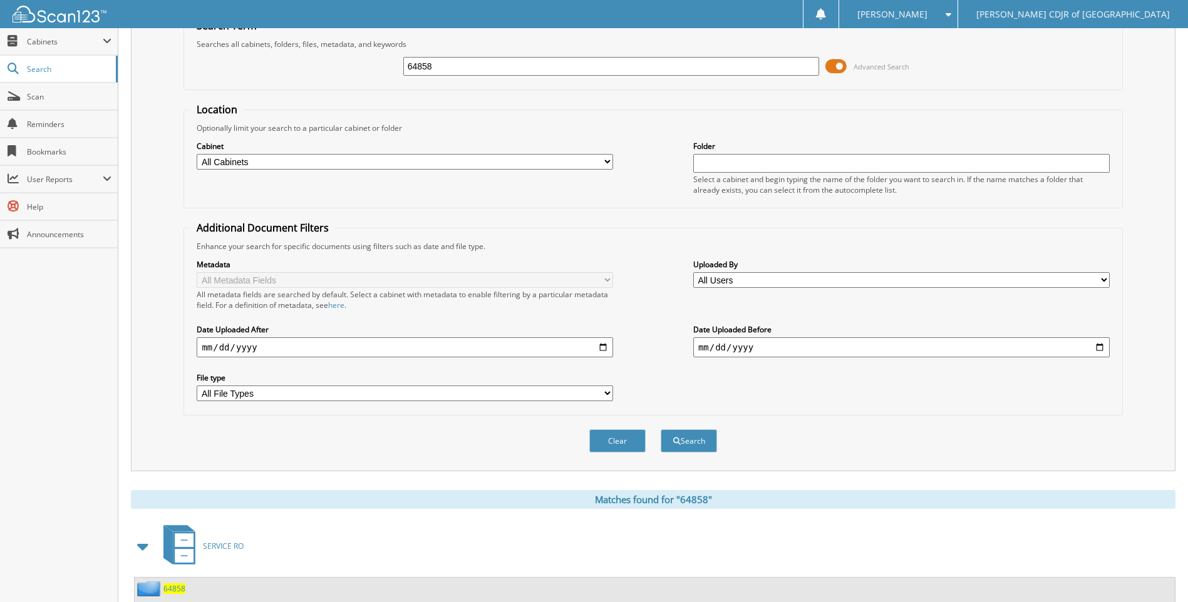
scroll to position [147, 0]
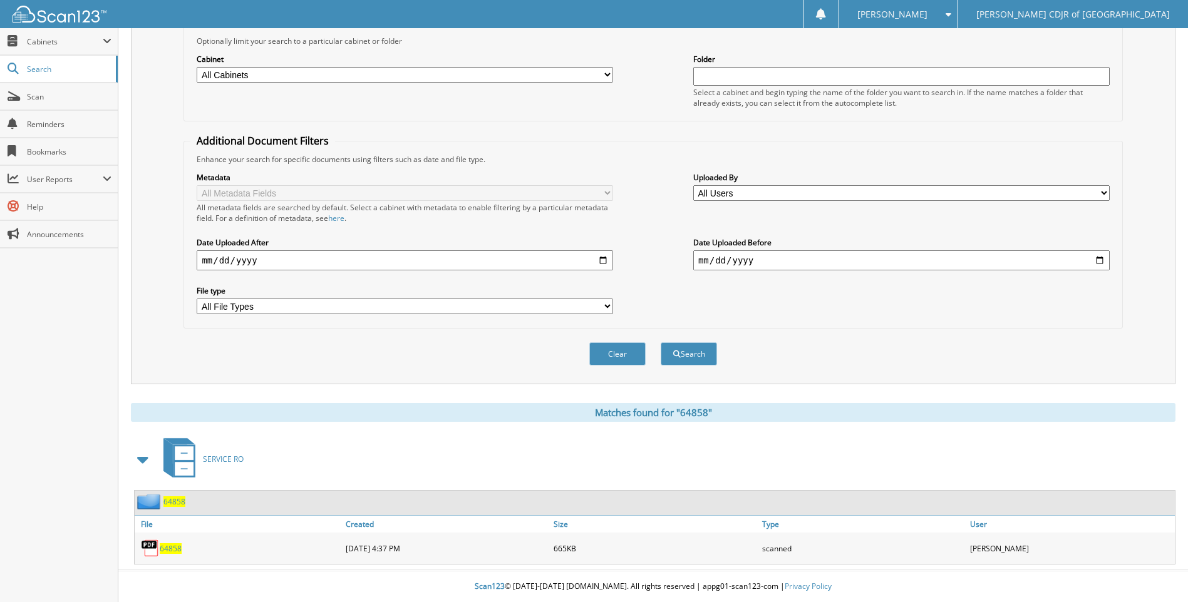
click at [178, 547] on span "64858" at bounding box center [171, 549] width 22 height 11
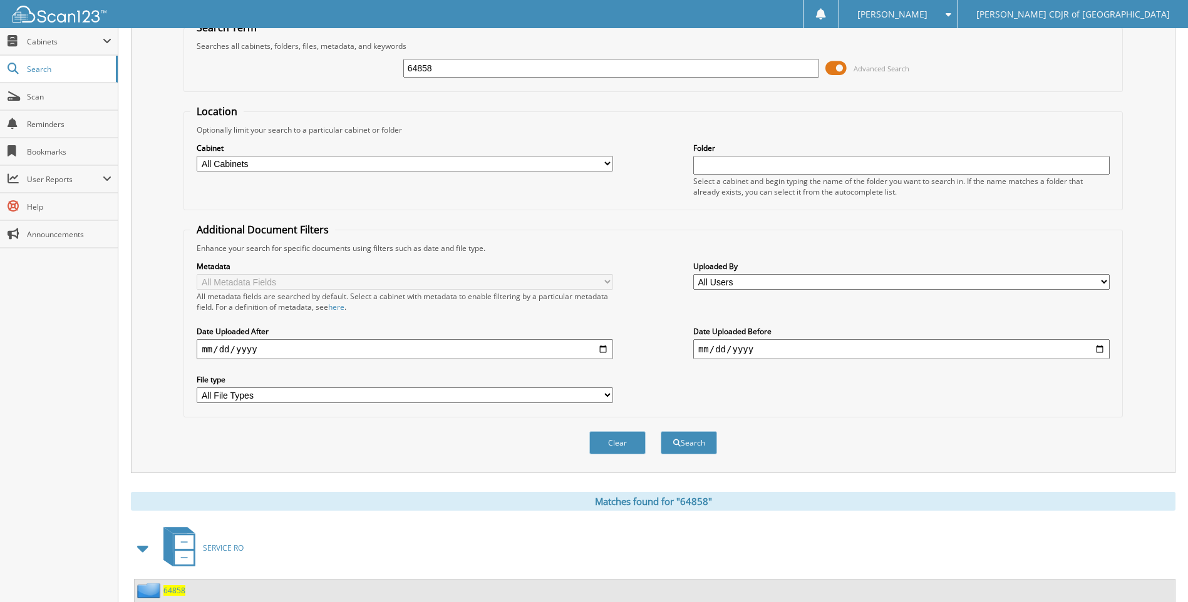
scroll to position [0, 0]
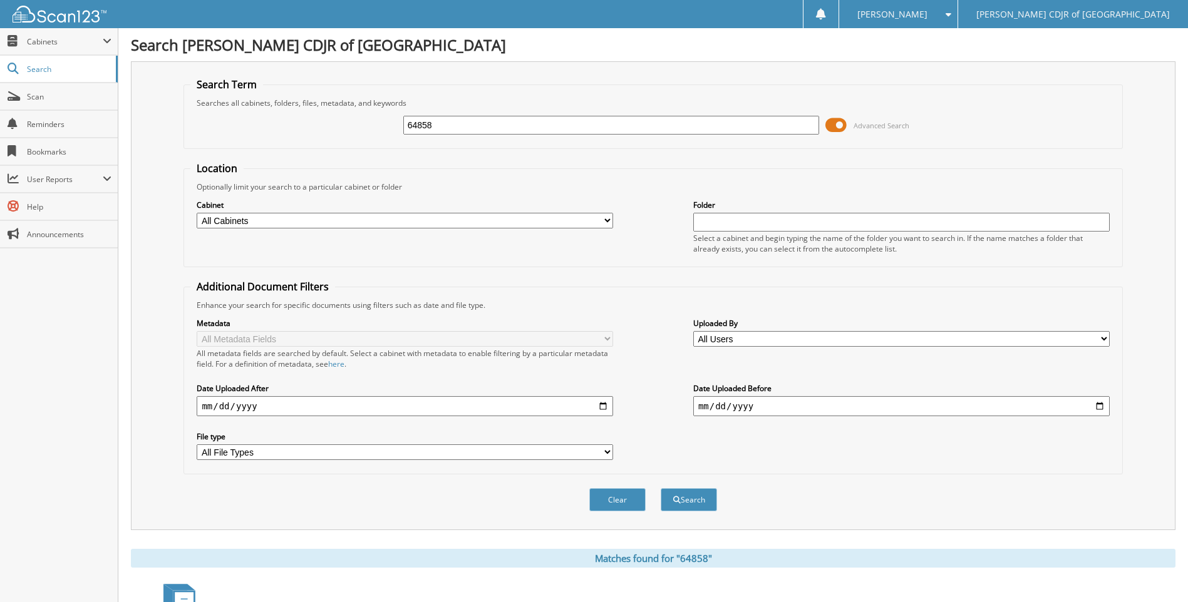
click at [473, 126] on input "64858" at bounding box center [611, 125] width 416 height 19
type input "6"
type input "64869"
click at [661, 488] on button "Search" at bounding box center [689, 499] width 56 height 23
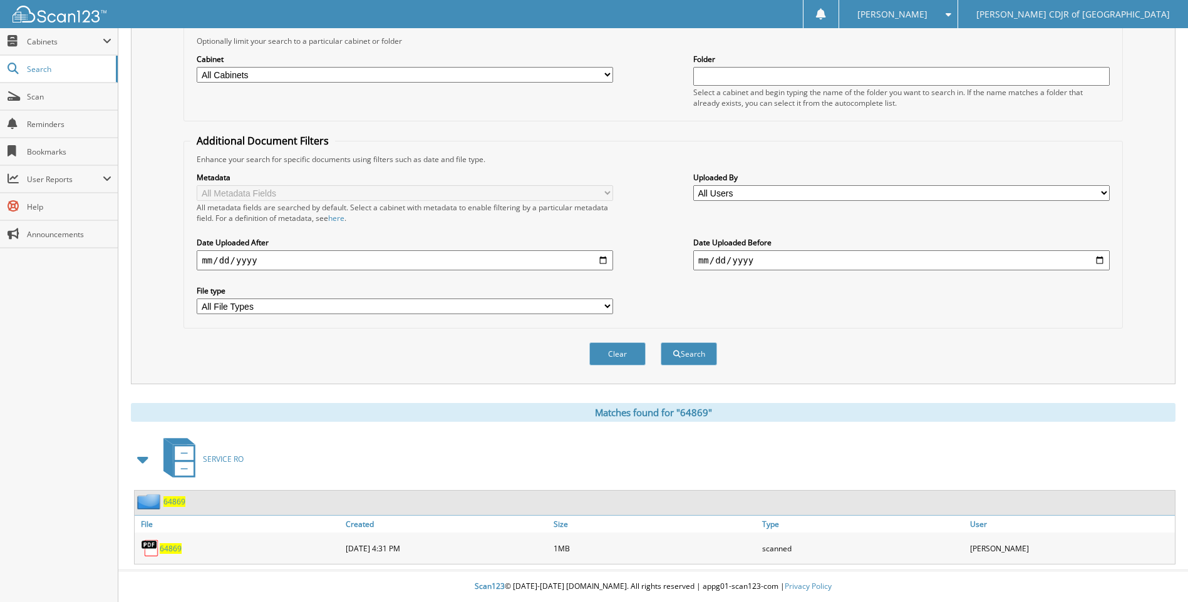
click at [175, 544] on link "64869" at bounding box center [171, 549] width 22 height 11
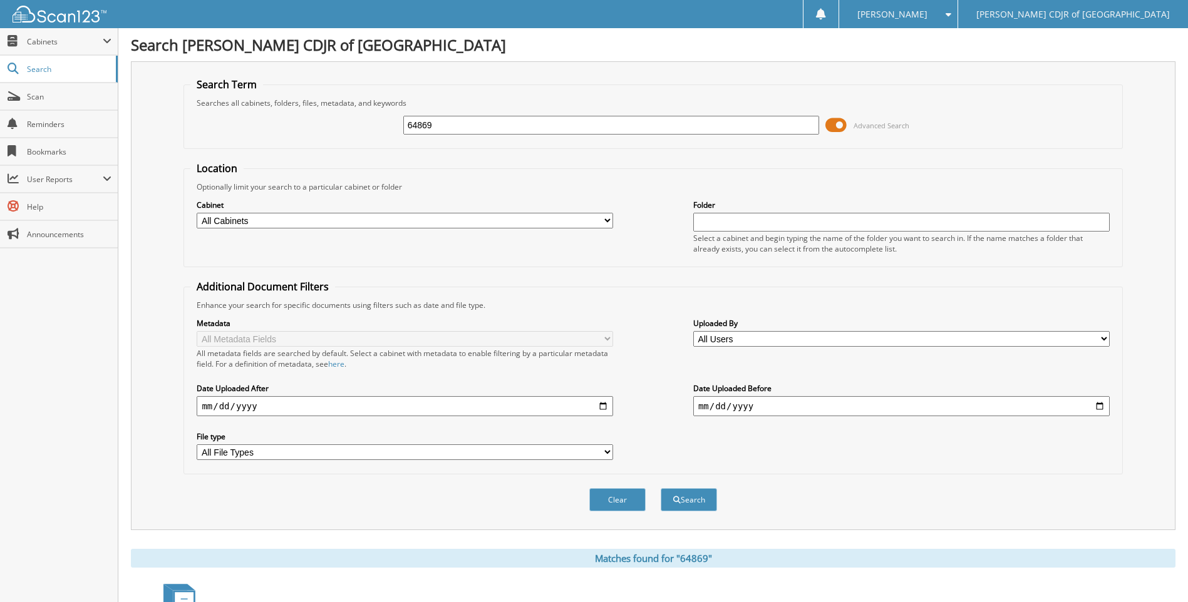
click at [446, 129] on input "64869" at bounding box center [611, 125] width 416 height 19
type input "6"
type input "64875"
click at [661, 488] on button "Search" at bounding box center [689, 499] width 56 height 23
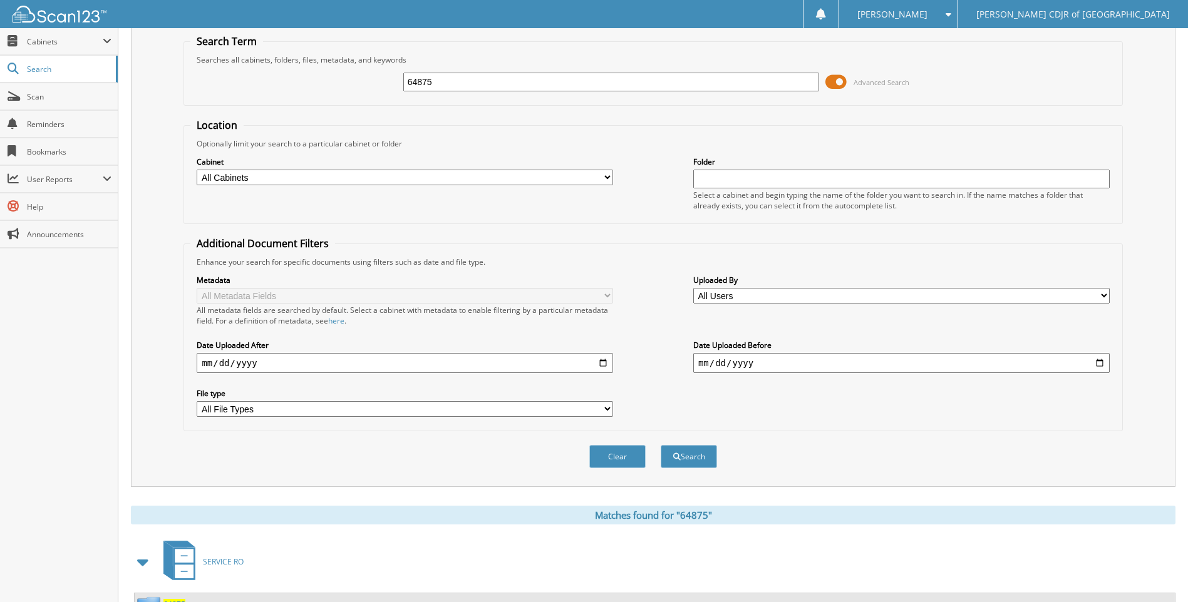
scroll to position [147, 0]
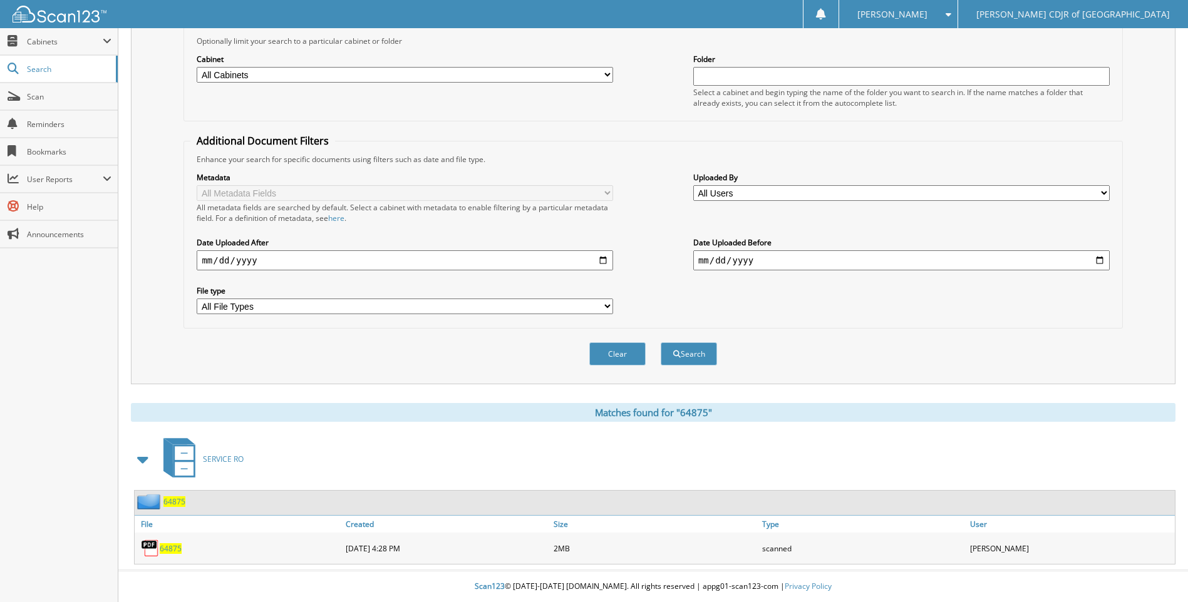
click at [172, 552] on span "64875" at bounding box center [171, 549] width 22 height 11
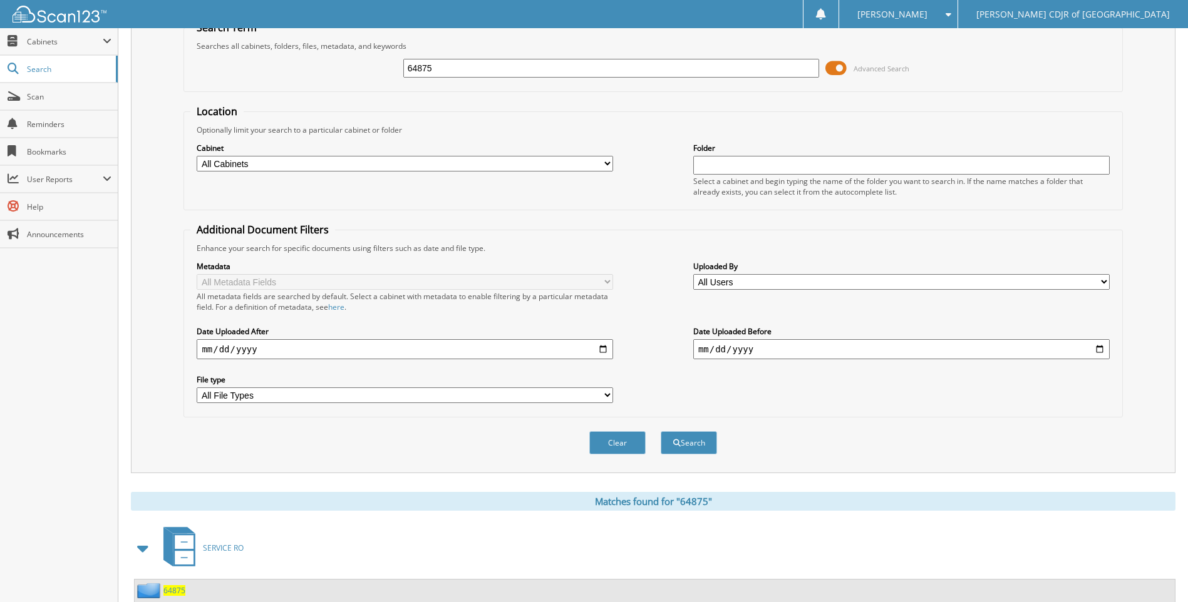
scroll to position [0, 0]
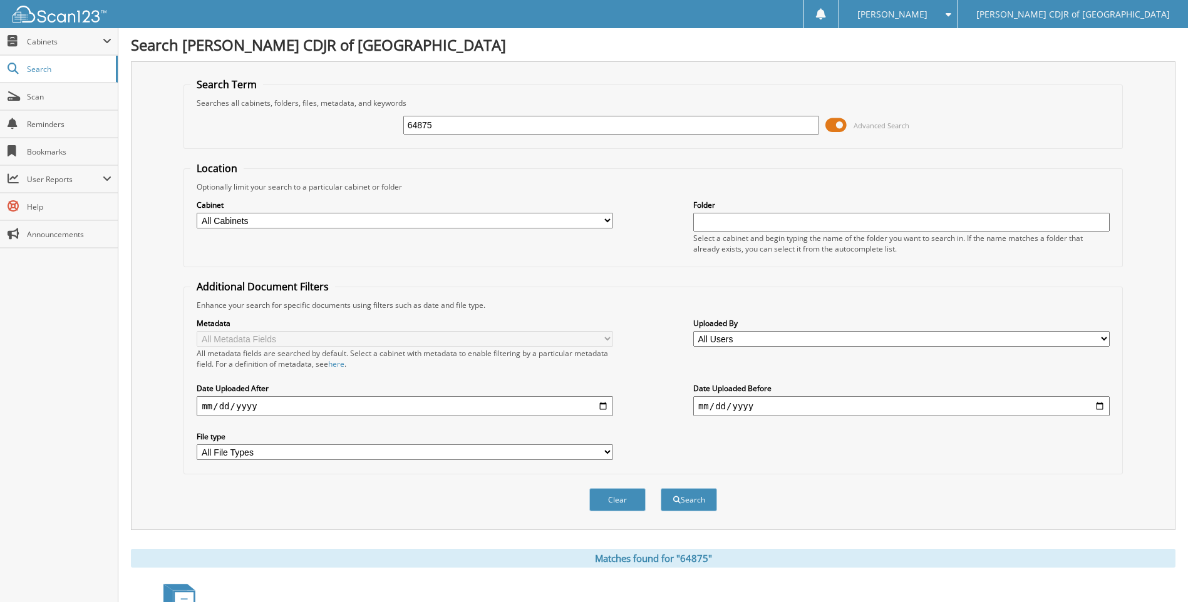
click at [459, 123] on input "64875" at bounding box center [611, 125] width 416 height 19
type input "6"
type input "64877"
click at [661, 488] on button "Search" at bounding box center [689, 499] width 56 height 23
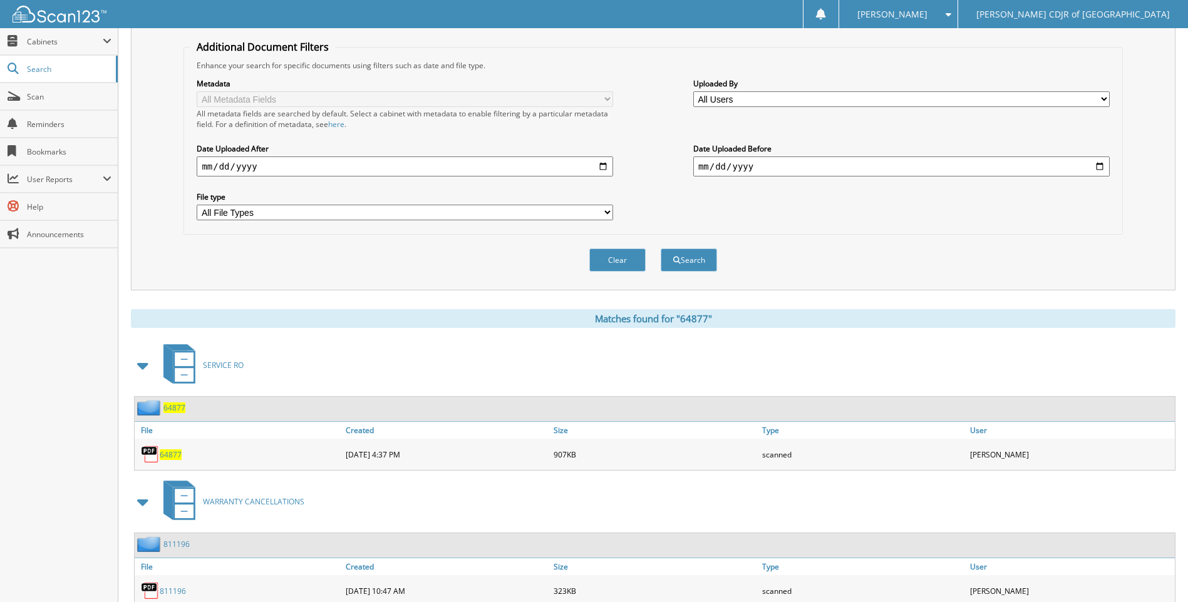
scroll to position [304, 0]
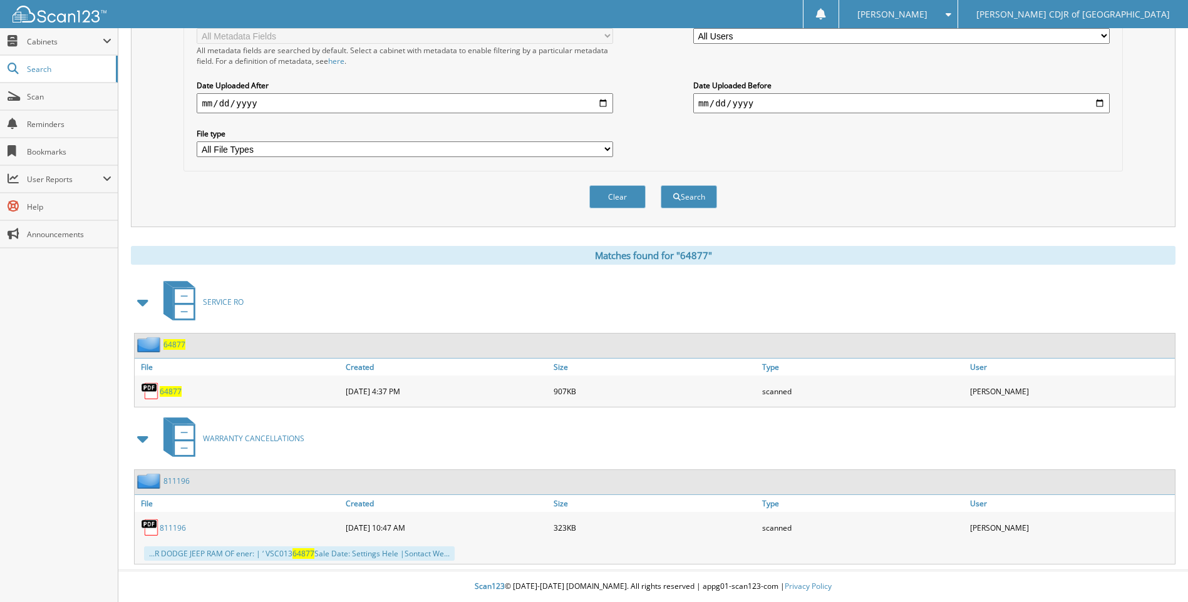
click at [160, 384] on div "64877" at bounding box center [239, 391] width 208 height 25
click at [165, 389] on span "64877" at bounding box center [171, 391] width 22 height 11
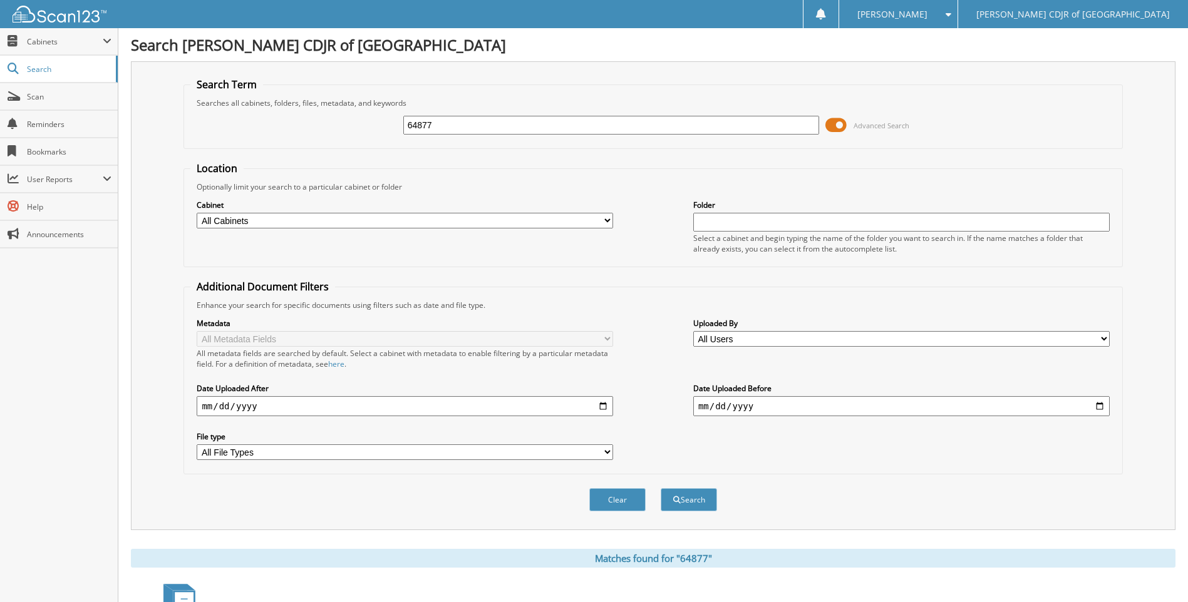
click at [450, 121] on input "64877" at bounding box center [611, 125] width 416 height 19
type input "6"
type input "64878"
click at [661, 488] on button "Search" at bounding box center [689, 499] width 56 height 23
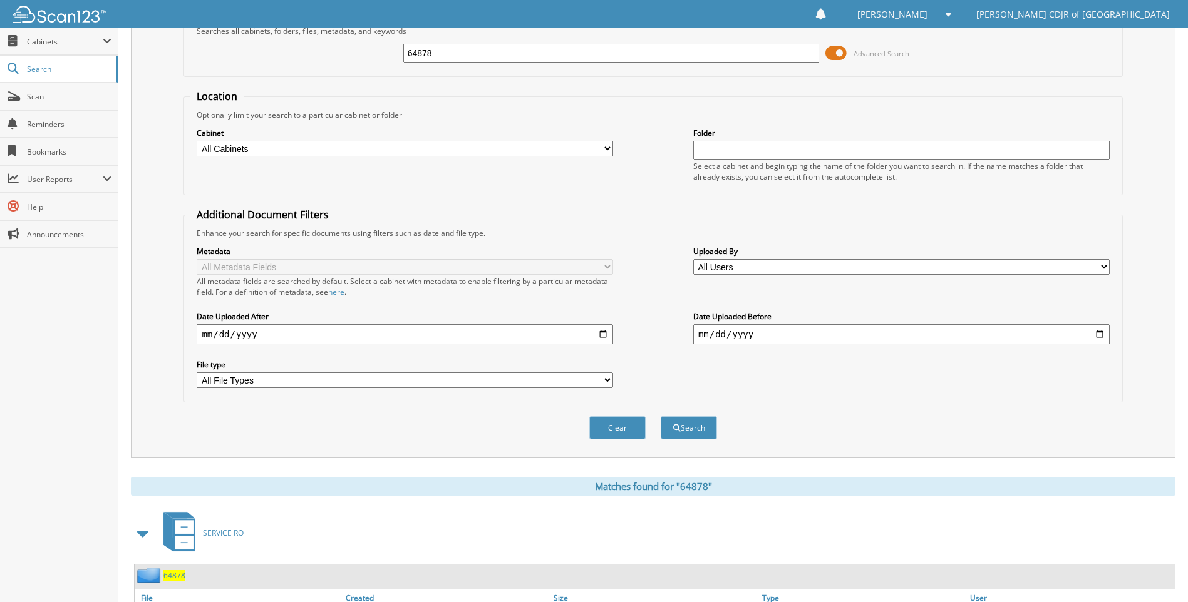
scroll to position [147, 0]
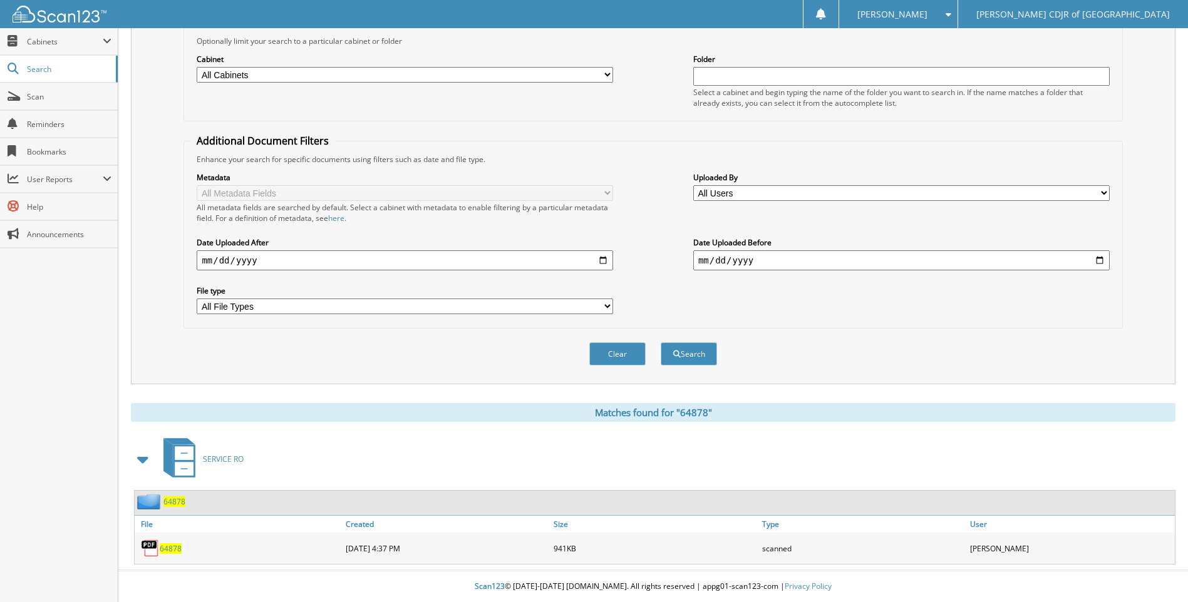
click at [168, 549] on span "64878" at bounding box center [171, 549] width 22 height 11
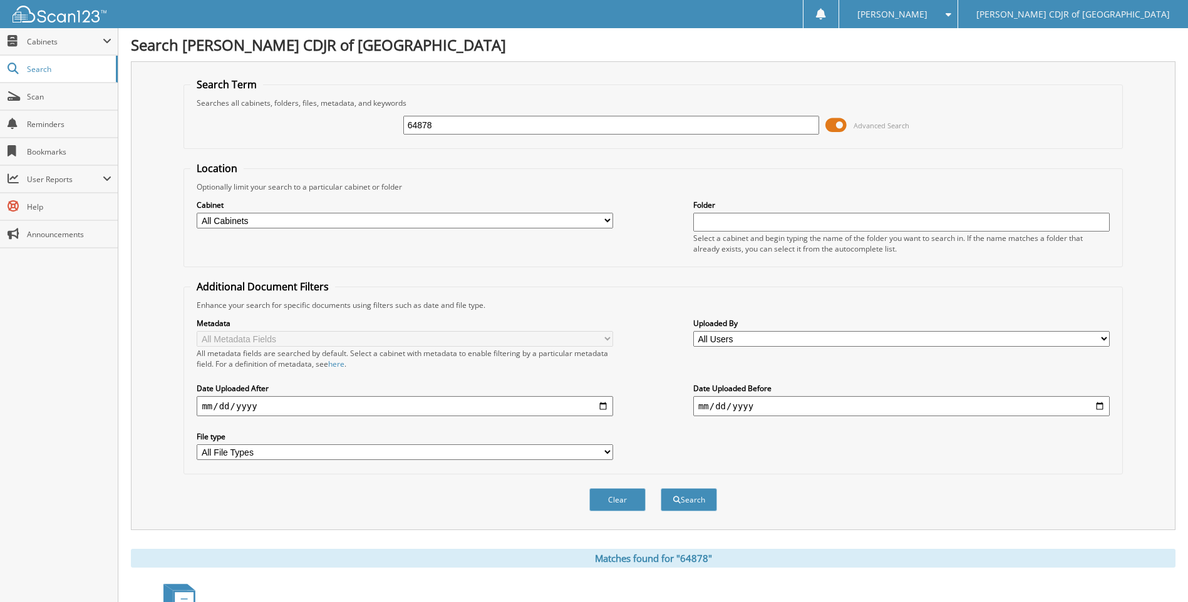
click at [485, 121] on input "64878" at bounding box center [611, 125] width 416 height 19
type input "6"
type input "64879"
click at [661, 488] on button "Search" at bounding box center [689, 499] width 56 height 23
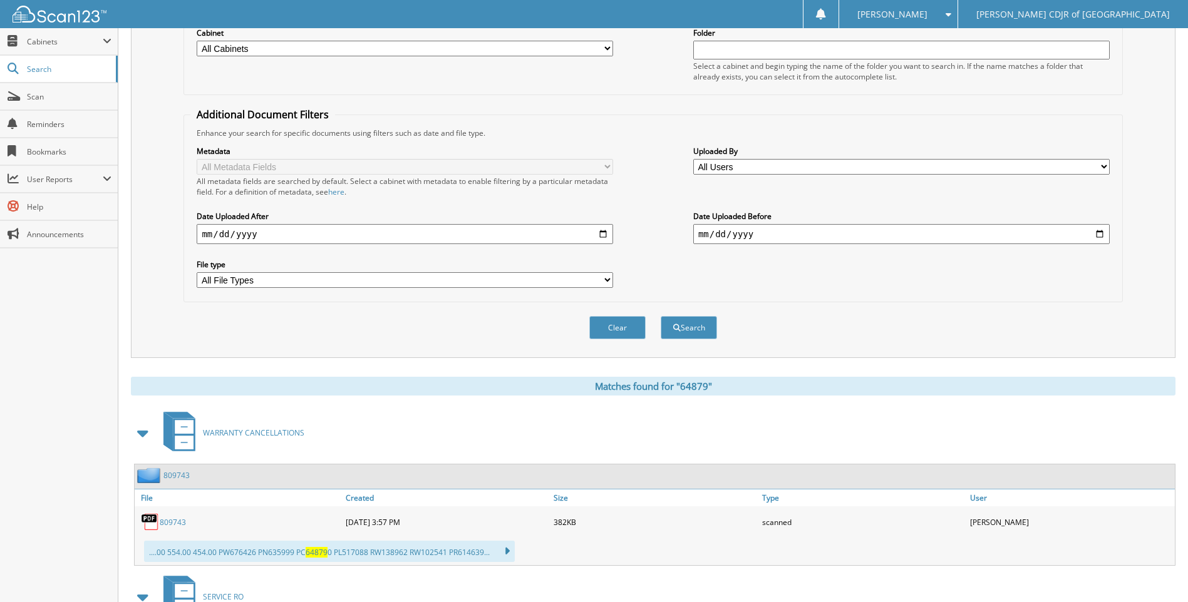
scroll to position [311, 0]
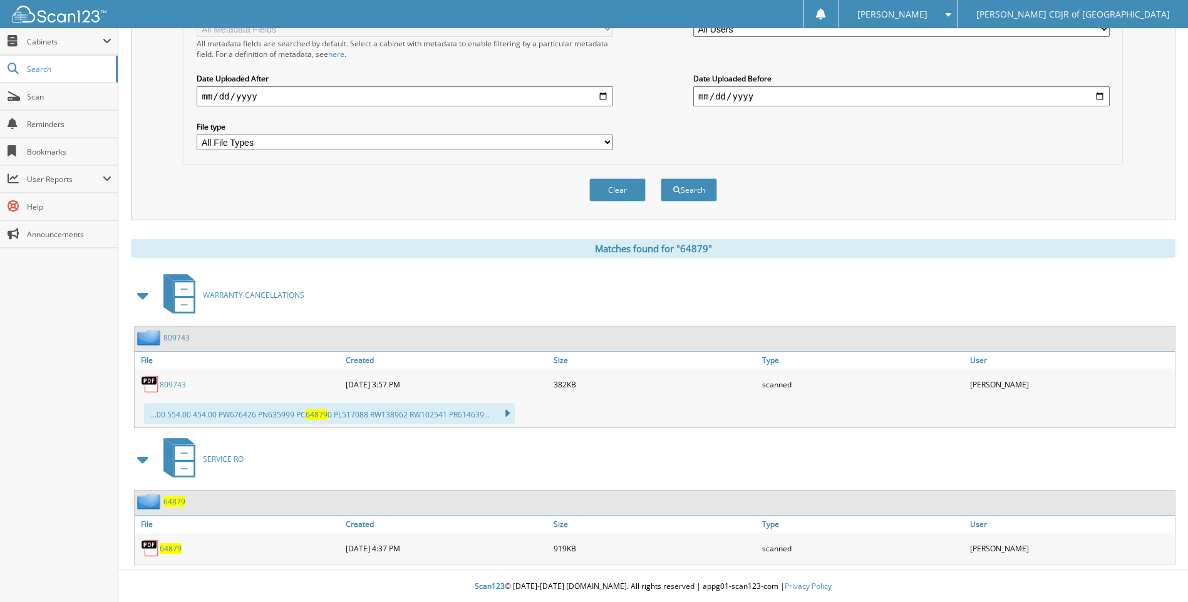
click at [176, 547] on span "64879" at bounding box center [171, 549] width 22 height 11
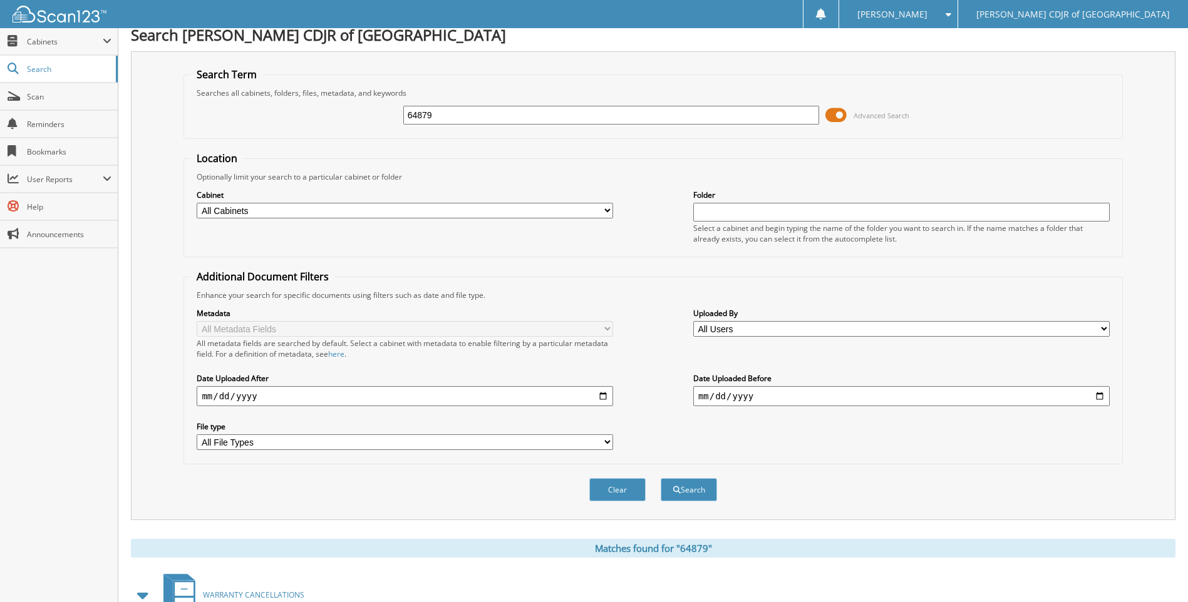
scroll to position [0, 0]
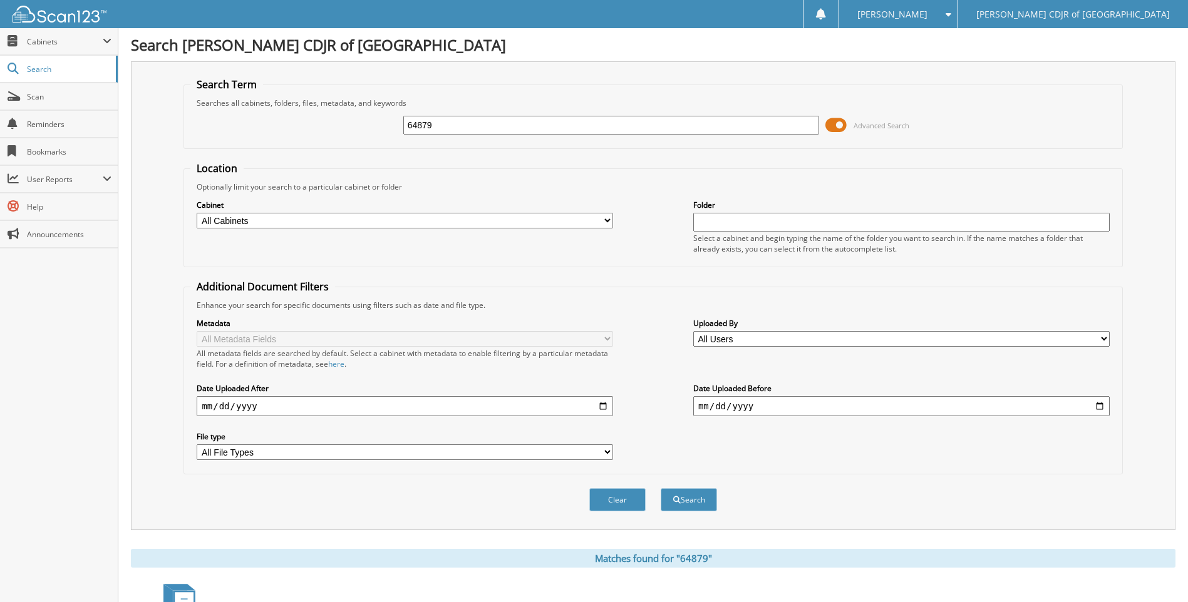
click at [501, 130] on input "64879" at bounding box center [611, 125] width 416 height 19
type input "6"
type input "64880"
click at [661, 488] on button "Search" at bounding box center [689, 499] width 56 height 23
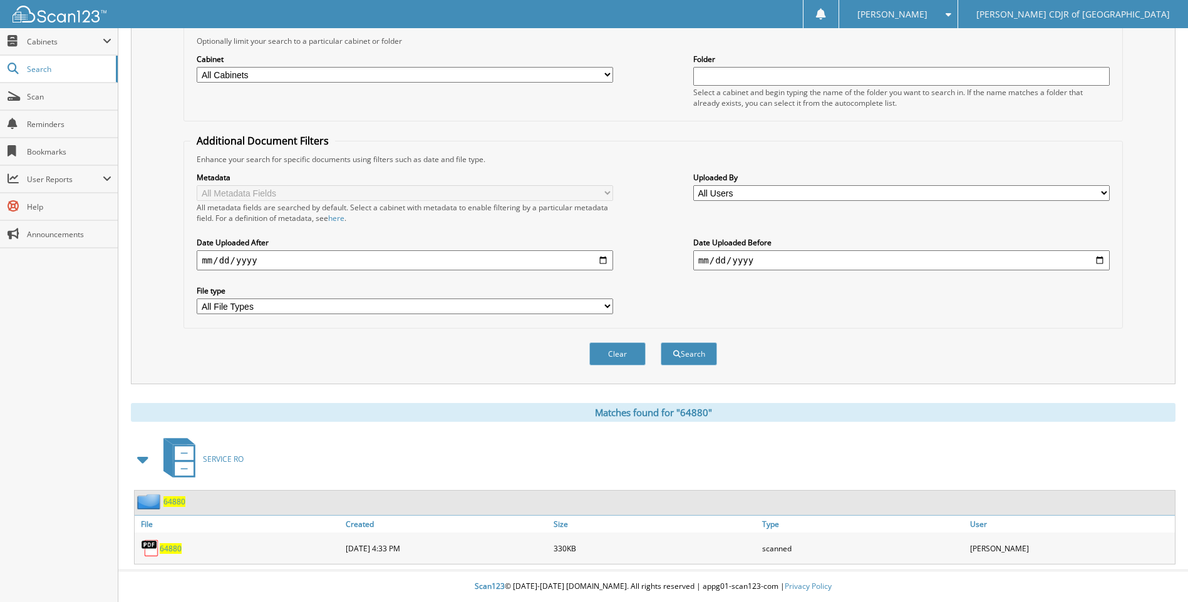
click at [168, 549] on span "64880" at bounding box center [171, 549] width 22 height 11
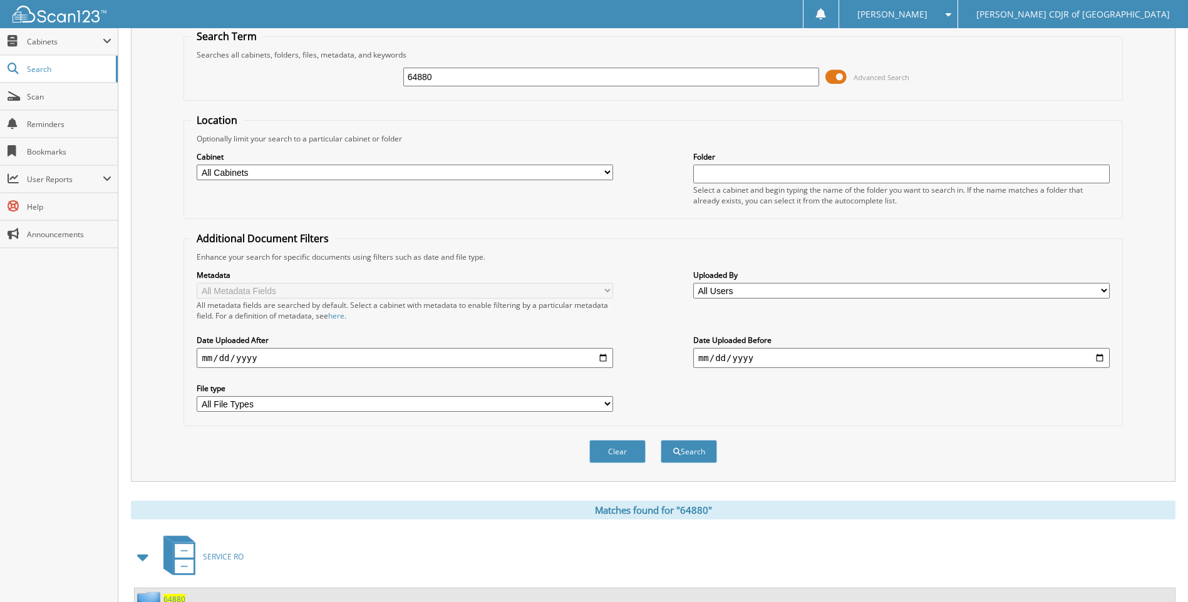
scroll to position [0, 0]
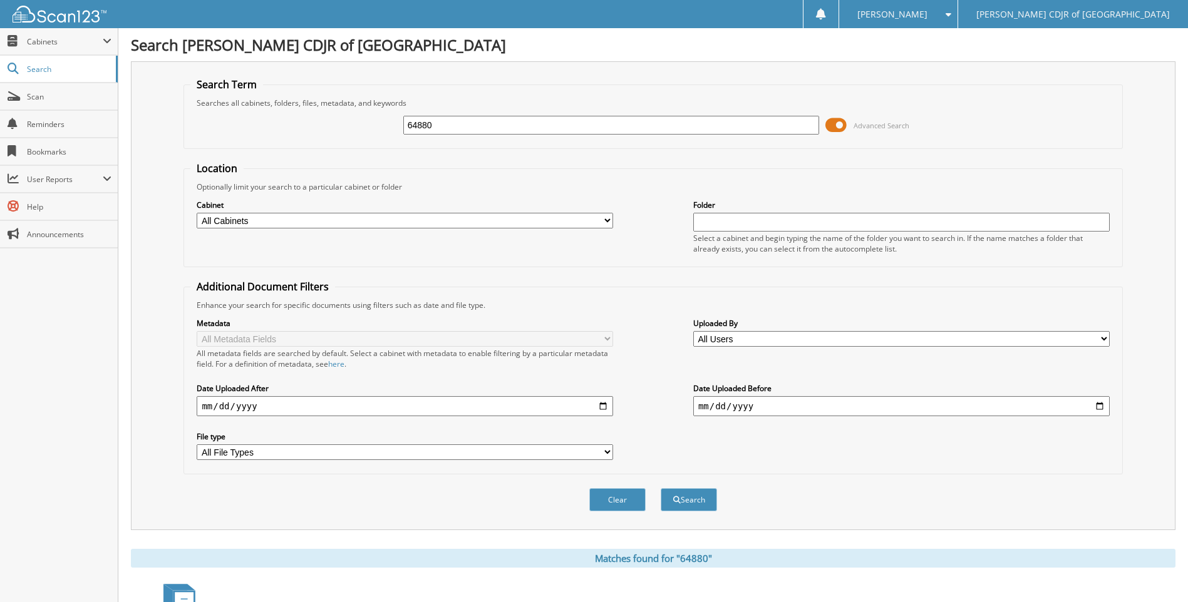
click at [443, 127] on input "64880" at bounding box center [611, 125] width 416 height 19
type input "64881"
click at [661, 488] on button "Search" at bounding box center [689, 499] width 56 height 23
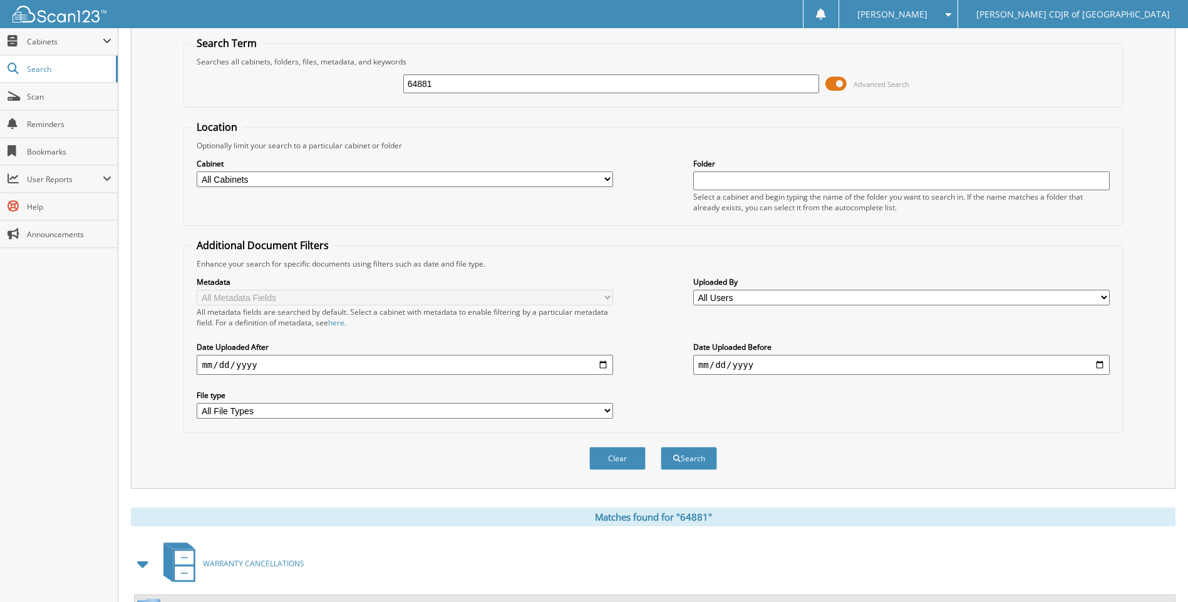
scroll to position [311, 0]
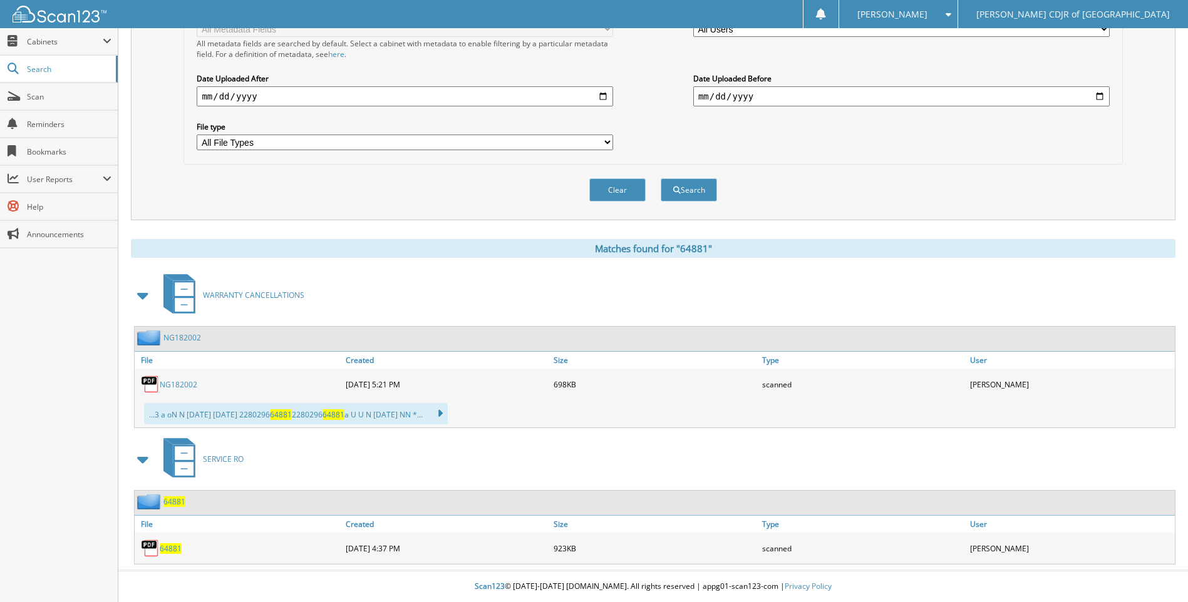
click at [171, 545] on span "64881" at bounding box center [171, 549] width 22 height 11
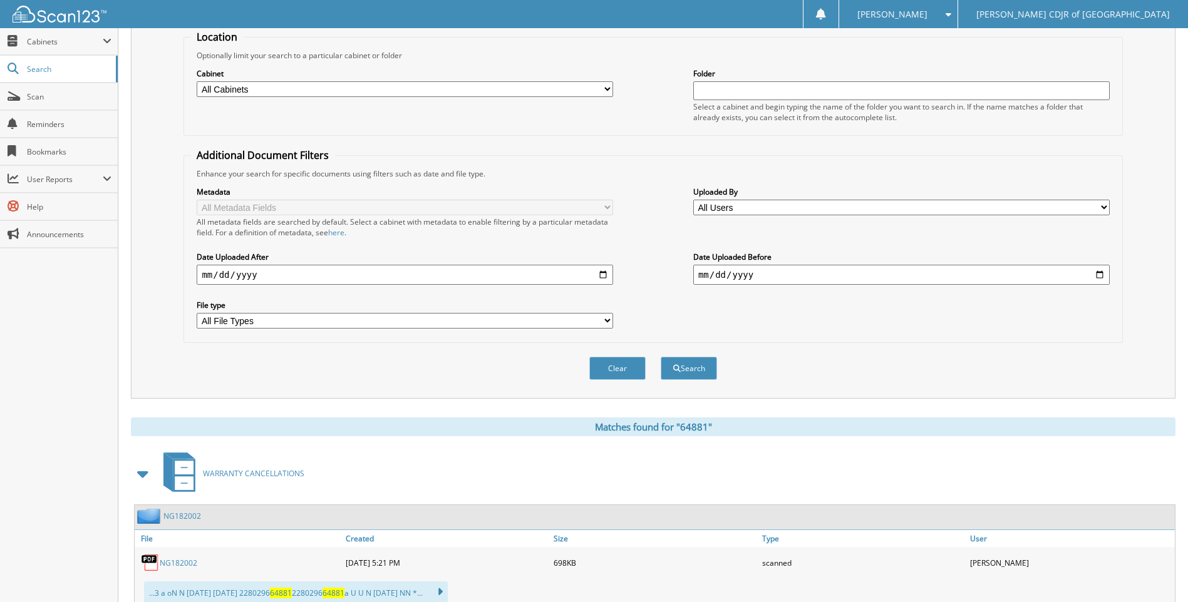
scroll to position [0, 0]
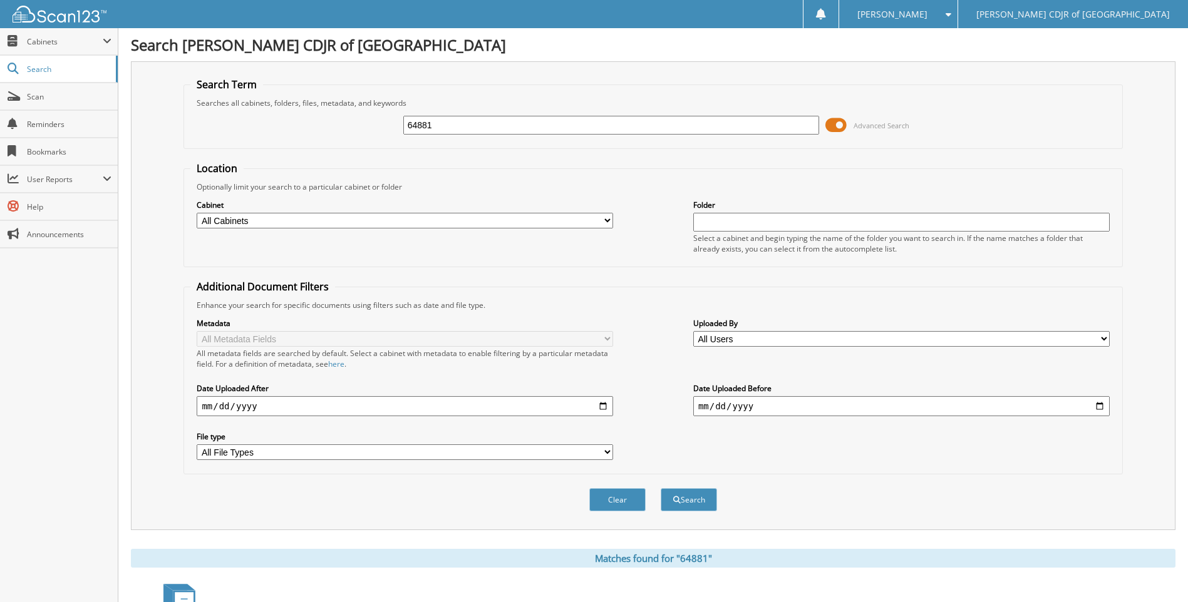
click at [565, 126] on input "64881" at bounding box center [611, 125] width 416 height 19
type input "64882"
click at [661, 488] on button "Search" at bounding box center [689, 499] width 56 height 23
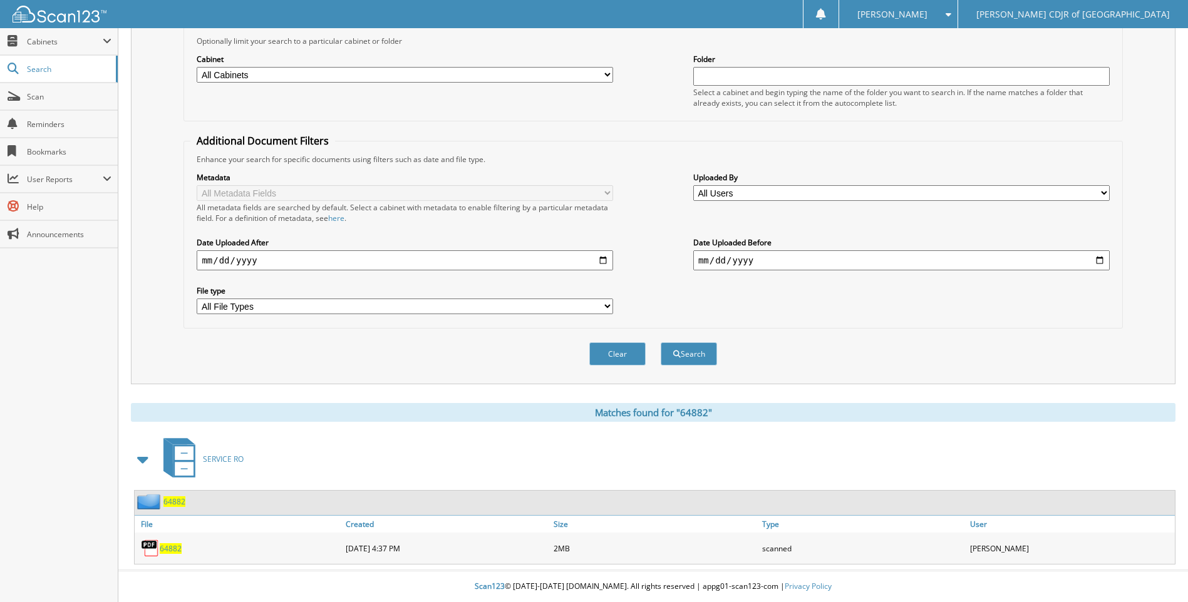
click at [167, 547] on span "64882" at bounding box center [171, 549] width 22 height 11
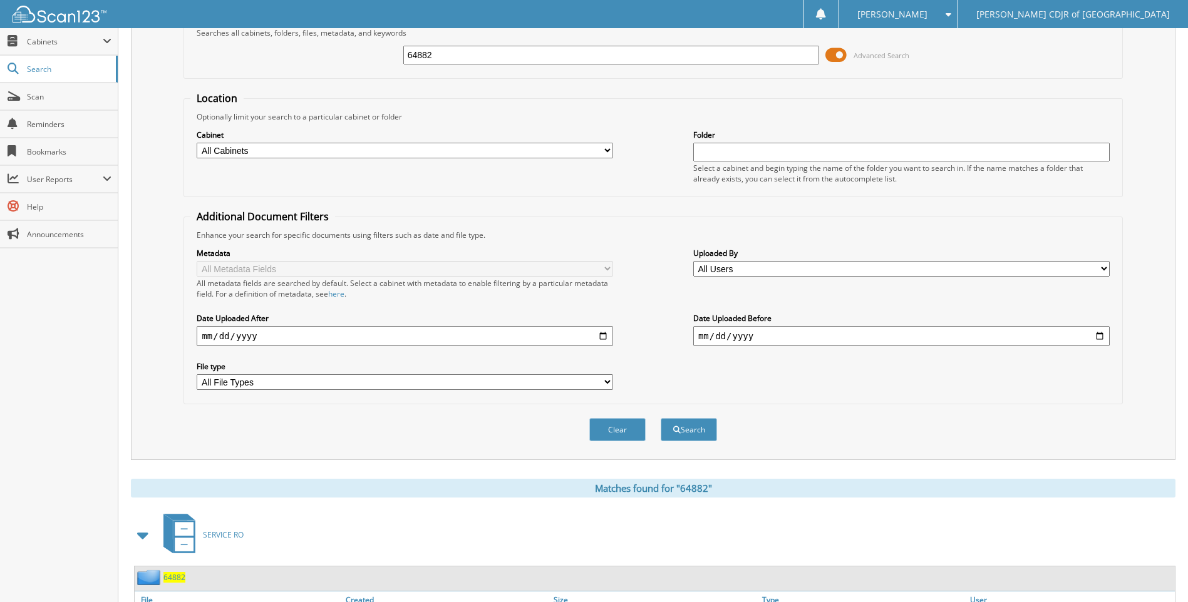
scroll to position [0, 0]
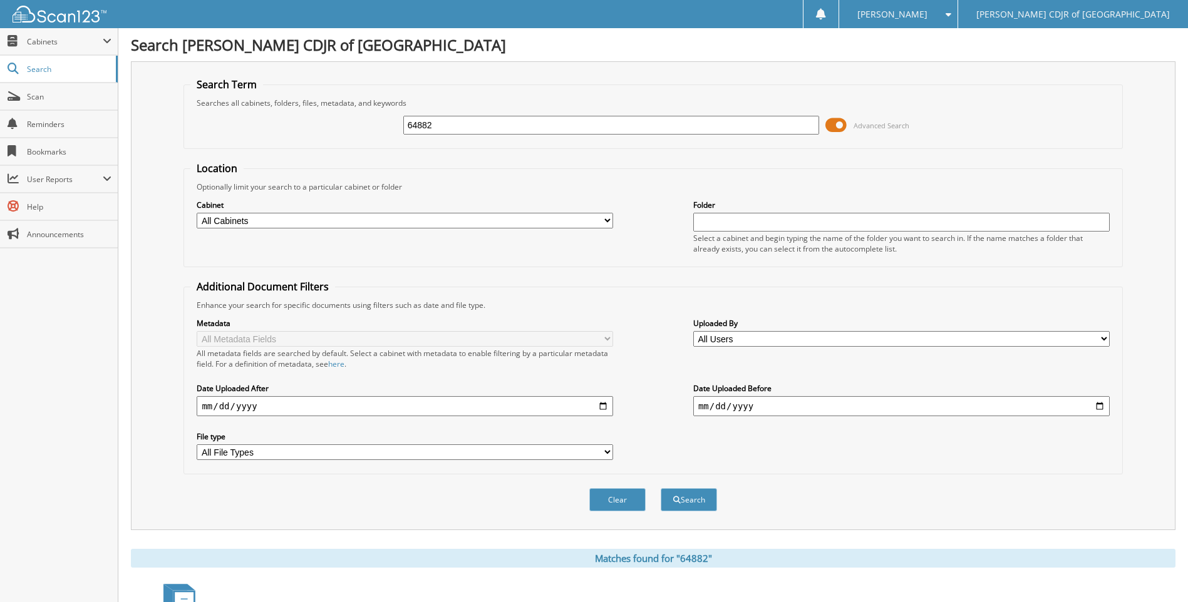
click at [439, 130] on input "64882" at bounding box center [611, 125] width 416 height 19
type input "64885"
click at [661, 488] on button "Search" at bounding box center [689, 499] width 56 height 23
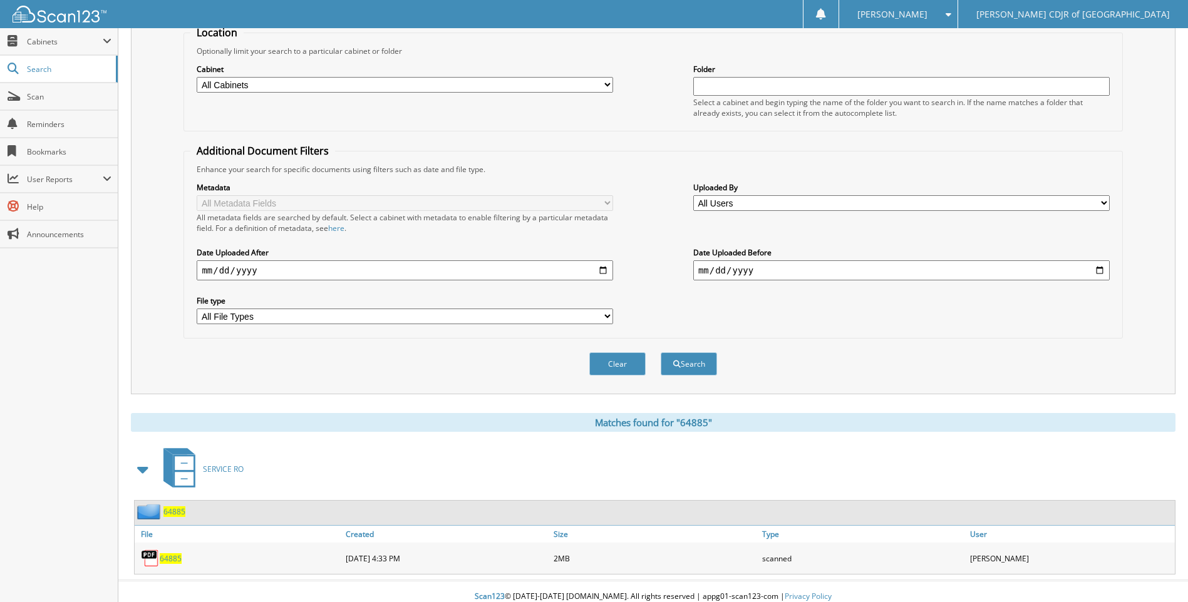
scroll to position [147, 0]
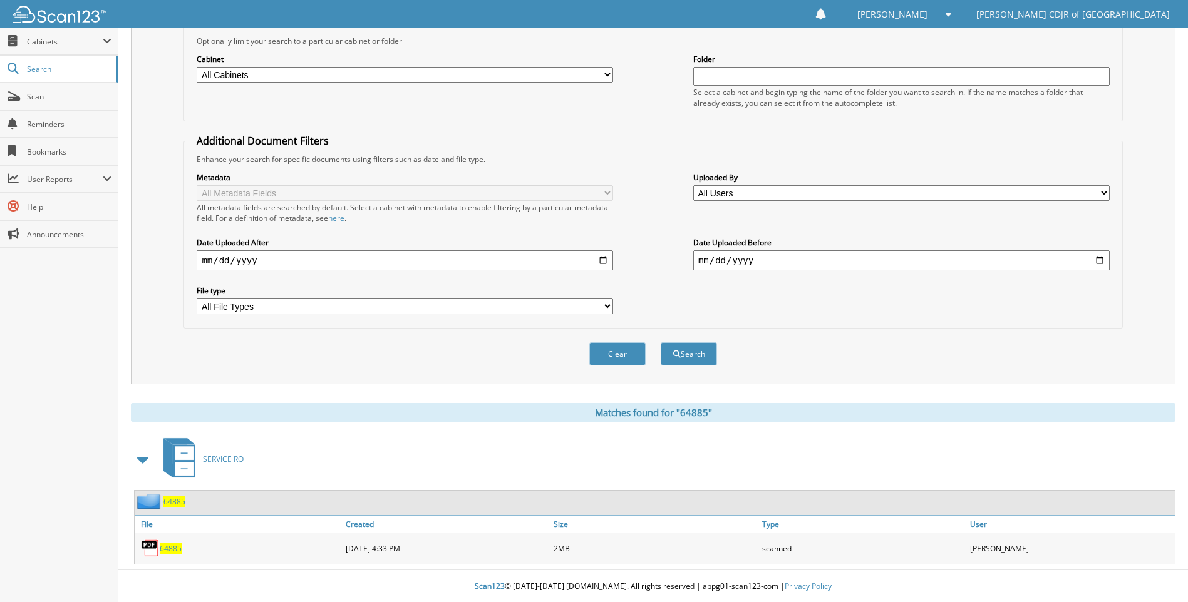
click at [178, 551] on span "64885" at bounding box center [171, 549] width 22 height 11
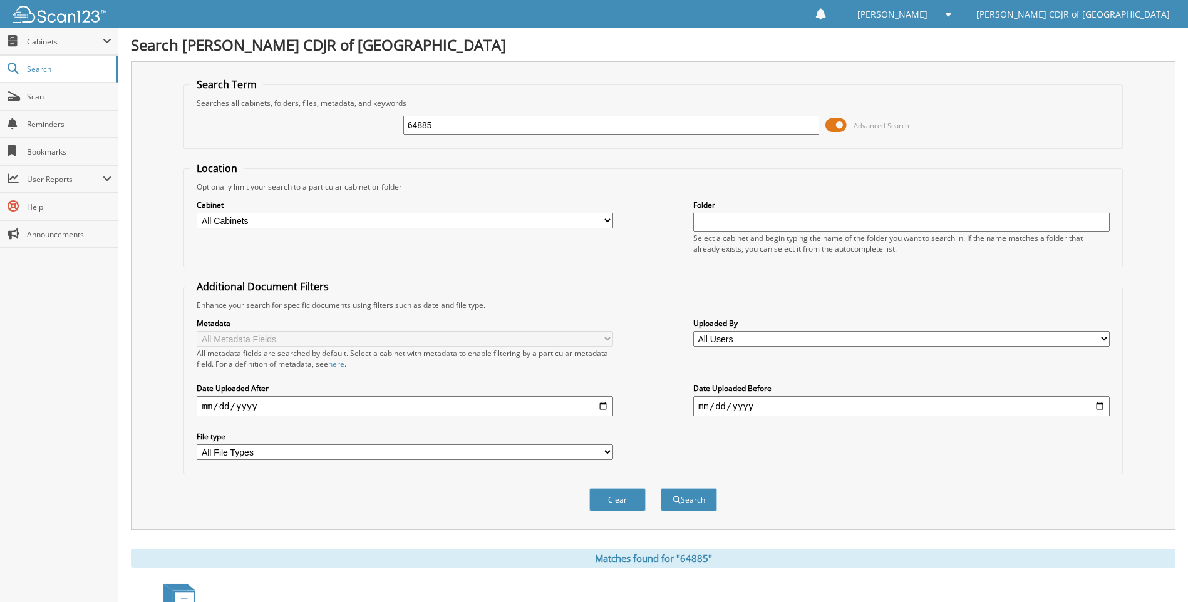
click at [502, 126] on input "64885" at bounding box center [611, 125] width 416 height 19
type input "6"
type input "64911"
click at [661, 488] on button "Search" at bounding box center [689, 499] width 56 height 23
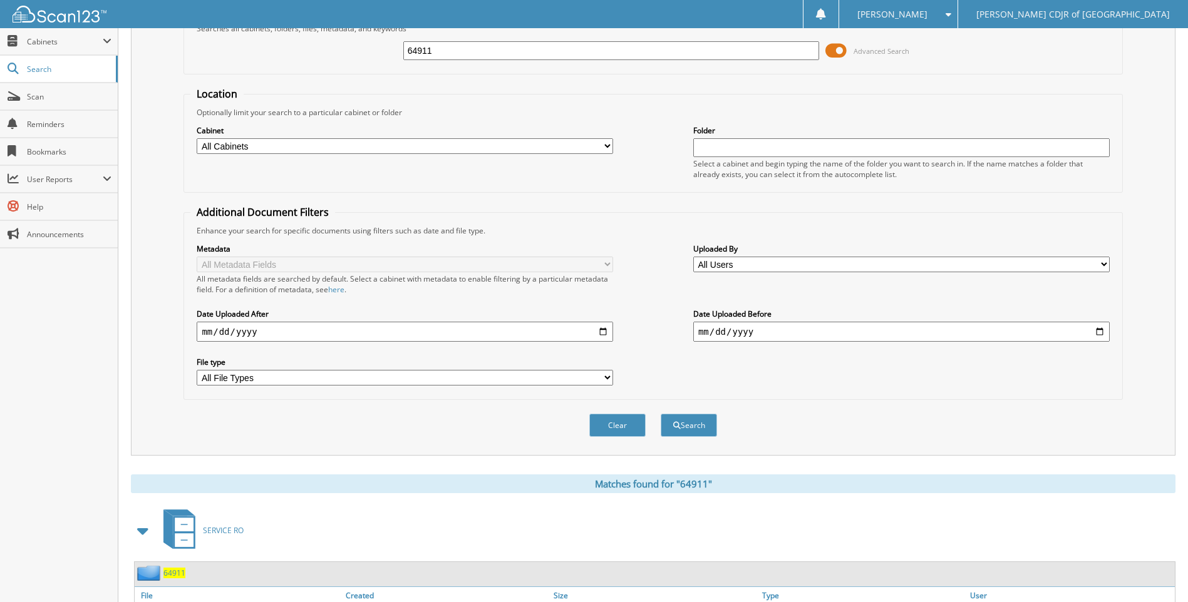
scroll to position [147, 0]
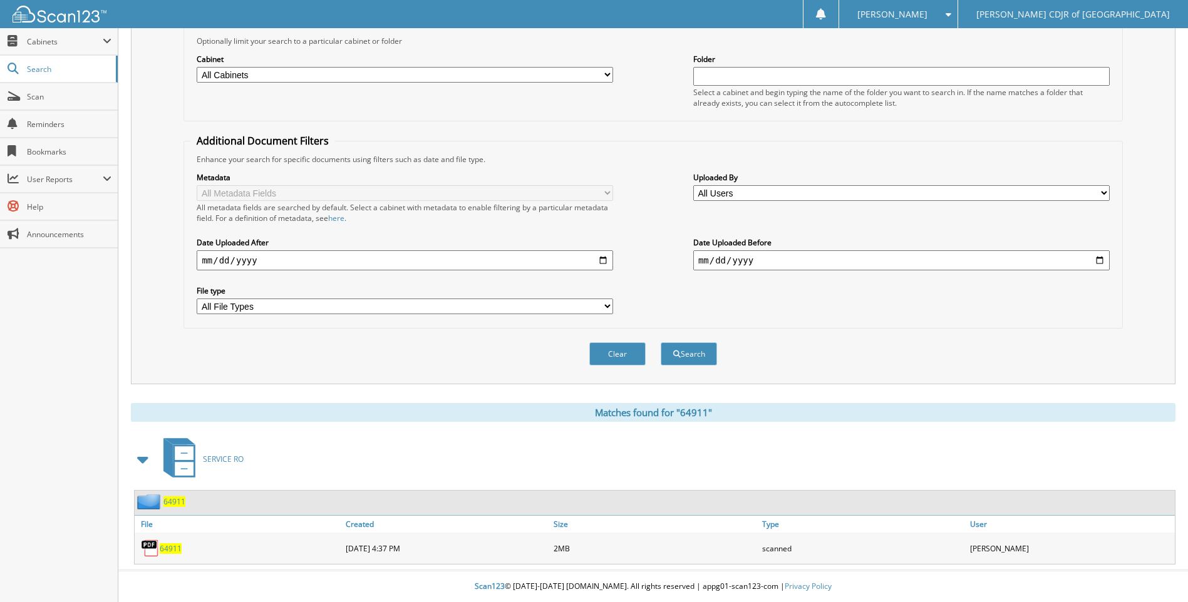
click at [174, 547] on span "64911" at bounding box center [171, 549] width 22 height 11
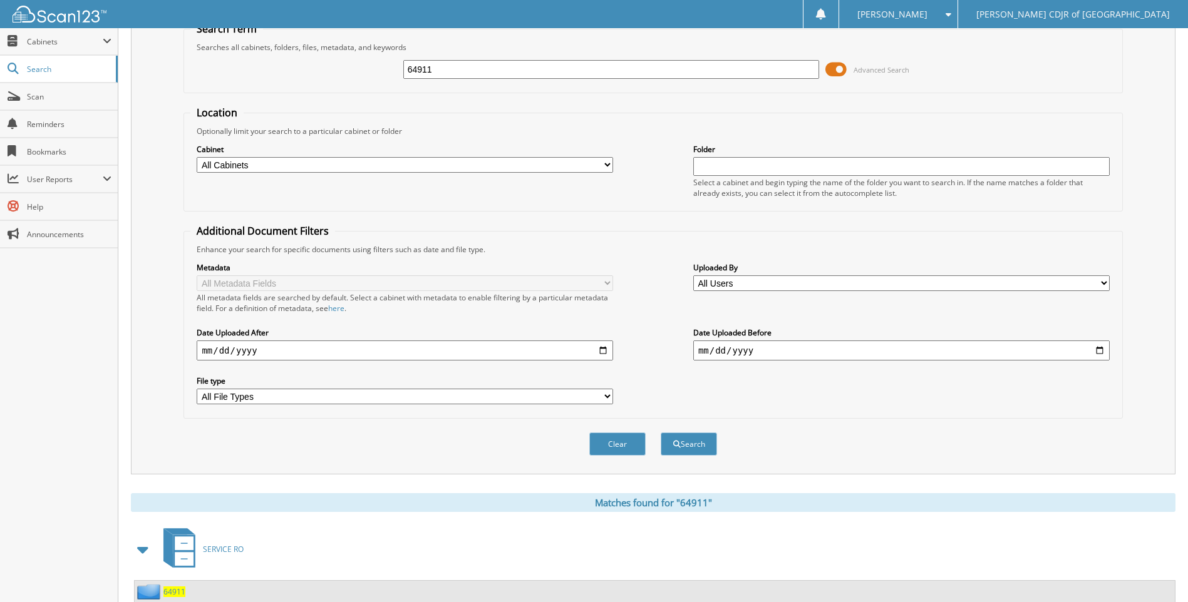
scroll to position [0, 0]
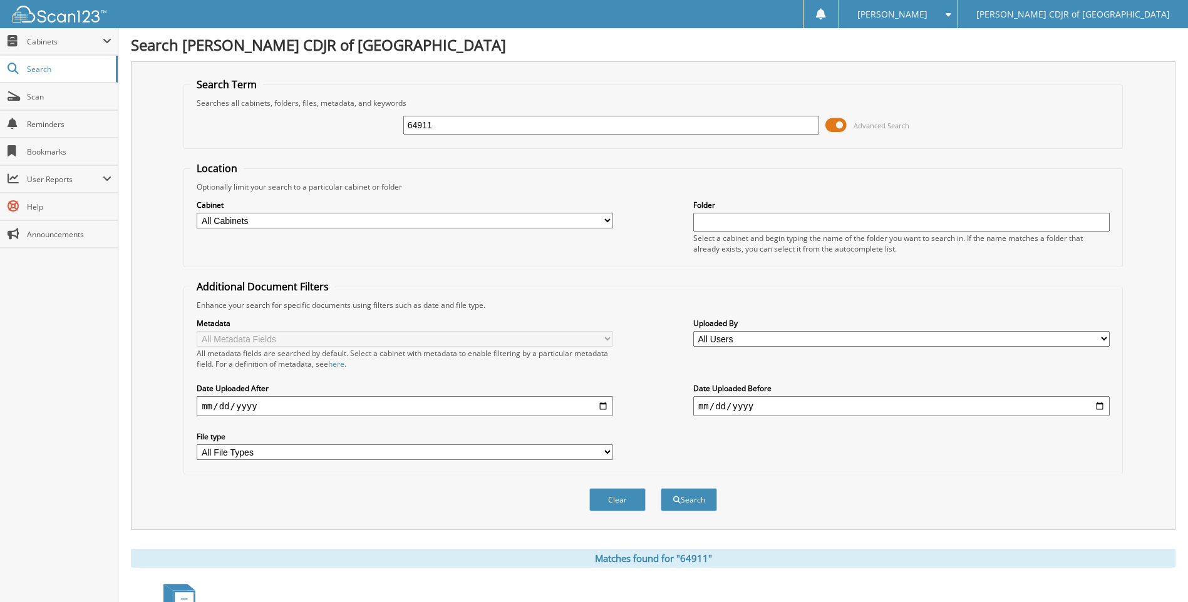
click at [448, 125] on input "64911" at bounding box center [611, 125] width 416 height 19
type input "6"
type input "64911"
click at [661, 488] on button "Search" at bounding box center [689, 499] width 56 height 23
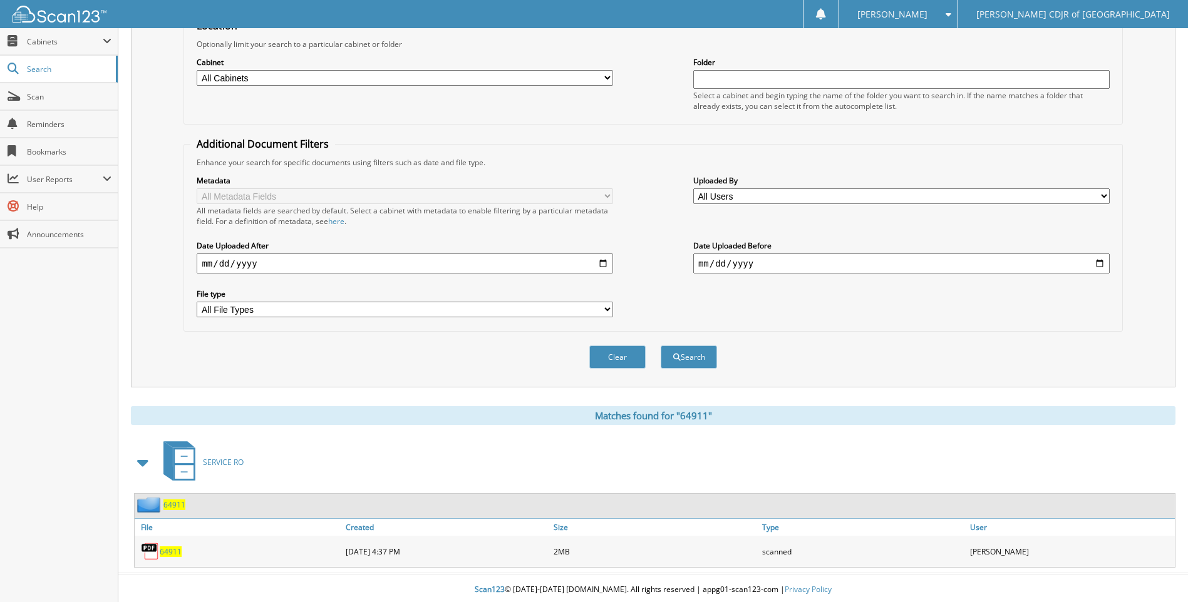
scroll to position [147, 0]
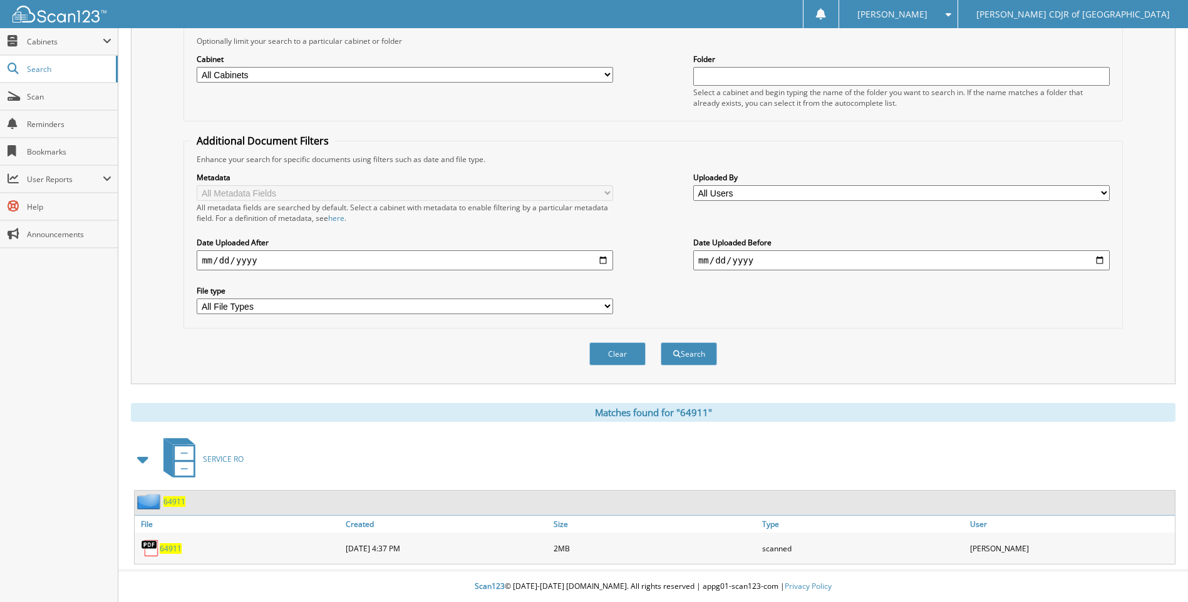
click at [166, 552] on span "64911" at bounding box center [171, 549] width 22 height 11
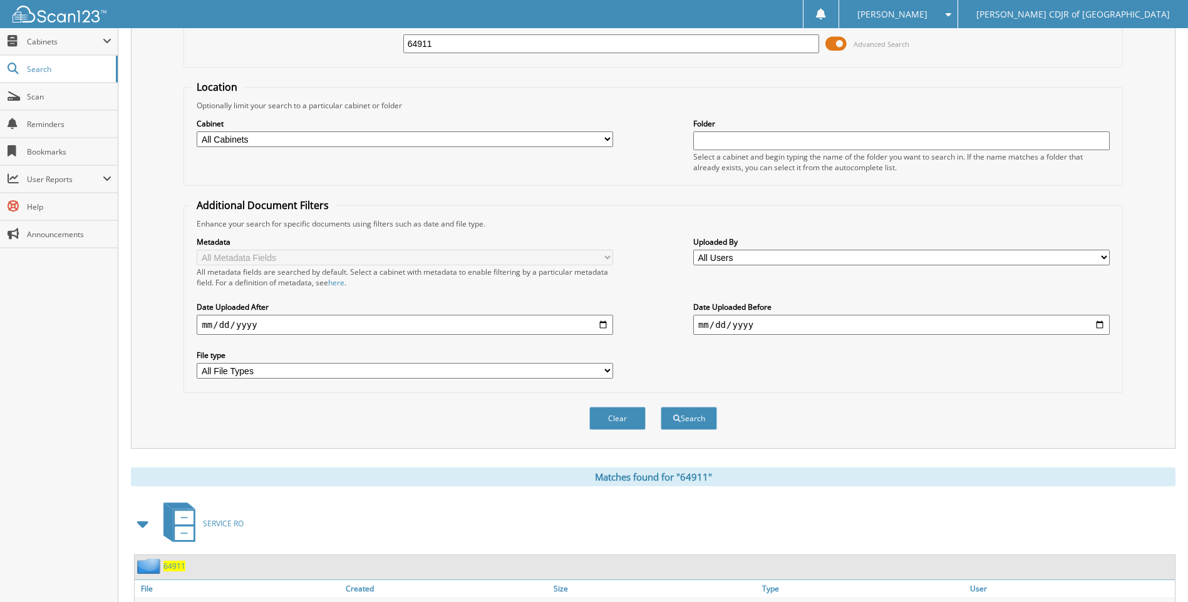
scroll to position [0, 0]
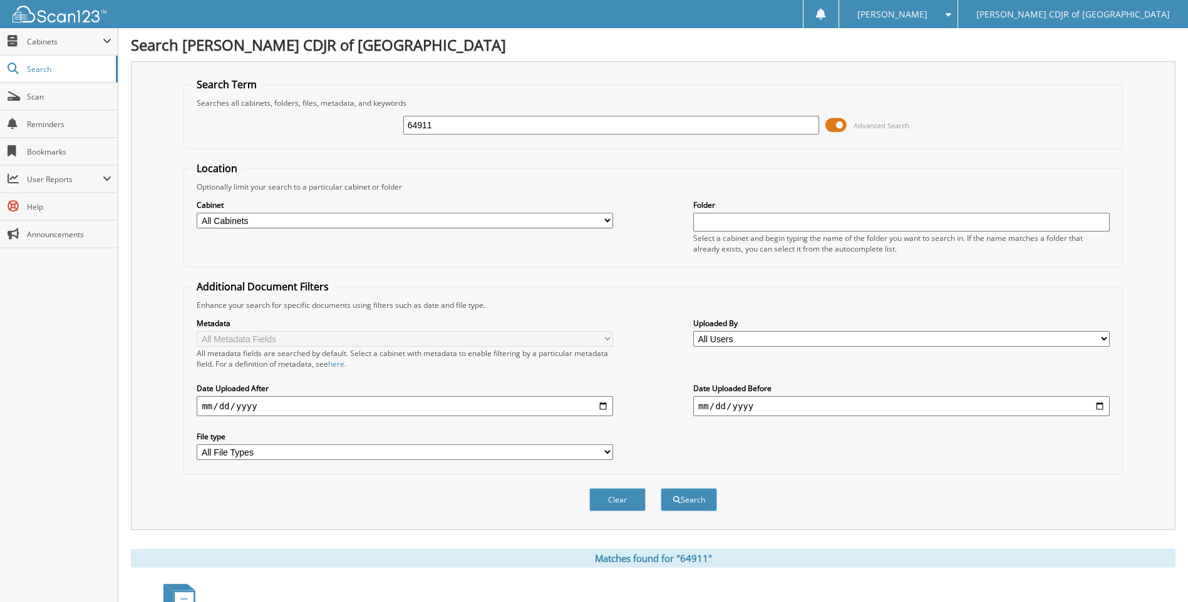
click at [448, 127] on input "64911" at bounding box center [611, 125] width 416 height 19
type input "6"
type input "64913"
click at [661, 488] on button "Search" at bounding box center [689, 499] width 56 height 23
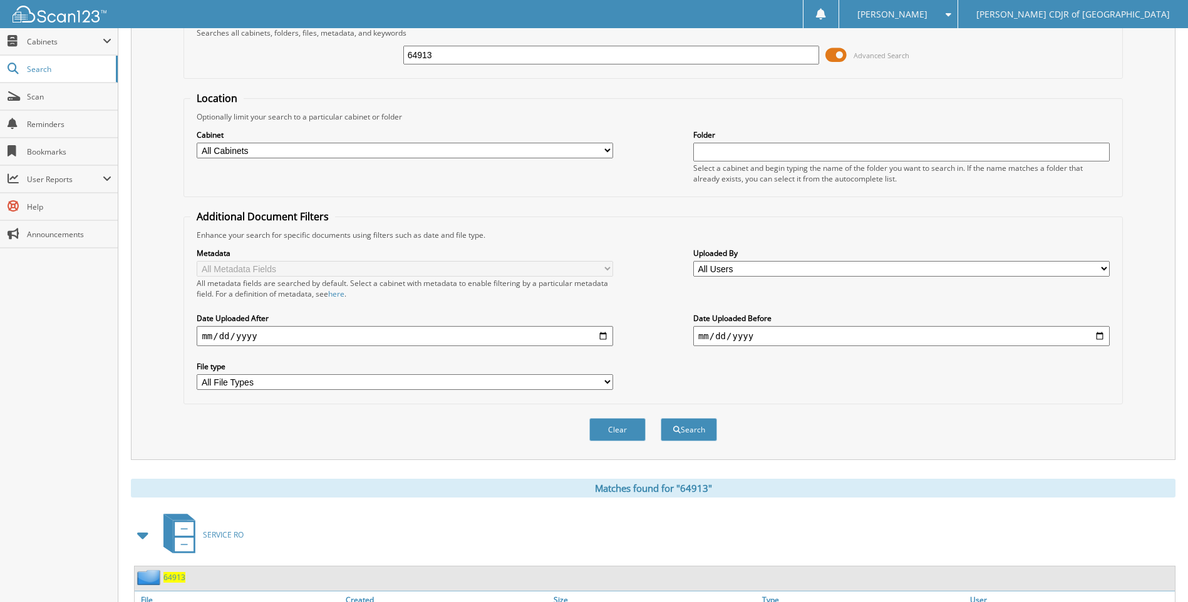
scroll to position [147, 0]
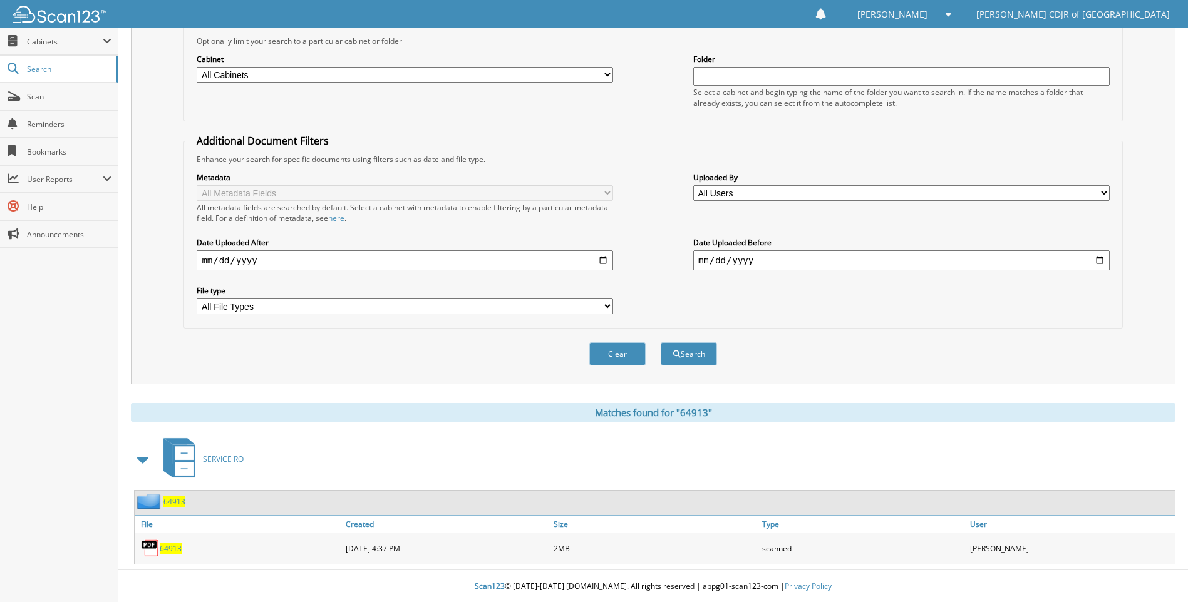
click at [160, 554] on span "64913" at bounding box center [171, 549] width 22 height 11
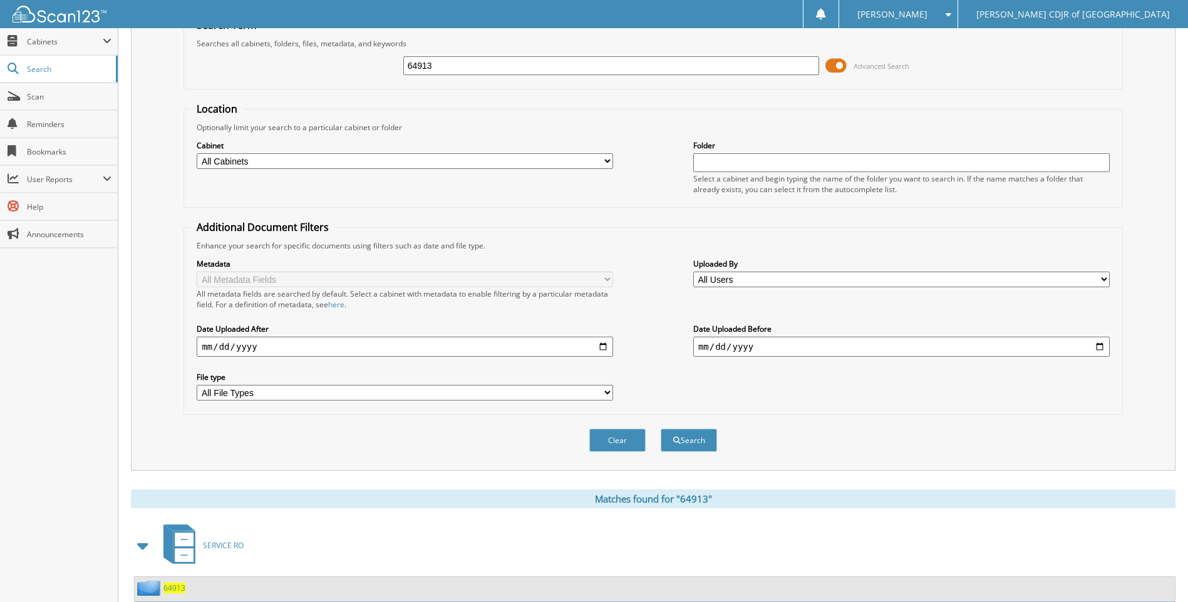
scroll to position [0, 0]
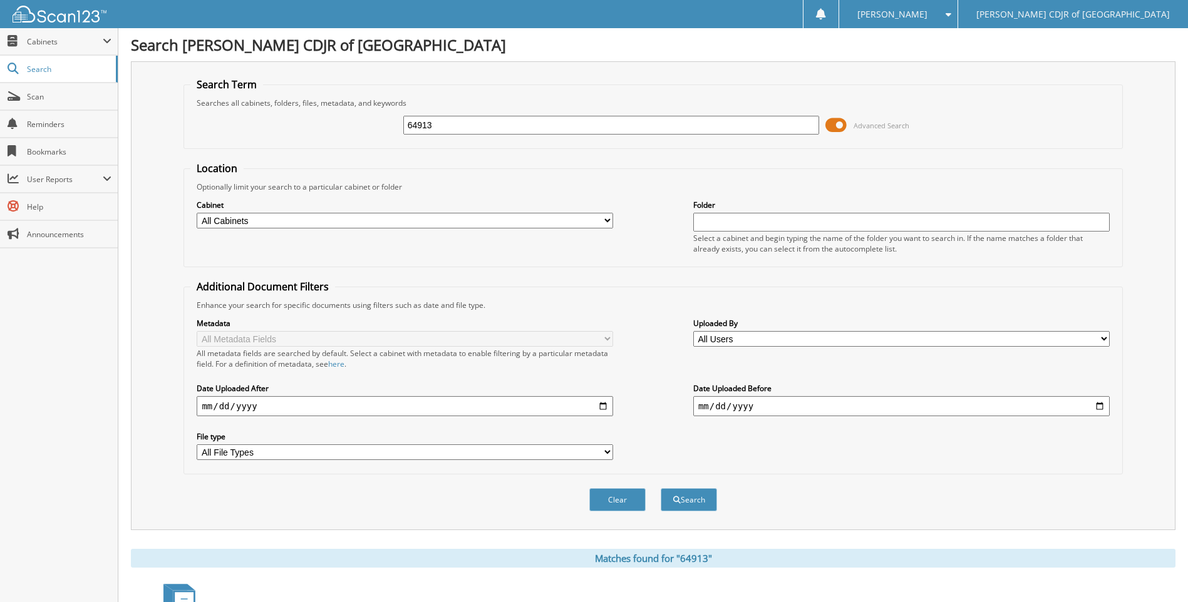
click at [478, 115] on div "64913" at bounding box center [611, 125] width 416 height 21
click at [467, 130] on input "64913" at bounding box center [611, 125] width 416 height 19
type input "6"
type input "64933"
click at [661, 488] on button "Search" at bounding box center [689, 499] width 56 height 23
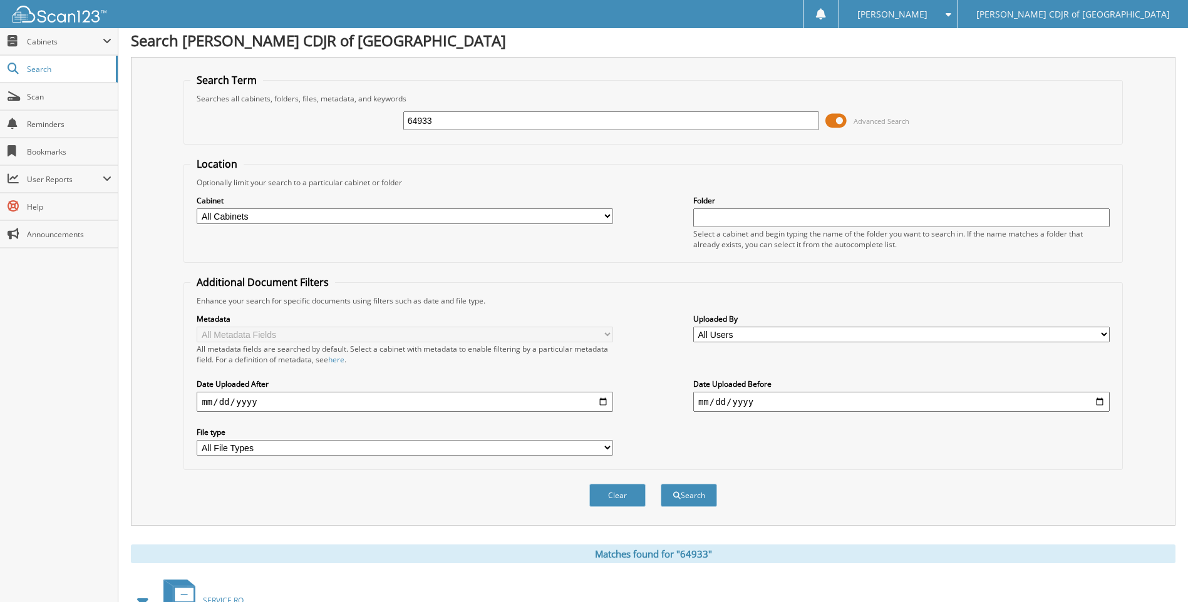
scroll to position [147, 0]
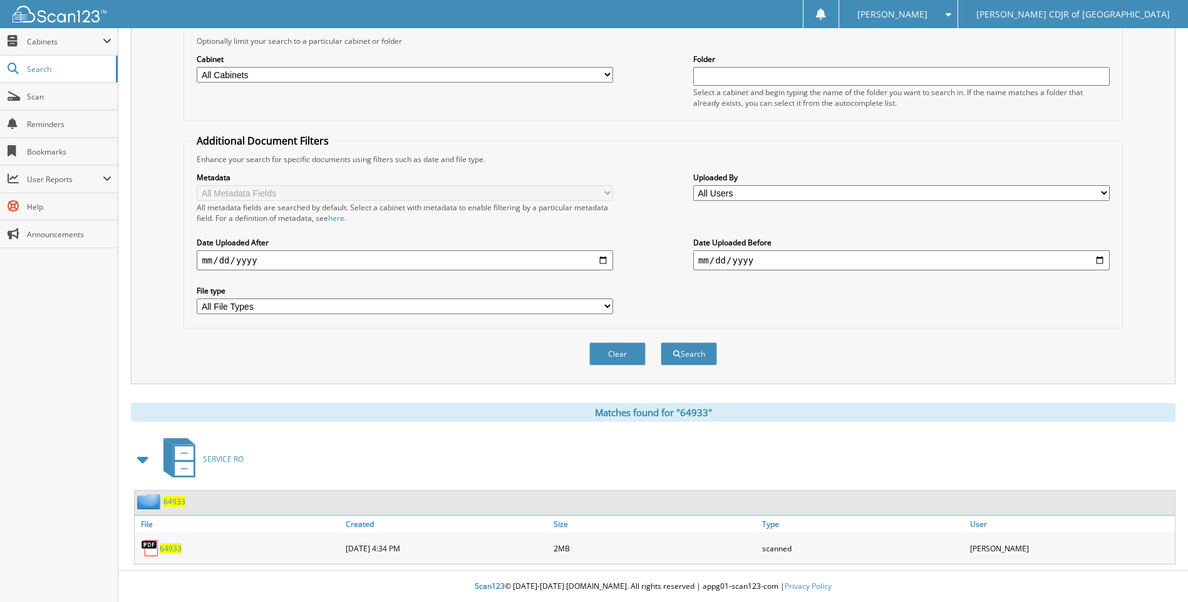
click at [170, 545] on span "64933" at bounding box center [171, 549] width 22 height 11
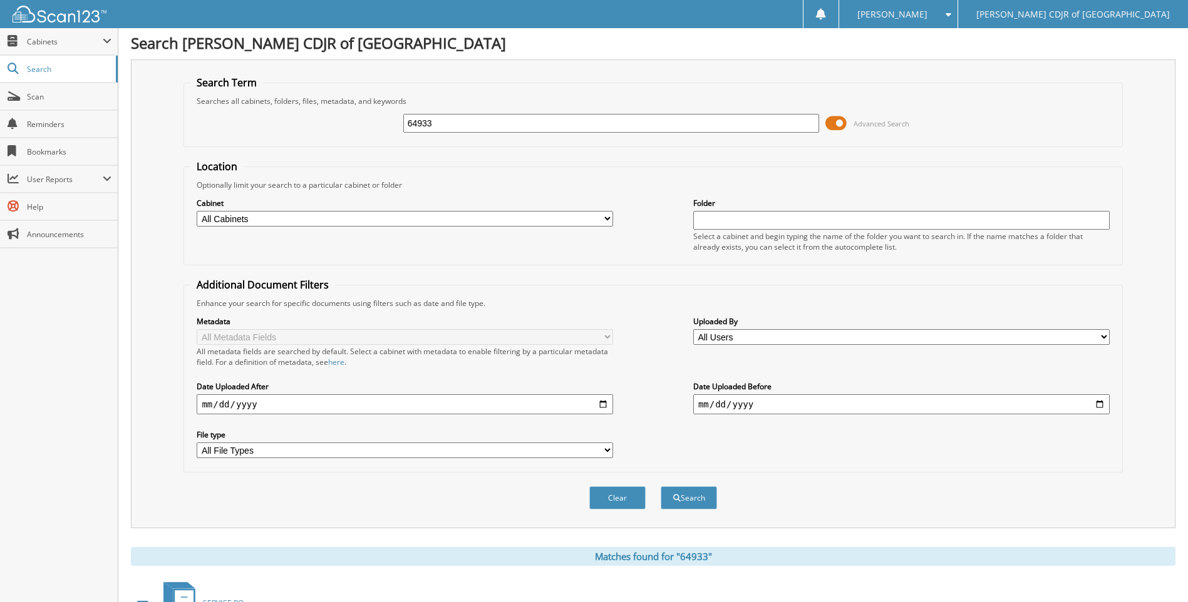
scroll to position [0, 0]
click at [492, 127] on input "64933" at bounding box center [611, 125] width 416 height 19
type input "6"
type input "64937"
click at [661, 488] on button "Search" at bounding box center [689, 499] width 56 height 23
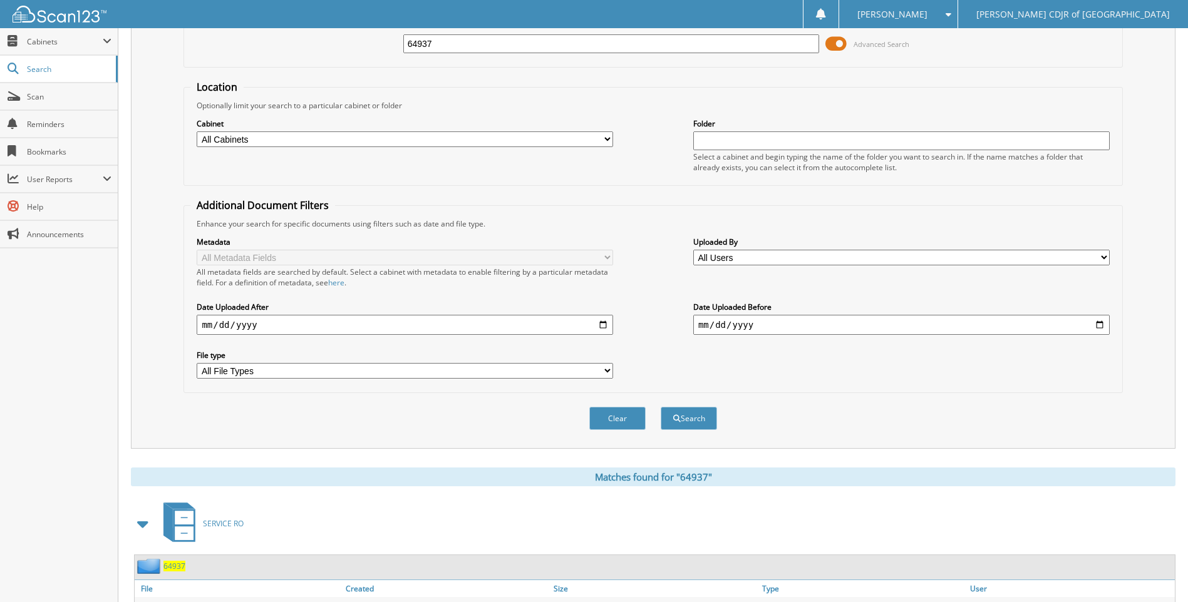
scroll to position [147, 0]
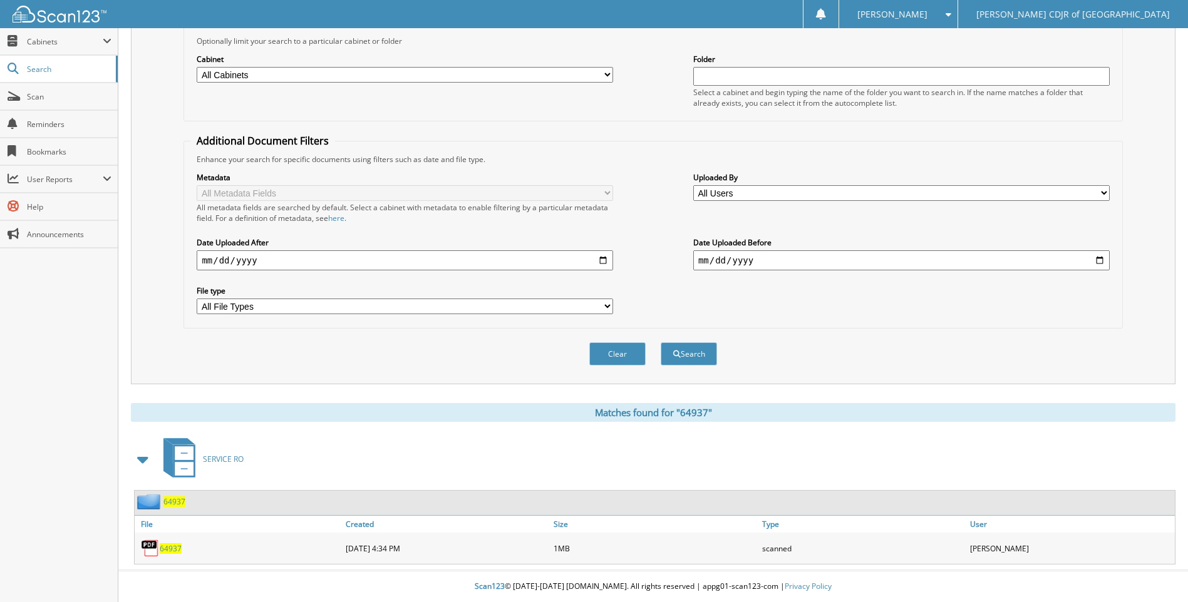
click at [165, 550] on span "64937" at bounding box center [171, 549] width 22 height 11
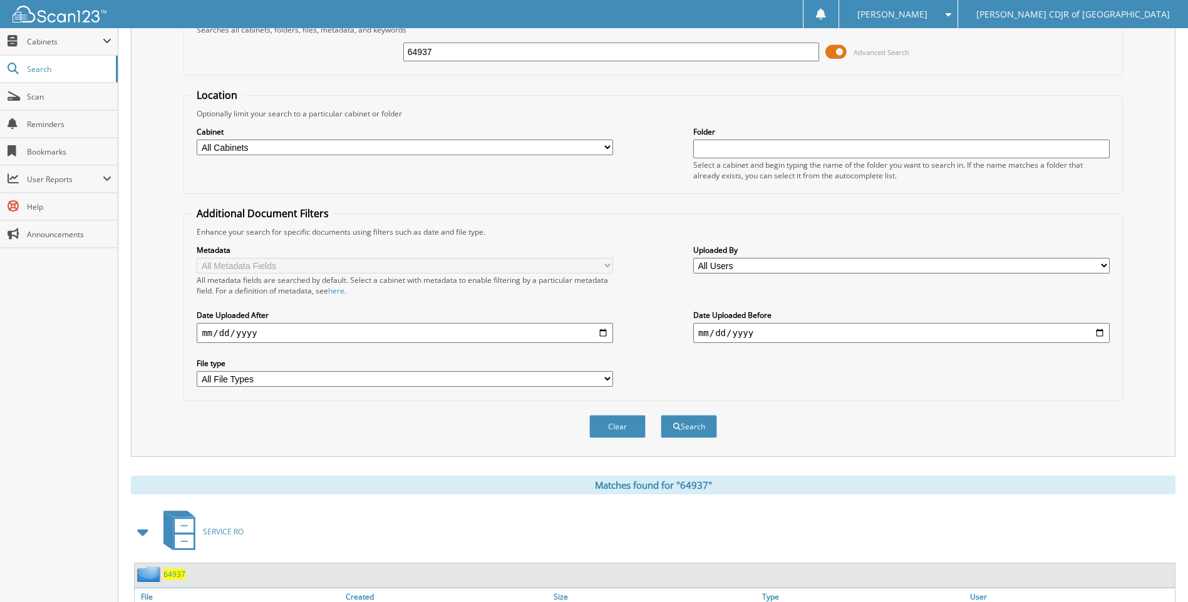
scroll to position [0, 0]
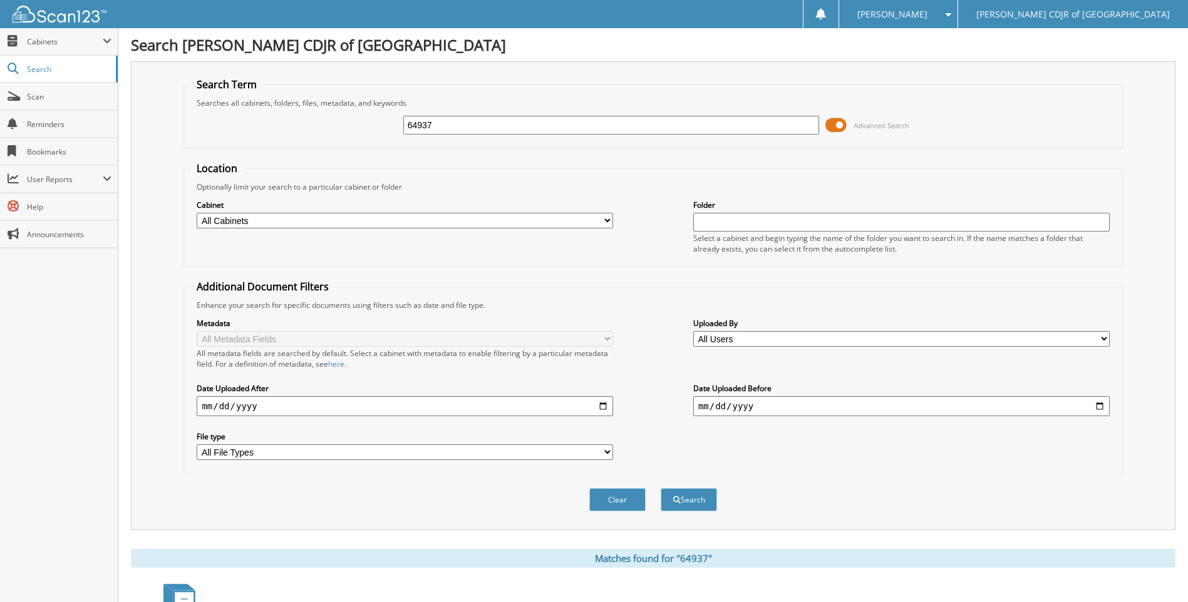
click at [545, 125] on input "64937" at bounding box center [611, 125] width 416 height 19
type input "6"
type input "64939"
click at [661, 488] on button "Search" at bounding box center [689, 499] width 56 height 23
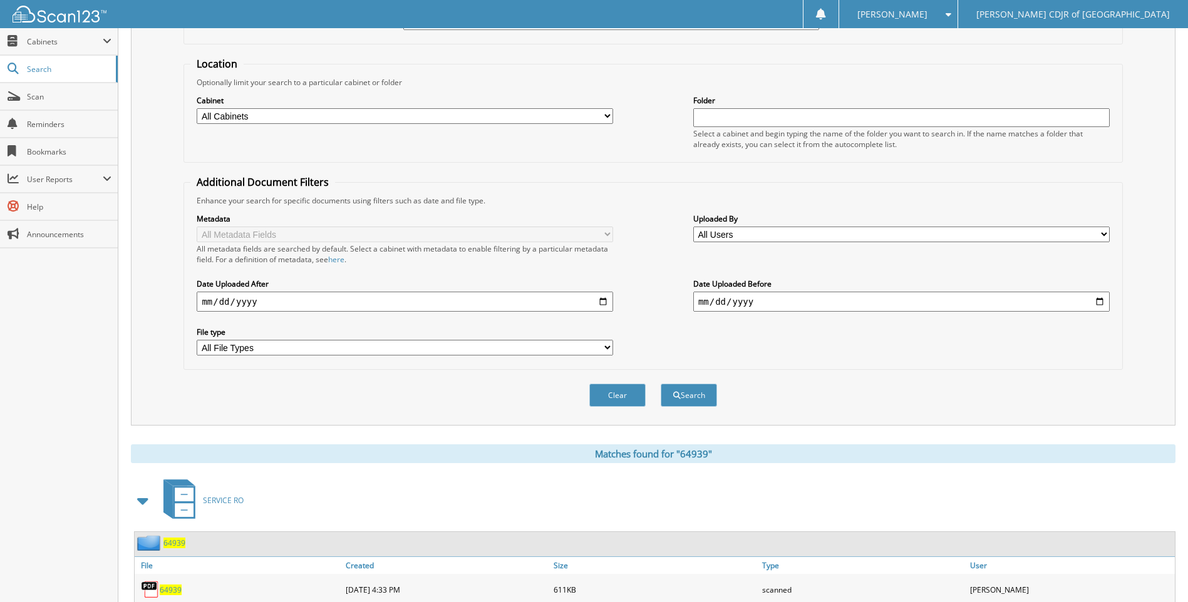
scroll to position [147, 0]
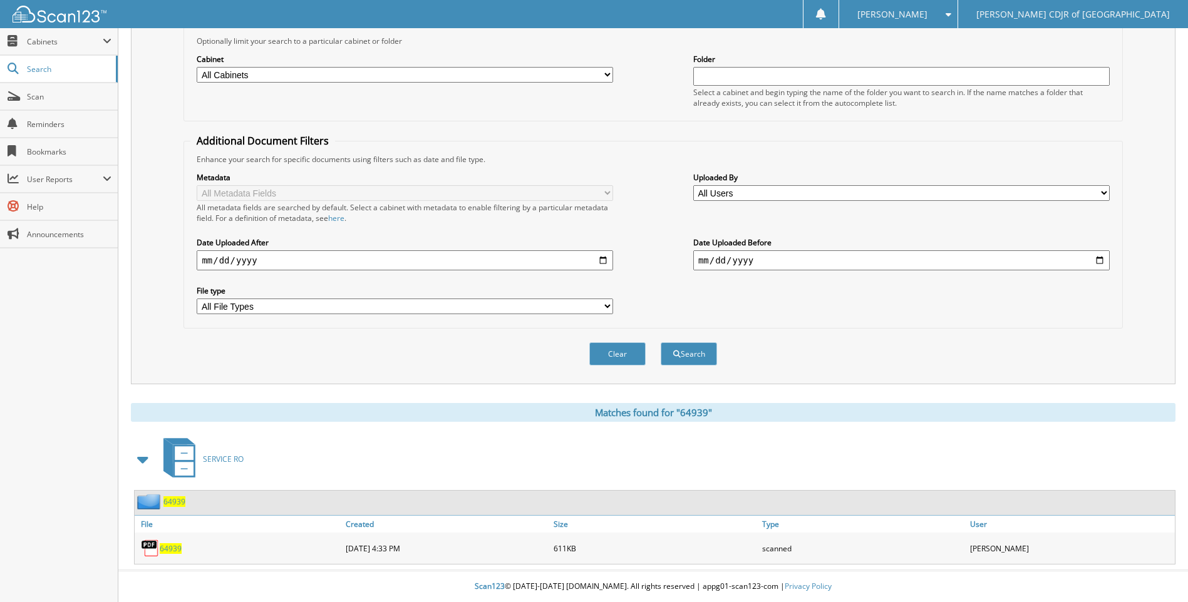
click at [177, 550] on span "64939" at bounding box center [171, 549] width 22 height 11
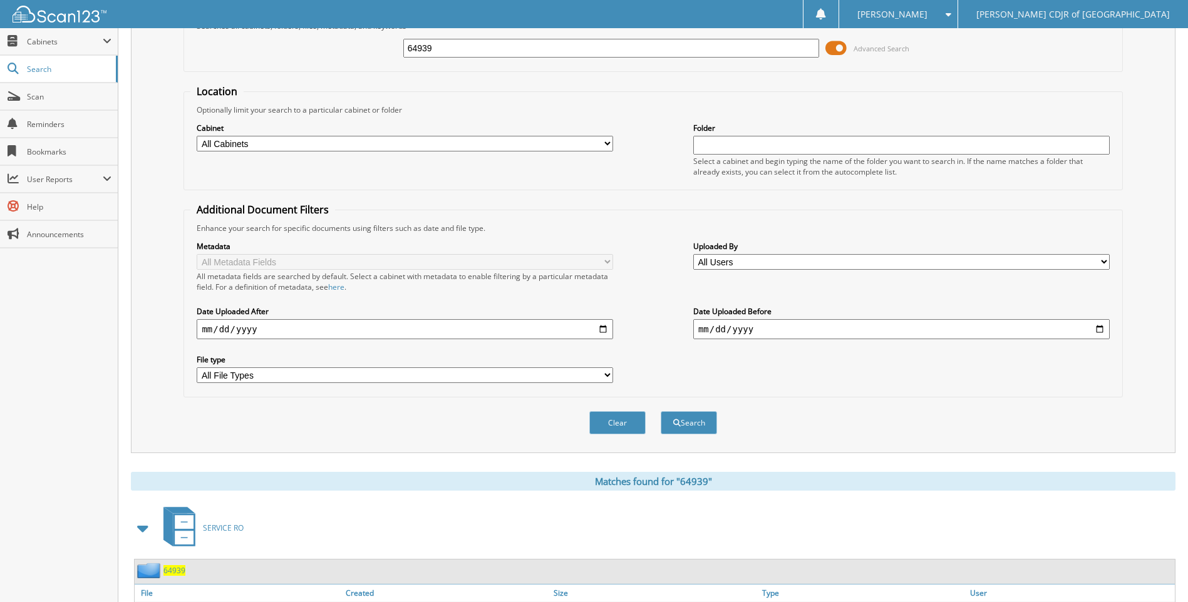
scroll to position [0, 0]
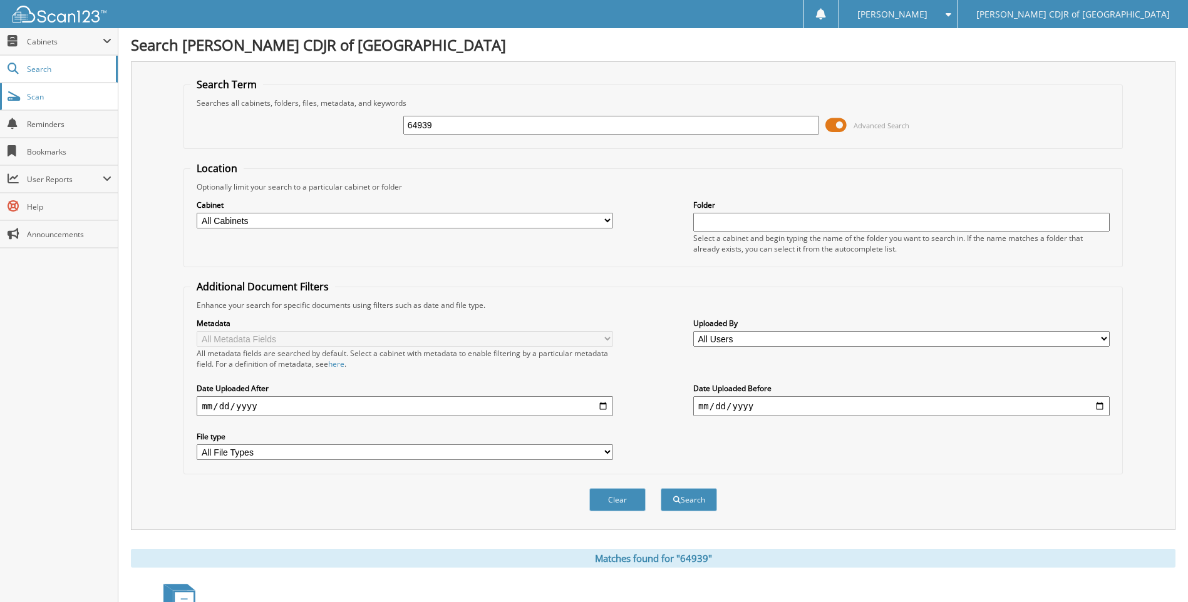
click at [44, 98] on span "Scan" at bounding box center [69, 96] width 85 height 11
